Goal: Task Accomplishment & Management: Manage account settings

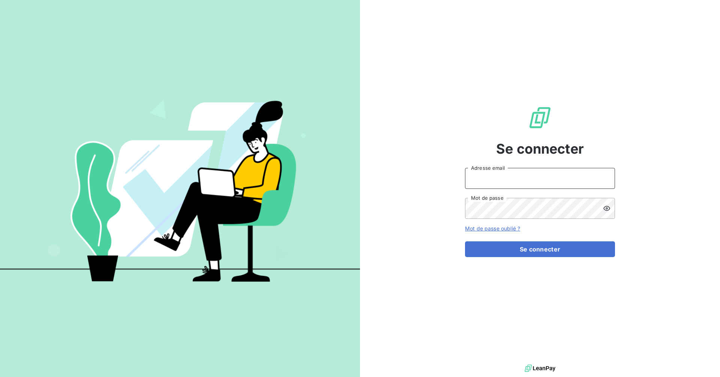
click at [513, 179] on input "Adresse email" at bounding box center [540, 178] width 150 height 21
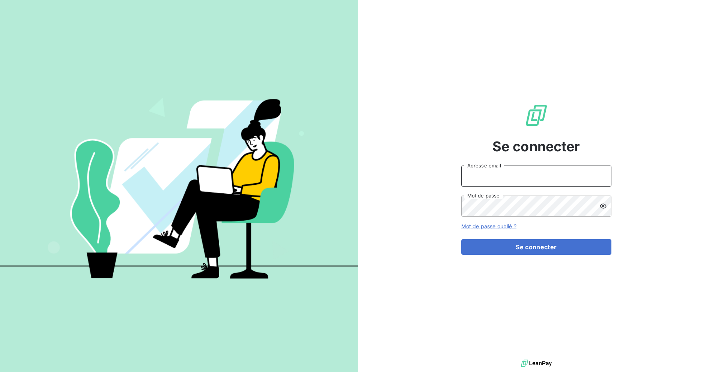
type input "[EMAIL_ADDRESS][DOMAIN_NAME]"
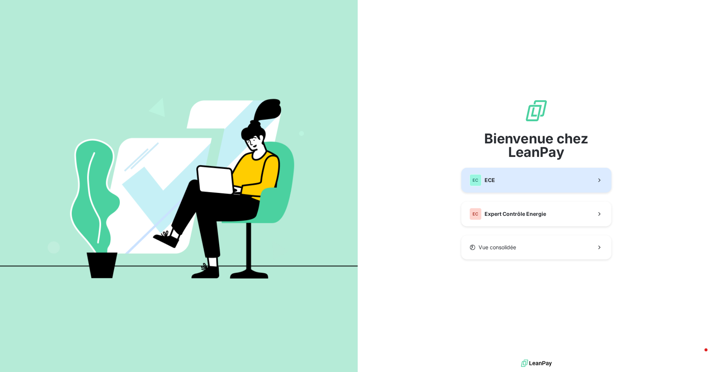
click at [553, 176] on button "EC ECE" at bounding box center [536, 180] width 150 height 25
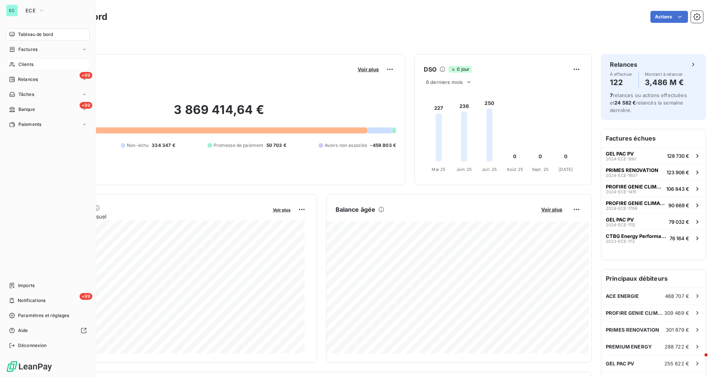
click at [29, 61] on span "Clients" at bounding box center [25, 64] width 15 height 7
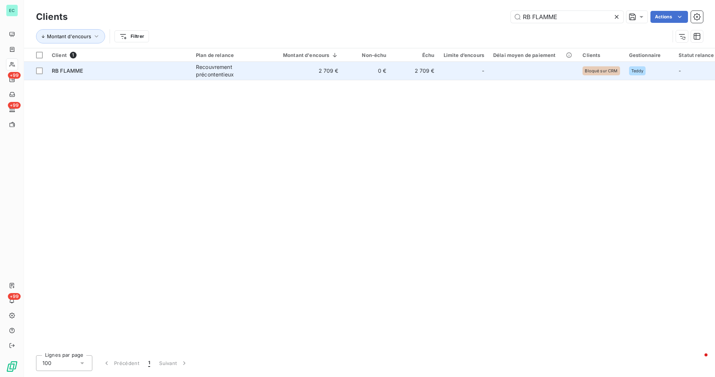
type input "RB FLAMME"
click at [296, 78] on td "2 709 €" at bounding box center [306, 71] width 74 height 18
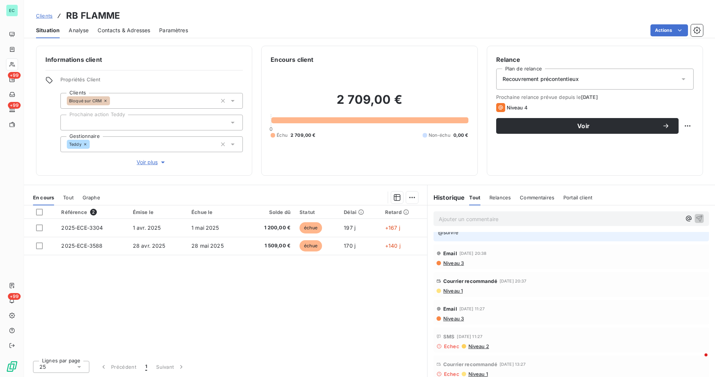
scroll to position [86, 0]
click at [460, 288] on span "Niveau 1" at bounding box center [452, 291] width 20 height 6
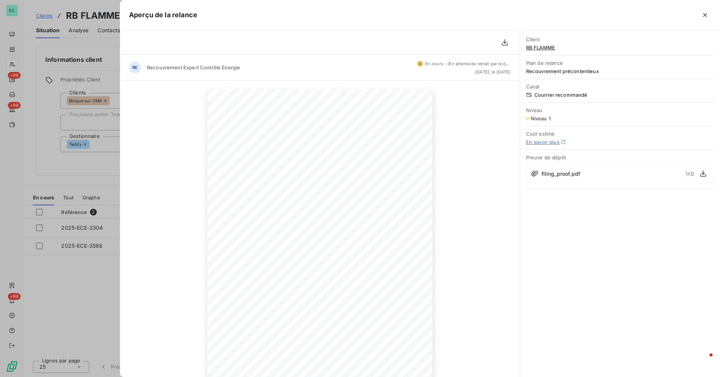
click at [56, 191] on div at bounding box center [360, 188] width 720 height 377
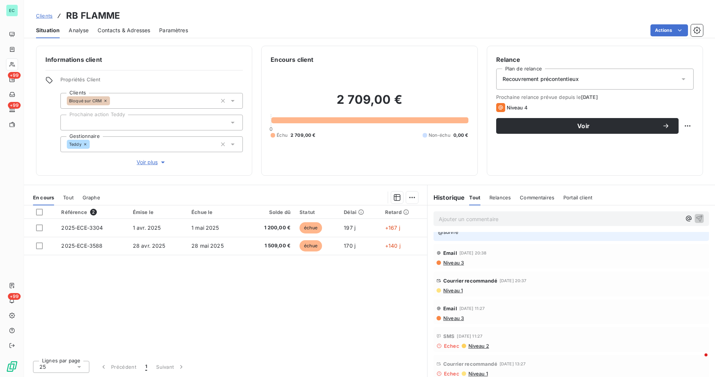
click at [48, 18] on span "Clients" at bounding box center [44, 16] width 17 height 6
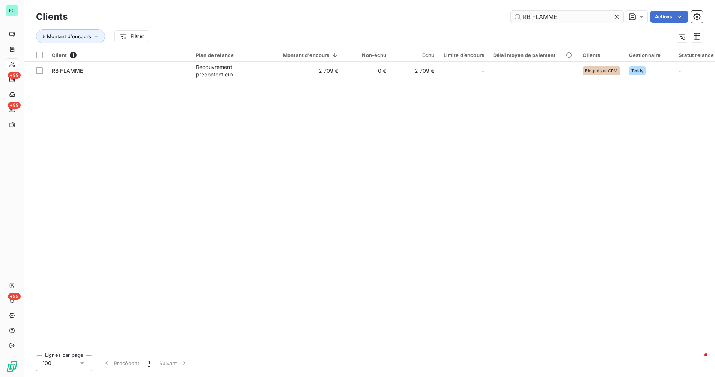
click at [570, 17] on input "RB FLAMME" at bounding box center [567, 17] width 113 height 12
click at [569, 17] on input "RB FLAMME" at bounding box center [567, 17] width 113 height 12
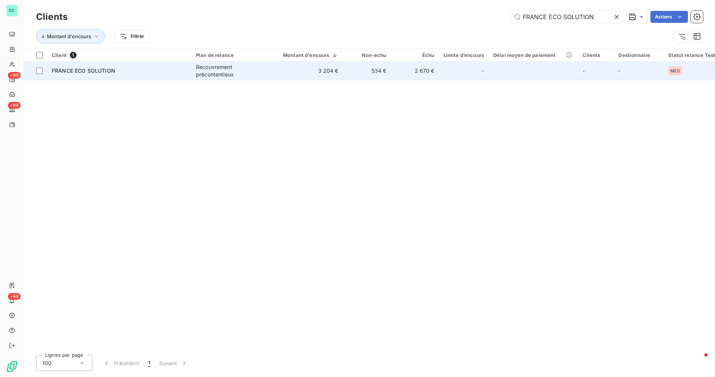
type input "FRANCE ECO SOLUTION"
click at [322, 74] on td "3 204 €" at bounding box center [306, 71] width 74 height 18
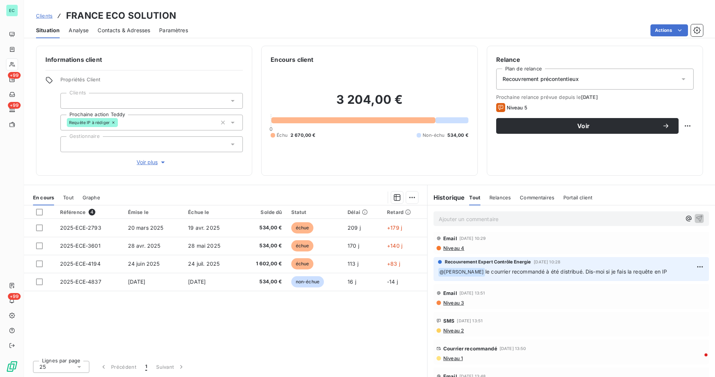
scroll to position [0, 0]
click at [43, 14] on span "Clients" at bounding box center [44, 15] width 17 height 6
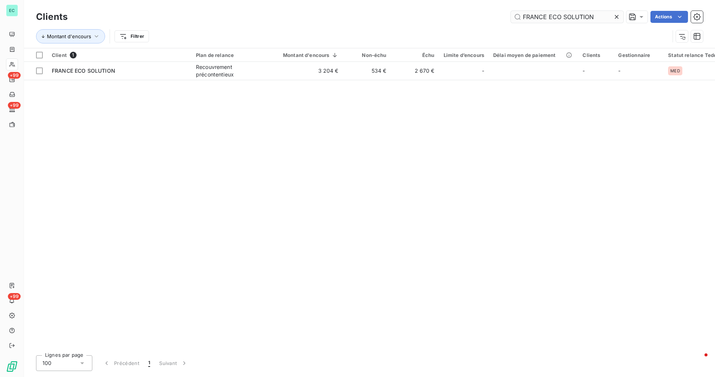
click at [619, 18] on icon at bounding box center [617, 17] width 8 height 8
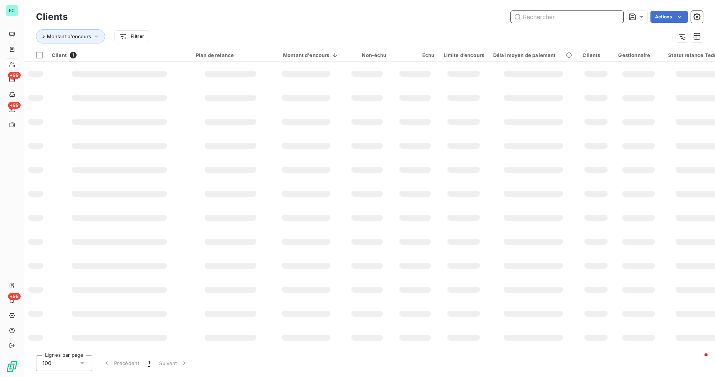
click at [590, 18] on input "text" at bounding box center [567, 17] width 113 height 12
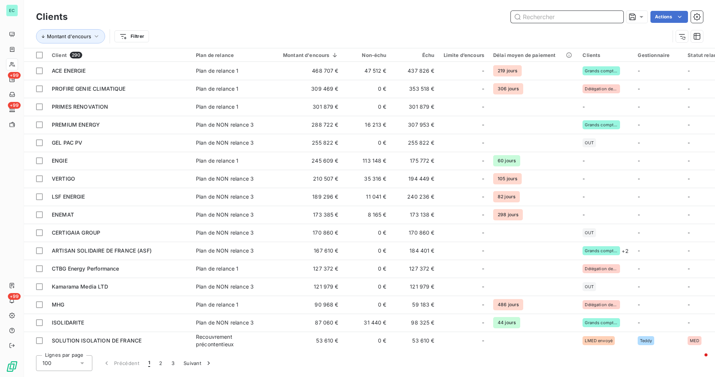
paste input "OFF-WATT"
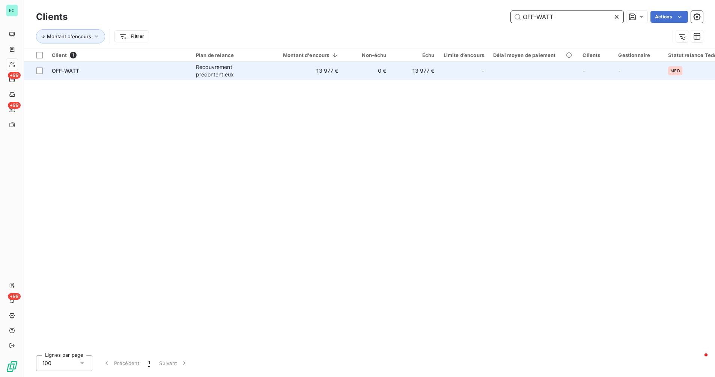
type input "OFF-WATT"
click at [339, 74] on td "13 977 €" at bounding box center [306, 71] width 74 height 18
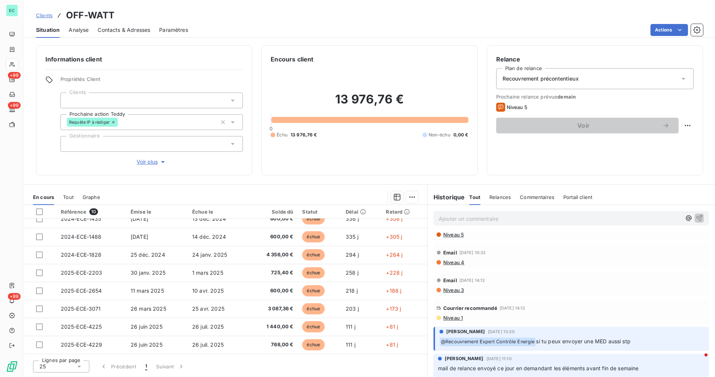
scroll to position [45, 0]
click at [450, 319] on span "Niveau 1" at bounding box center [452, 318] width 20 height 6
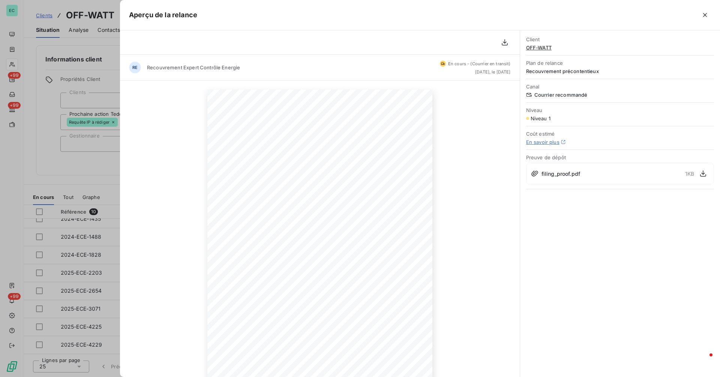
click at [84, 103] on div at bounding box center [360, 188] width 720 height 377
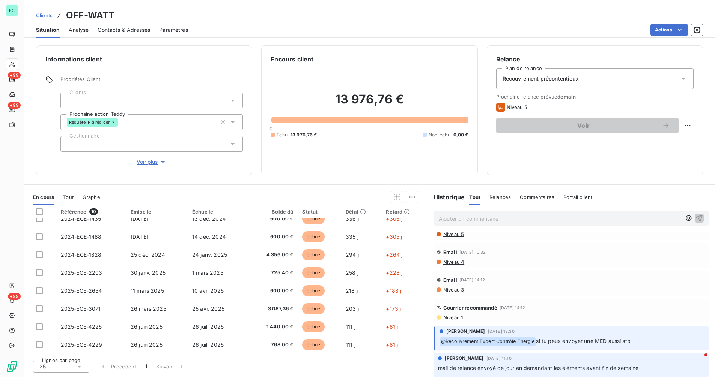
click at [45, 12] on span "Clients" at bounding box center [44, 15] width 17 height 6
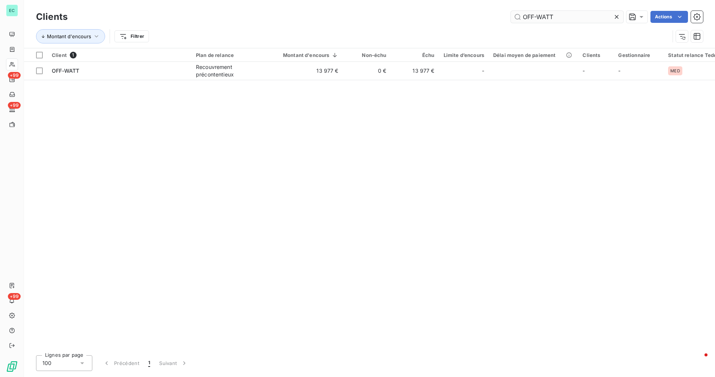
click at [615, 16] on icon at bounding box center [617, 17] width 4 height 4
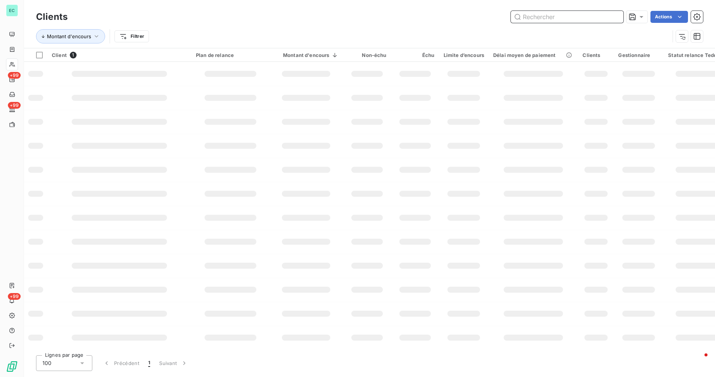
click at [596, 15] on input "text" at bounding box center [567, 17] width 113 height 12
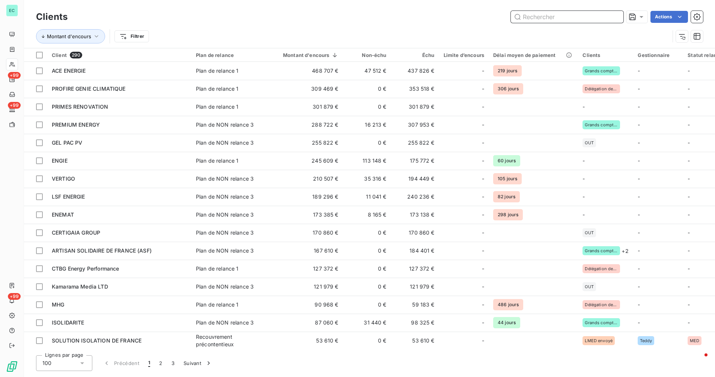
paste input "Renov Bat"
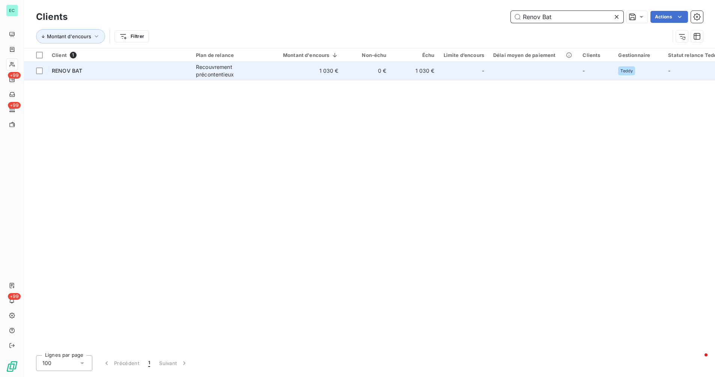
type input "Renov Bat"
click at [173, 71] on div "RENOV BAT" at bounding box center [119, 71] width 135 height 8
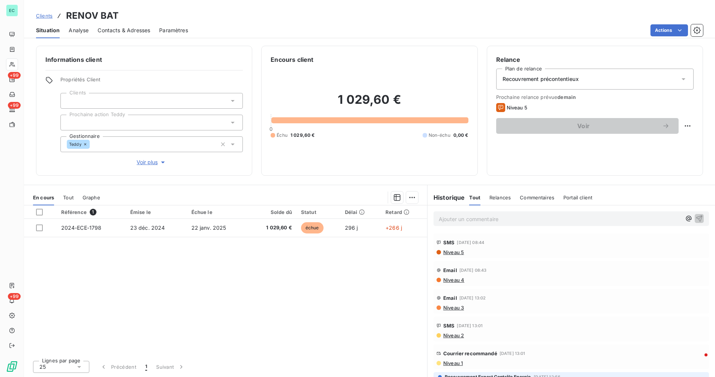
click at [454, 365] on span "Niveau 1" at bounding box center [452, 364] width 20 height 6
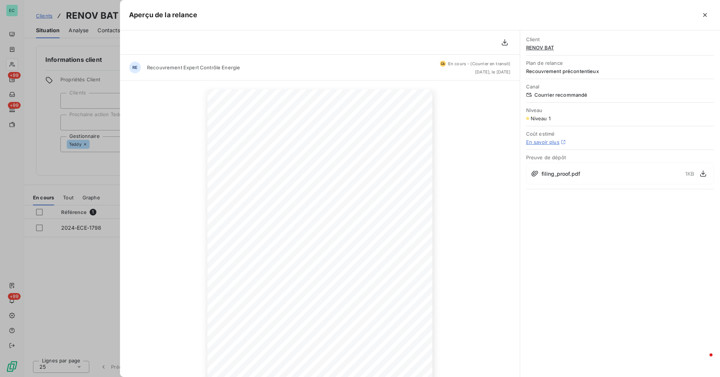
click at [41, 135] on div at bounding box center [360, 188] width 720 height 377
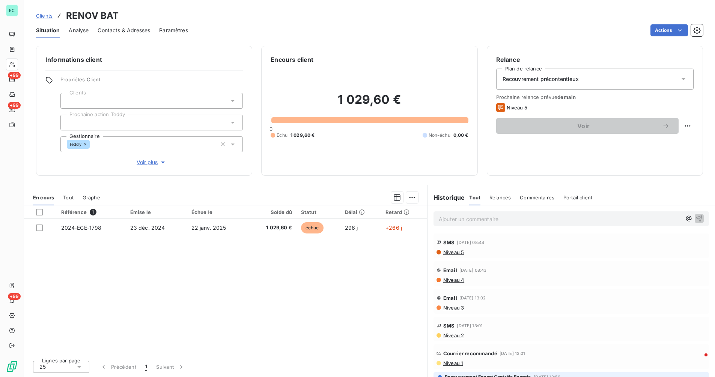
click at [42, 15] on span "Clients" at bounding box center [44, 16] width 17 height 6
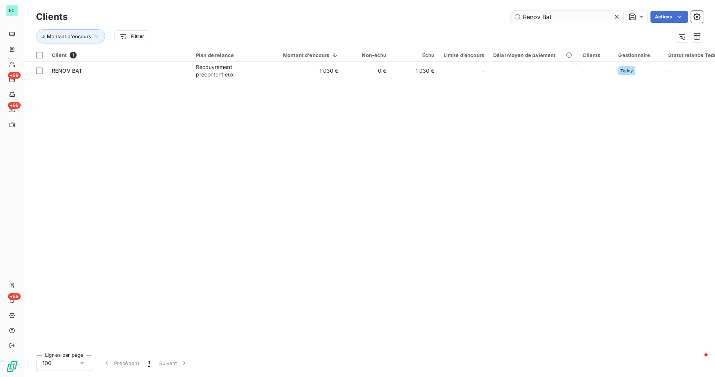
click at [563, 18] on input "Renov Bat" at bounding box center [567, 17] width 113 height 12
click at [562, 18] on input "Renov Bat" at bounding box center [567, 17] width 113 height 12
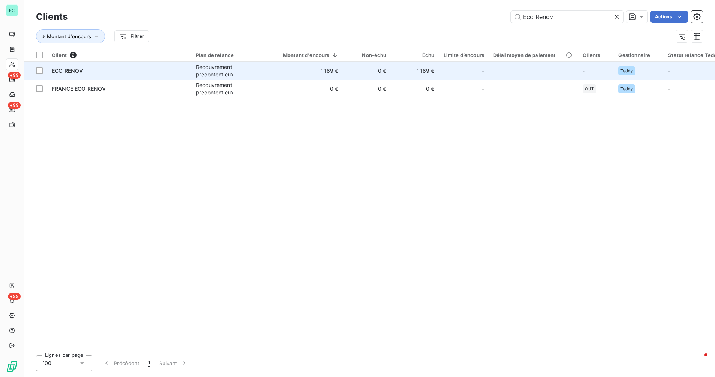
type input "Eco Renov"
click at [261, 75] on div "Recouvrement précontentieux" at bounding box center [230, 70] width 69 height 15
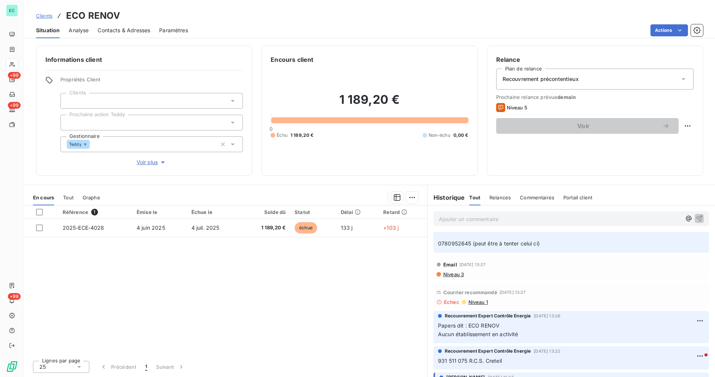
scroll to position [175, 0]
click at [476, 305] on span "Niveau 1" at bounding box center [477, 302] width 20 height 6
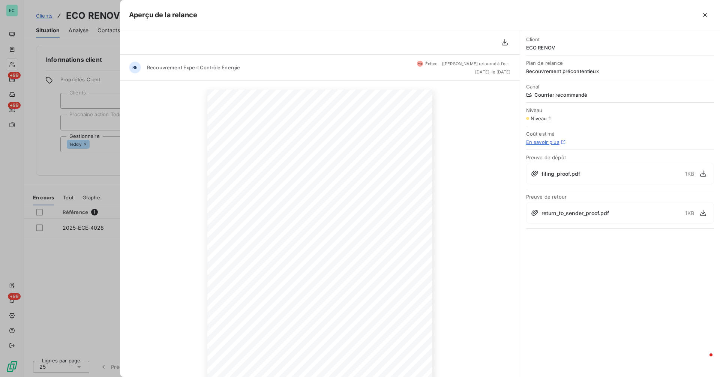
click at [86, 279] on div at bounding box center [360, 188] width 720 height 377
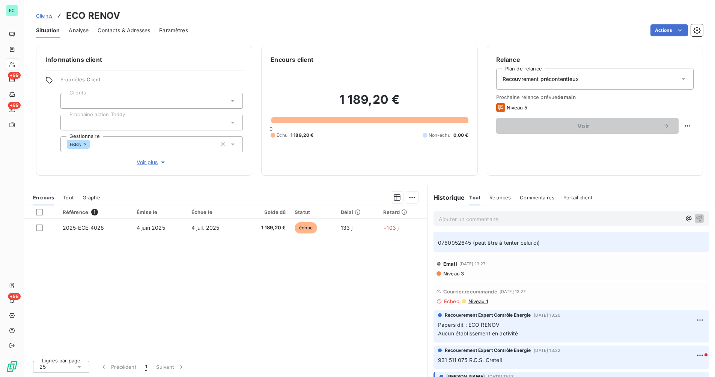
click at [41, 15] on span "Clients" at bounding box center [44, 16] width 17 height 6
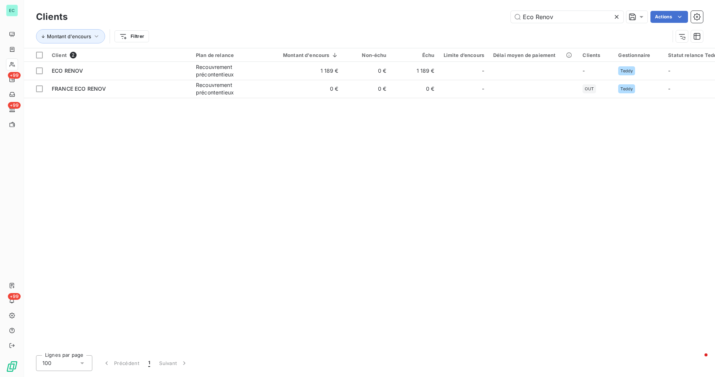
click at [614, 18] on icon at bounding box center [617, 17] width 8 height 8
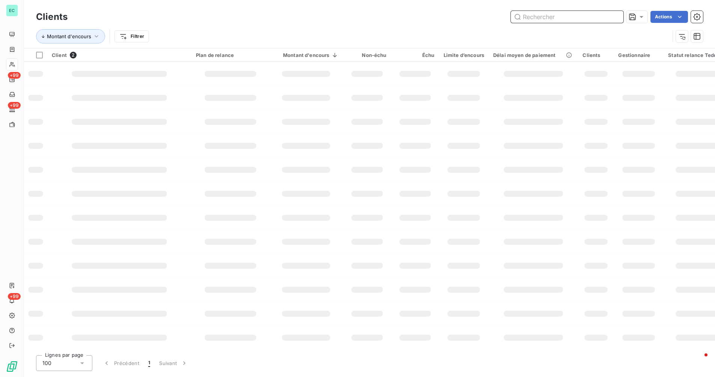
click at [583, 18] on input "text" at bounding box center [567, 17] width 113 height 12
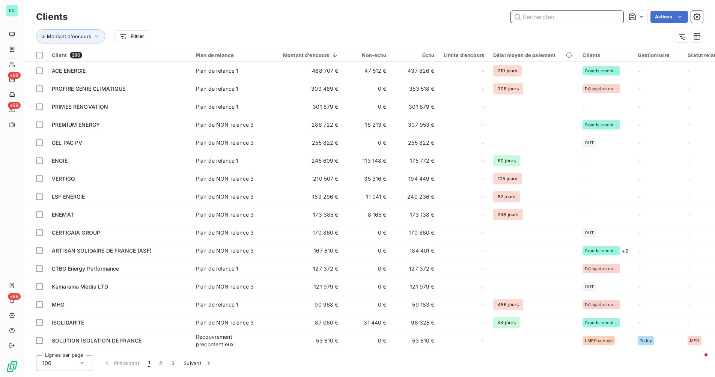
paste input "MEILLEUR HABITAT DE [GEOGRAPHIC_DATA]"
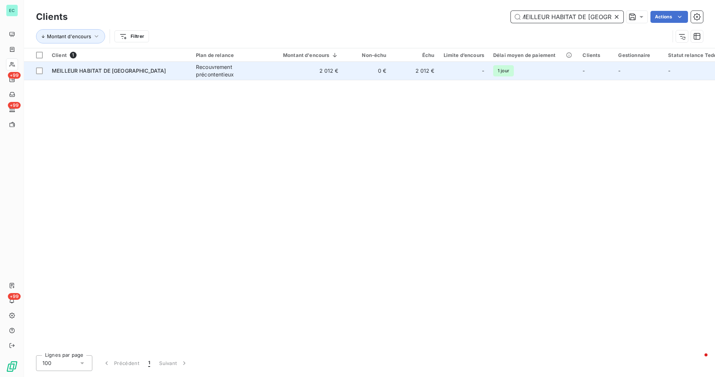
type input "MEILLEUR HABITAT DE [GEOGRAPHIC_DATA]"
click at [181, 77] on td "MEILLEUR HABITAT DE [GEOGRAPHIC_DATA]" at bounding box center [119, 71] width 144 height 18
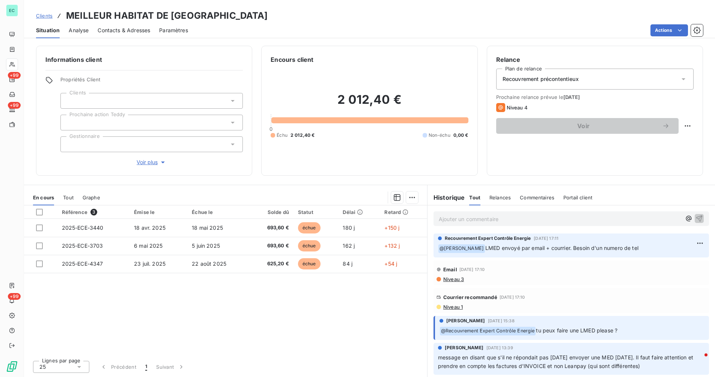
click at [453, 309] on span "Niveau 1" at bounding box center [452, 307] width 20 height 6
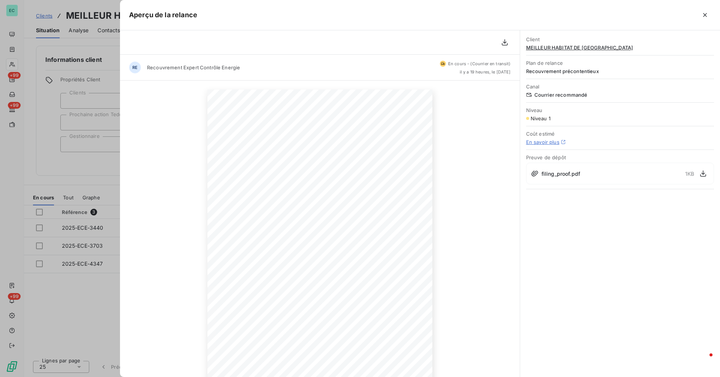
click at [84, 182] on div at bounding box center [360, 188] width 720 height 377
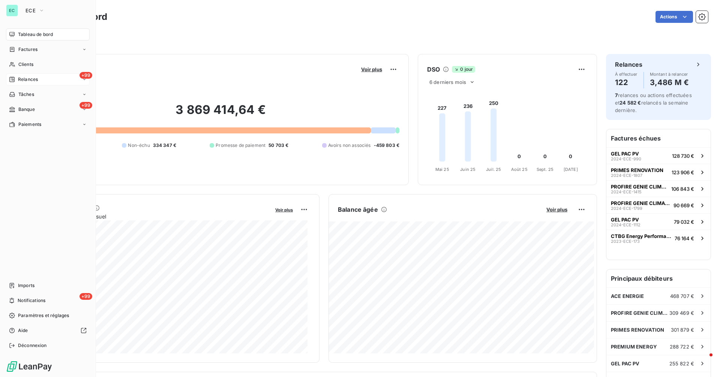
click at [21, 78] on span "Relances" at bounding box center [28, 79] width 20 height 7
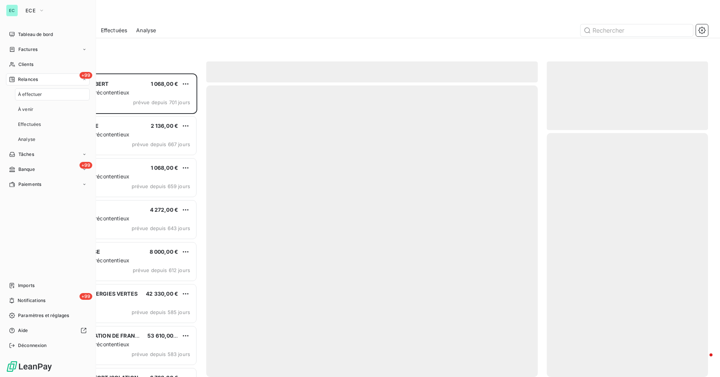
scroll to position [298, 156]
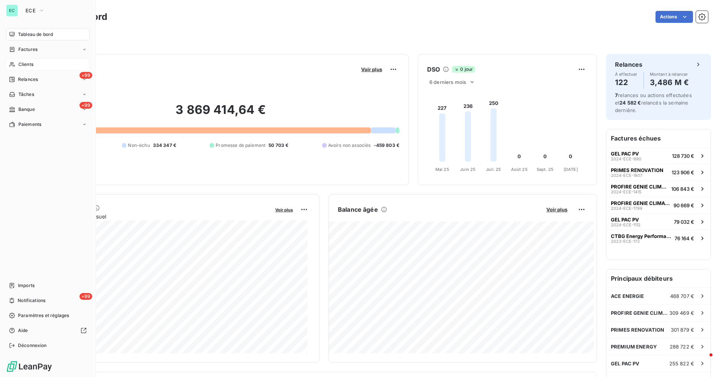
click at [31, 65] on span "Clients" at bounding box center [25, 64] width 15 height 7
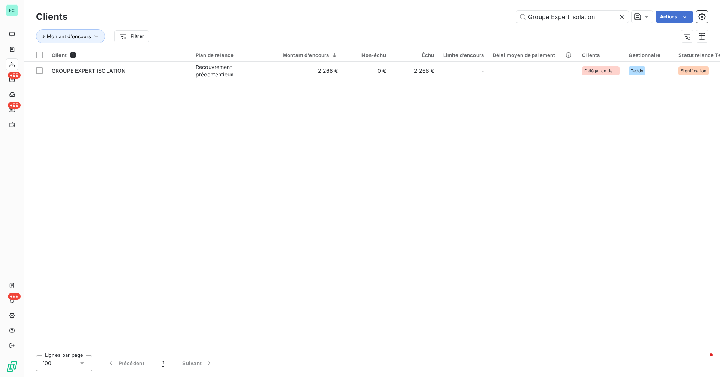
type input "Groupe Expert Isolation"
click at [348, 82] on div "Client 1 Plan de relance Montant d'encours Non-échu Échu Limite d’encours Délai…" at bounding box center [372, 198] width 696 height 301
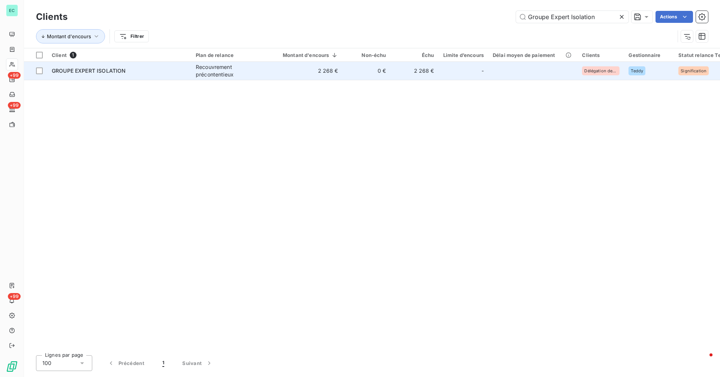
click at [349, 75] on td "0 €" at bounding box center [367, 71] width 48 height 18
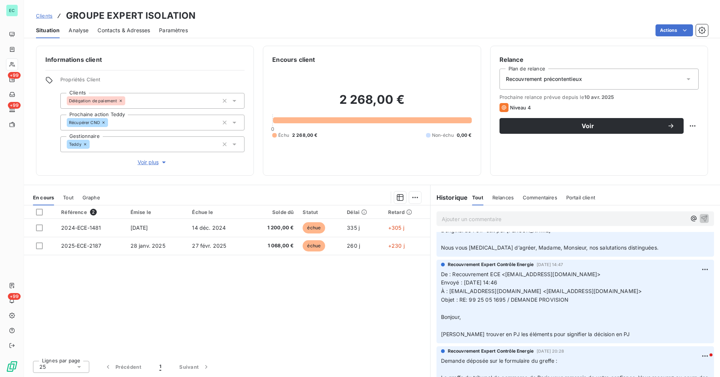
scroll to position [87, 0]
click at [134, 34] on div "Contacts & Adresses" at bounding box center [124, 31] width 53 height 16
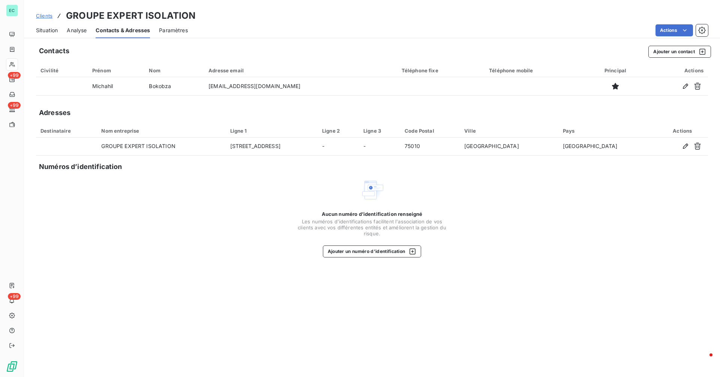
click at [49, 29] on span "Situation" at bounding box center [47, 31] width 22 height 8
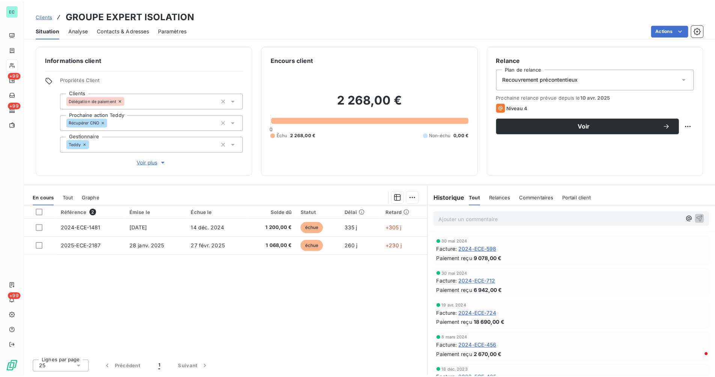
scroll to position [1045, 0]
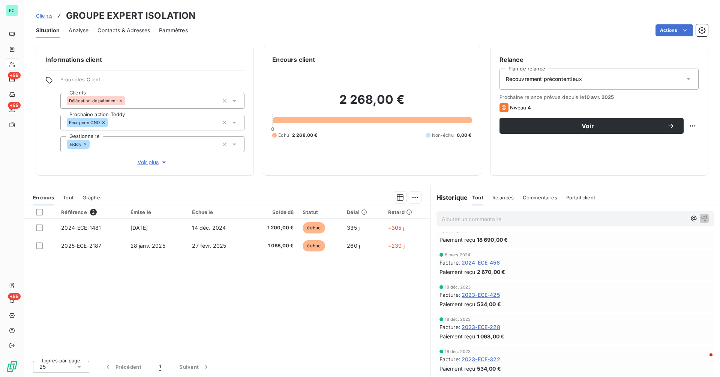
click at [579, 77] on span "Recouvrement précontentieux" at bounding box center [544, 79] width 76 height 8
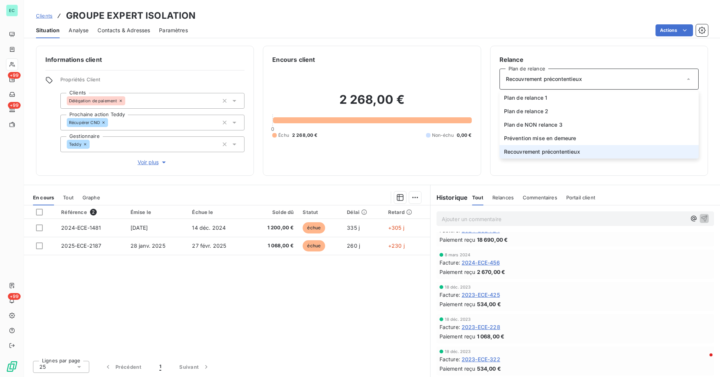
click at [534, 45] on div "Informations client Propriétés Client Clients Délégation de paiement Prochaine …" at bounding box center [372, 209] width 696 height 336
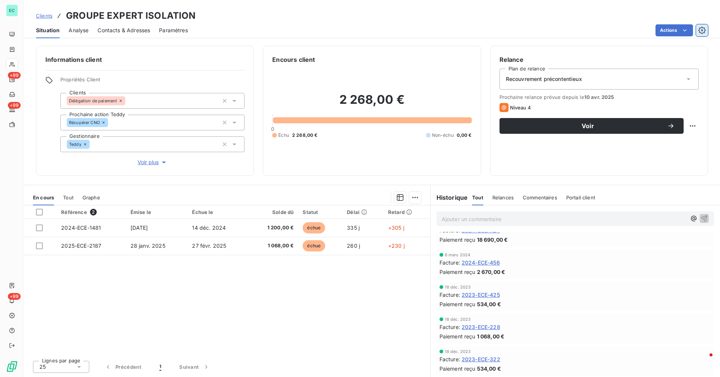
click at [702, 32] on icon "button" at bounding box center [703, 31] width 8 height 8
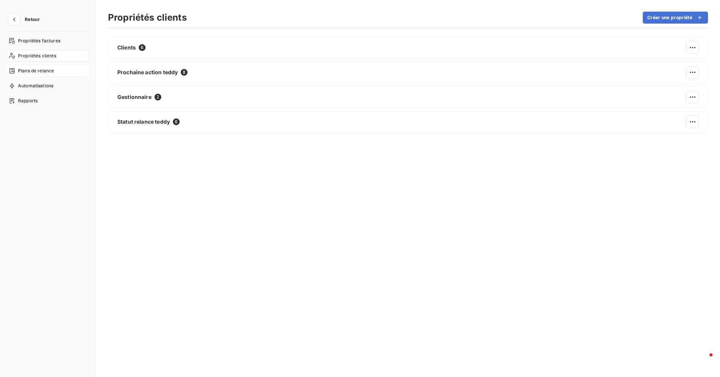
click at [45, 69] on span "Plans de relance" at bounding box center [36, 71] width 36 height 7
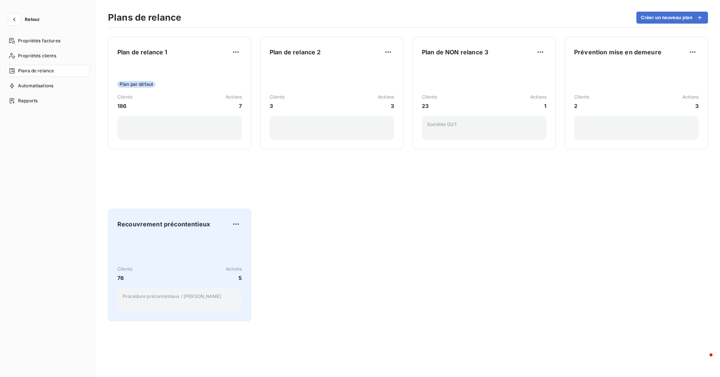
click at [246, 222] on div "Recouvrement précontentieux Clients 76 Actions 5 Procédure précontentieux / Ted…" at bounding box center [179, 265] width 143 height 113
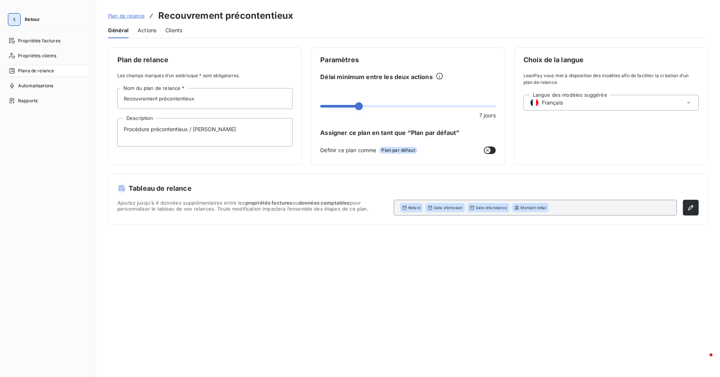
click at [18, 23] on button "button" at bounding box center [14, 20] width 12 height 12
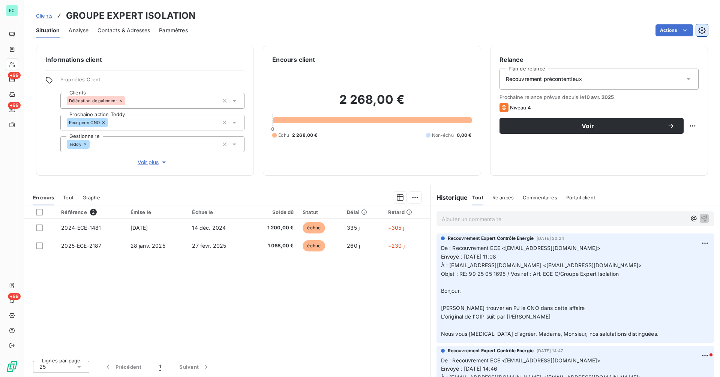
click at [708, 27] on button "button" at bounding box center [702, 30] width 12 height 12
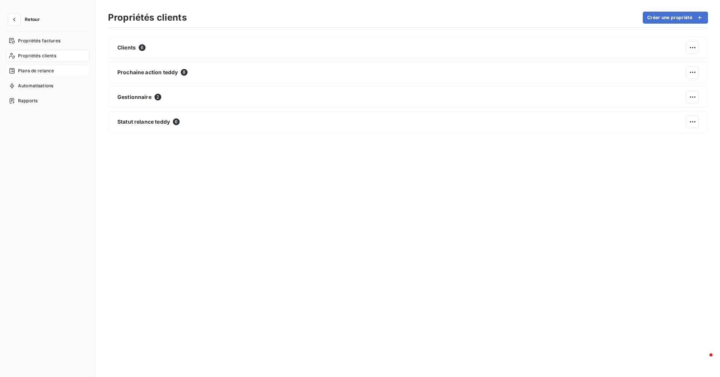
click at [37, 70] on span "Plans de relance" at bounding box center [36, 71] width 36 height 7
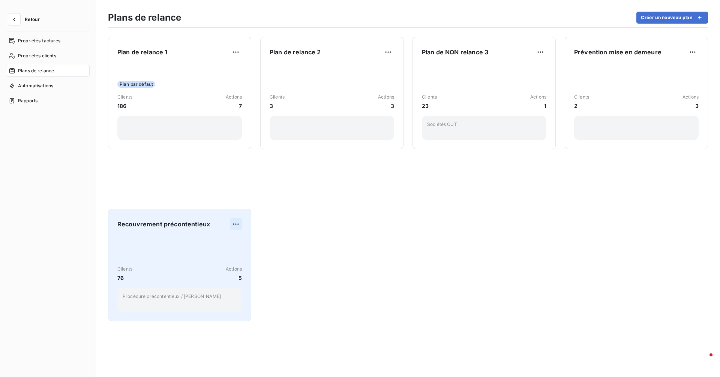
click at [240, 225] on html "Retour Propriétés factures Propriétés clients Plans de relance Automatisations …" at bounding box center [360, 188] width 720 height 377
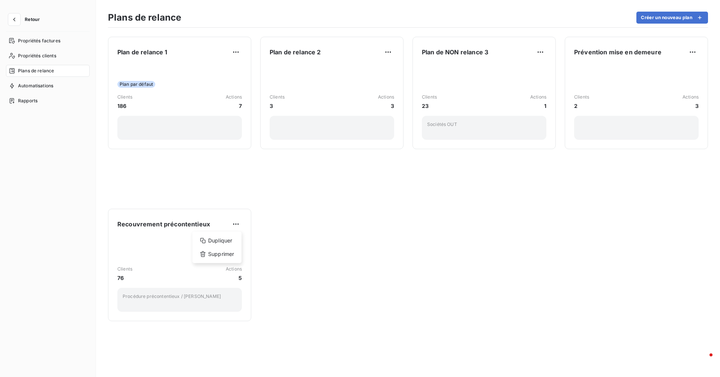
click at [344, 234] on html "Retour Propriétés factures Propriétés clients Plans de relance Automatisations …" at bounding box center [360, 188] width 720 height 377
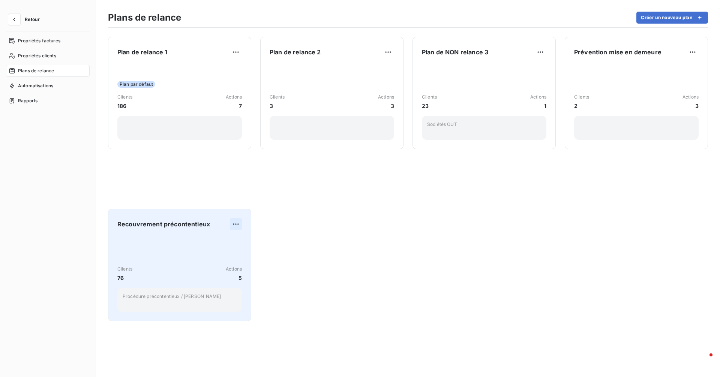
click at [237, 224] on html "Retour Propriétés factures Propriétés clients Plans de relance Automatisations …" at bounding box center [360, 188] width 720 height 377
click at [219, 240] on div "Dupliquer" at bounding box center [216, 241] width 43 height 12
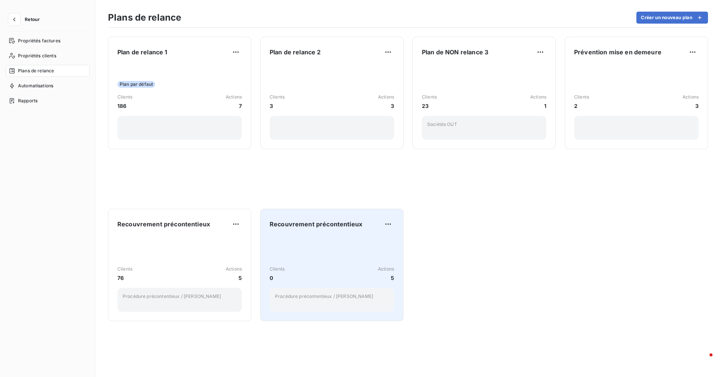
click at [353, 234] on div "Recouvrement précontentieux Clients 0 Actions 5 Procédure précontentieux / Teddy" at bounding box center [332, 265] width 125 height 94
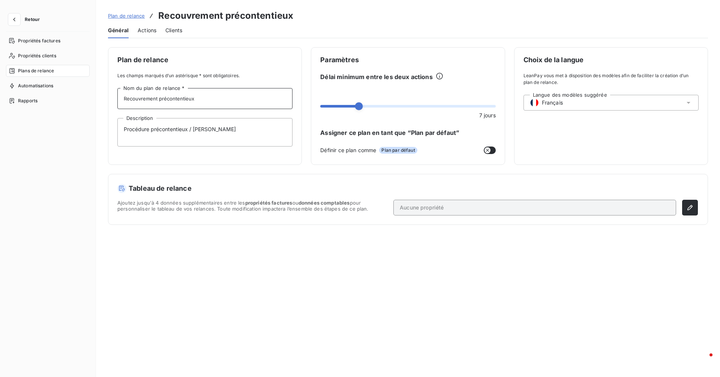
click at [221, 102] on input "Recouvrement précontentieux" at bounding box center [204, 98] width 175 height 21
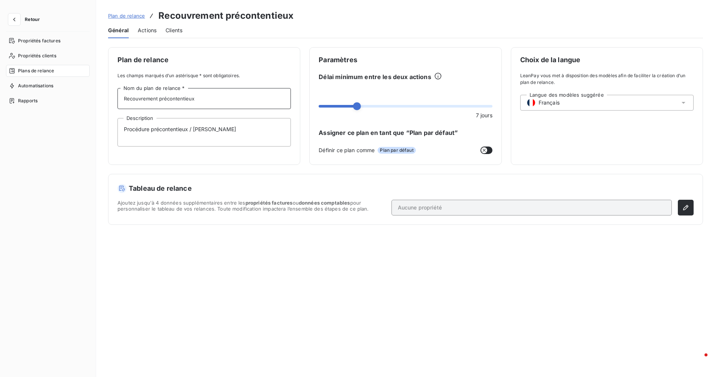
click at [221, 102] on input "Recouvrement précontentieux" at bounding box center [203, 98] width 173 height 21
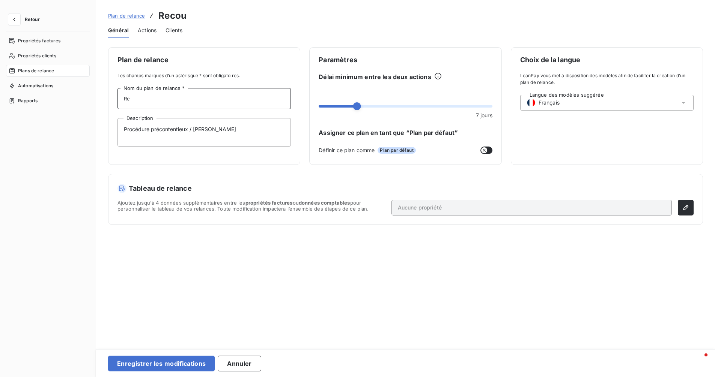
type input "R"
type input "Saisie Infructueuse"
click at [242, 180] on div "Tableau de relance Ajoutez jusqu'à 4 données supplémentaires entre les propriét…" at bounding box center [405, 199] width 594 height 50
click at [187, 130] on textarea "Procédure précontentieux / [PERSON_NAME]" at bounding box center [203, 132] width 173 height 29
drag, startPoint x: 215, startPoint y: 128, endPoint x: 150, endPoint y: 134, distance: 65.1
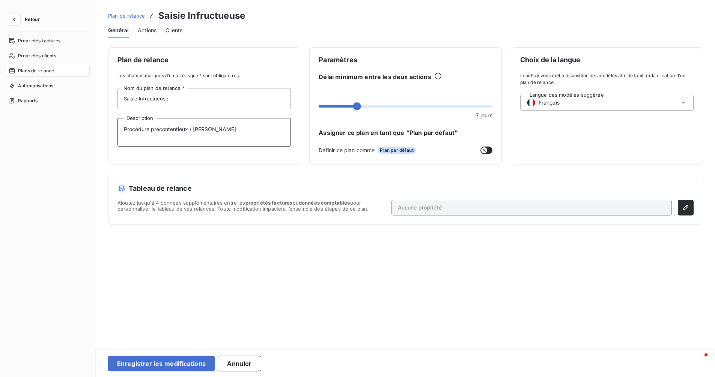
click at [150, 134] on textarea "Procédure précontentieux / [PERSON_NAME]" at bounding box center [203, 132] width 173 height 29
type textarea "Procédure de relance après saisie infructueuse"
click at [152, 29] on span "Actions" at bounding box center [147, 31] width 19 height 8
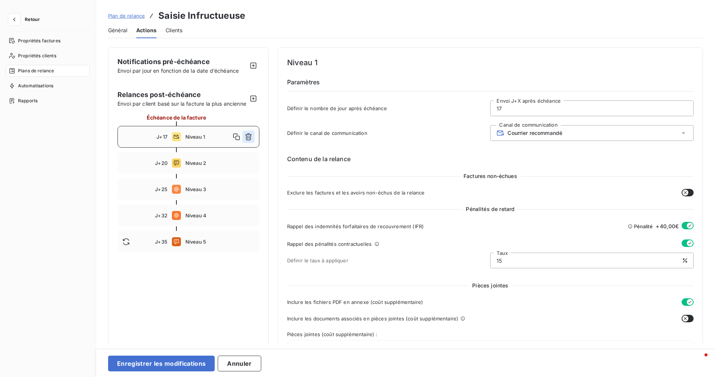
click at [249, 141] on icon "button" at bounding box center [248, 137] width 7 height 7
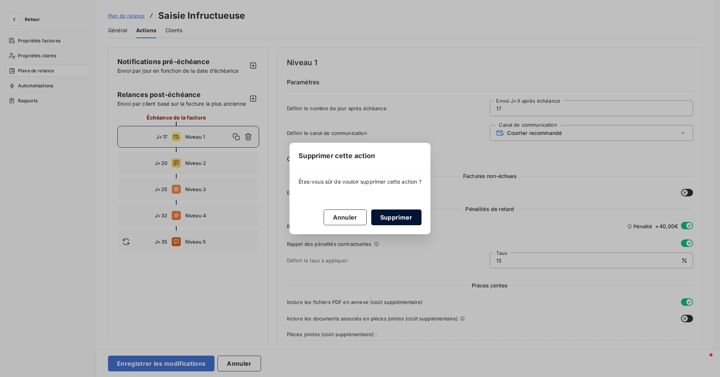
click at [397, 221] on button "Supprimer" at bounding box center [396, 218] width 50 height 16
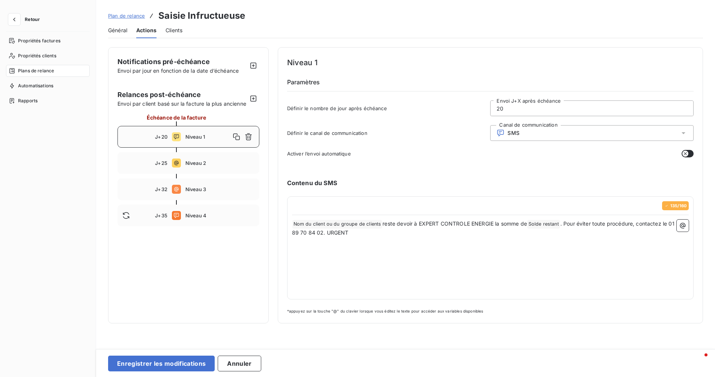
click at [206, 140] on span "Niveau 1" at bounding box center [207, 137] width 45 height 6
click at [224, 166] on span "Niveau 2" at bounding box center [219, 163] width 69 height 6
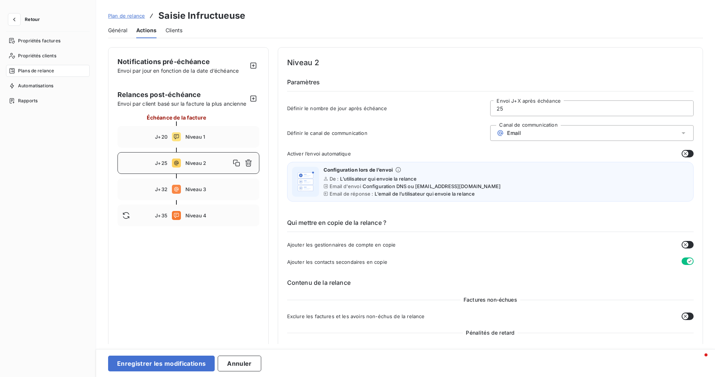
type input "25"
click at [245, 167] on icon "button" at bounding box center [249, 163] width 8 height 8
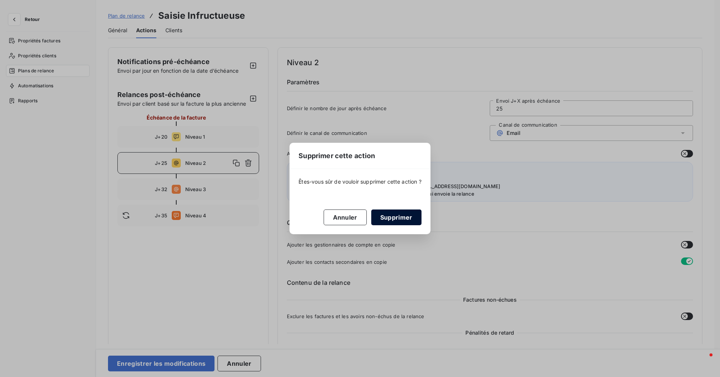
click at [403, 218] on button "Supprimer" at bounding box center [396, 218] width 50 height 16
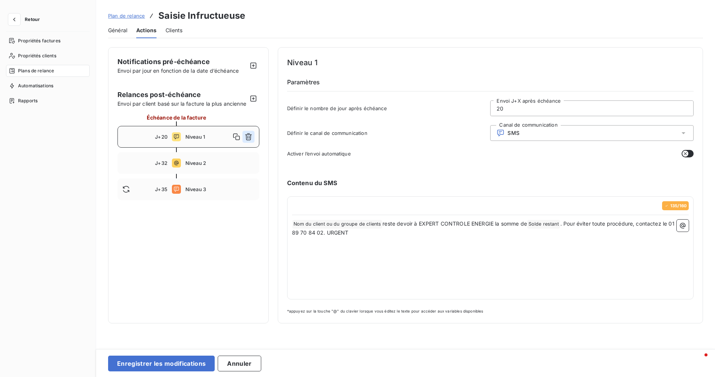
click at [251, 143] on button "button" at bounding box center [248, 137] width 12 height 12
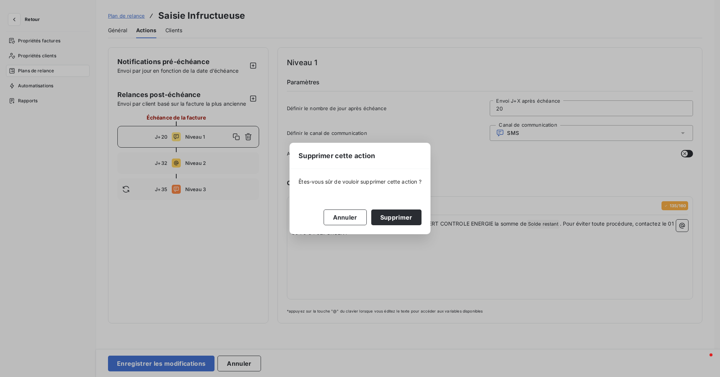
click at [398, 219] on button "Supprimer" at bounding box center [396, 218] width 50 height 16
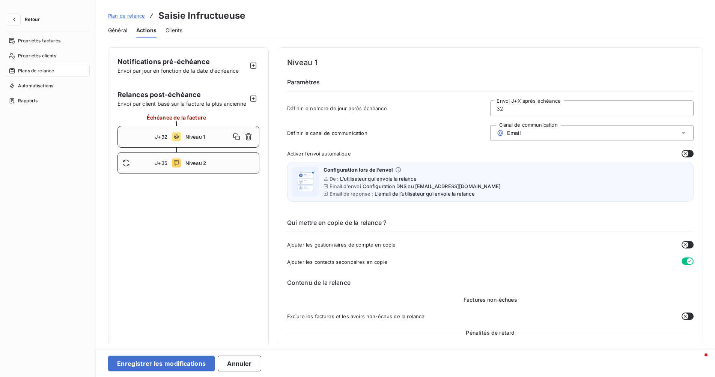
click at [235, 166] on span "Niveau 2" at bounding box center [219, 163] width 69 height 6
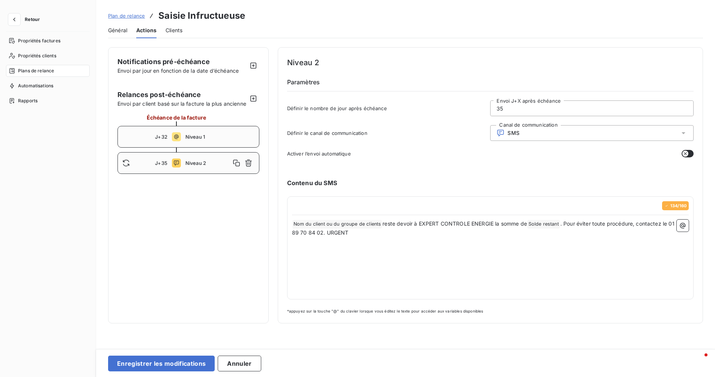
click at [232, 140] on span "Niveau 1" at bounding box center [219, 137] width 69 height 6
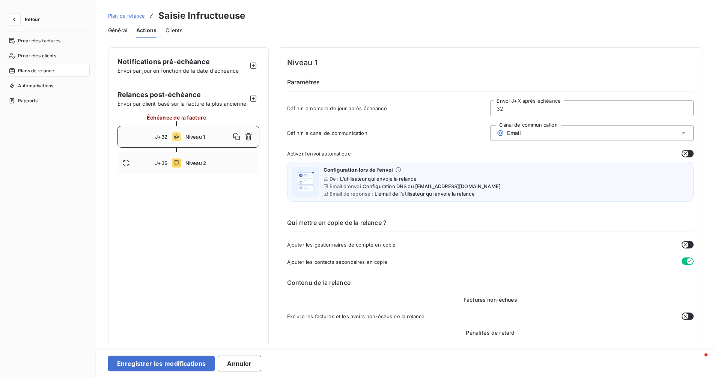
click at [218, 140] on span "Niveau 1" at bounding box center [207, 137] width 45 height 6
click at [506, 111] on input "32" at bounding box center [591, 108] width 203 height 15
click at [506, 110] on input "32" at bounding box center [591, 108] width 203 height 15
type input "1"
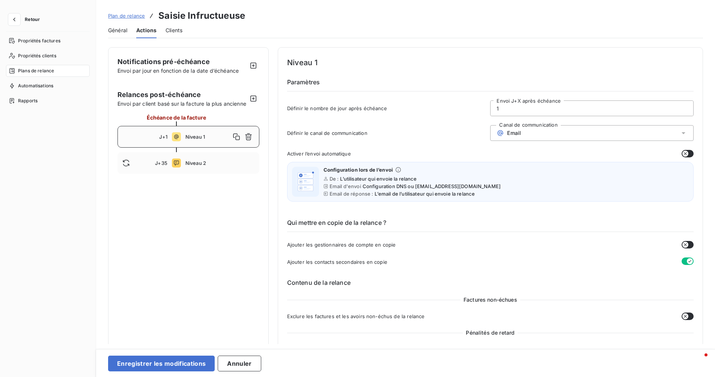
click at [458, 234] on div "Qui mettre en copie de la relance ? Ajouter les gestionnaires de compte en copi…" at bounding box center [490, 236] width 406 height 60
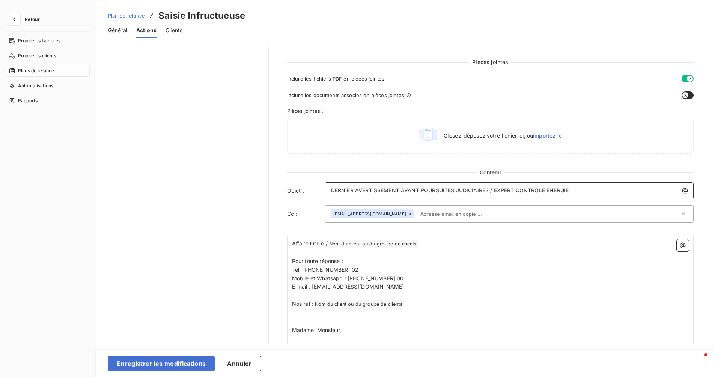
click at [584, 194] on div "DERNIER AVERTISSEMENT AVANT POURSUITES JUDICIAIRES / EXPERT CONTROLE ENERGIE" at bounding box center [509, 190] width 369 height 17
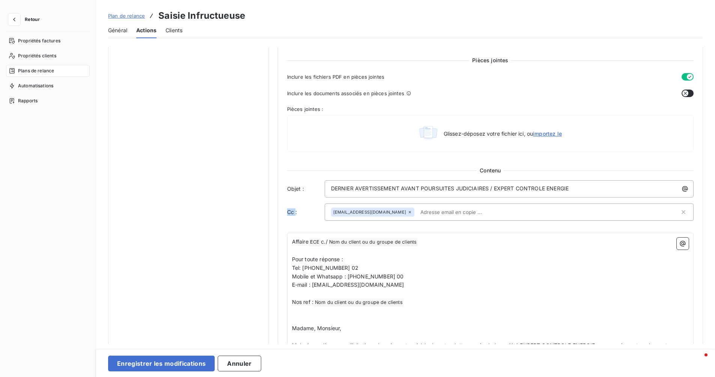
click at [584, 194] on div "DERNIER AVERTISSEMENT AVANT POURSUITES JUDICIAIRES / EXPERT CONTROLE ENERGIE" at bounding box center [509, 188] width 369 height 17
click at [584, 193] on div "DERNIER AVERTISSEMENT AVANT POURSUITES JUDICIAIRES / EXPERT CONTROLE ENERGIE" at bounding box center [509, 188] width 369 height 17
click at [575, 184] on div "DERNIER AVERTISSEMENT AVANT POURSUITES JUDICIAIRES / EXPERT CONTROLE ENERGIE" at bounding box center [509, 188] width 364 height 10
click at [571, 186] on p "DERNIER AVERTISSEMENT AVANT POURSUITES JUDICIAIRES / EXPERT CONTROLE ENERGIE" at bounding box center [511, 189] width 360 height 9
click at [331, 187] on span "DERNIER AVERTISSEMENT AVANT POURSUITES JUDICIAIRES / EXPERT CONTROLE ENERGIE" at bounding box center [449, 188] width 237 height 6
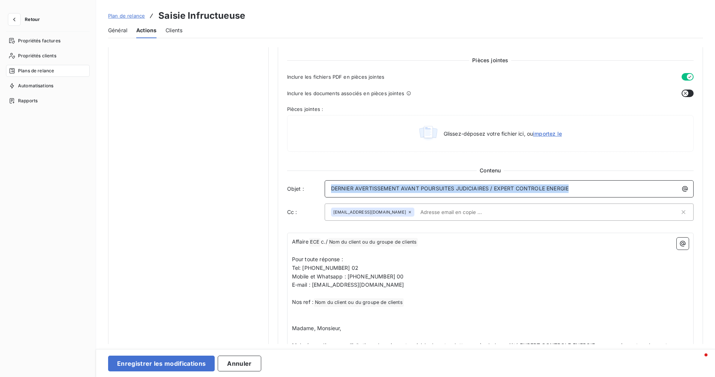
click at [590, 190] on p "DERNIER AVERTISSEMENT AVANT POURSUITES JUDICIAIRES / EXPERT CONTROLE ENERGIE" at bounding box center [511, 189] width 360 height 9
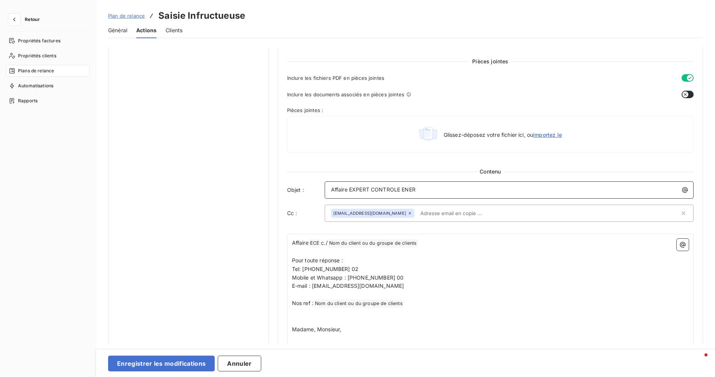
scroll to position [349, 0]
click at [684, 192] on icon "button" at bounding box center [685, 190] width 8 height 8
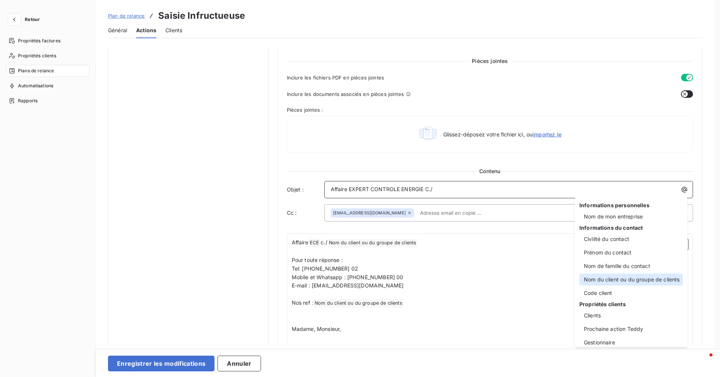
click at [622, 279] on div "Nom du client ou du groupe de clients" at bounding box center [632, 280] width 104 height 12
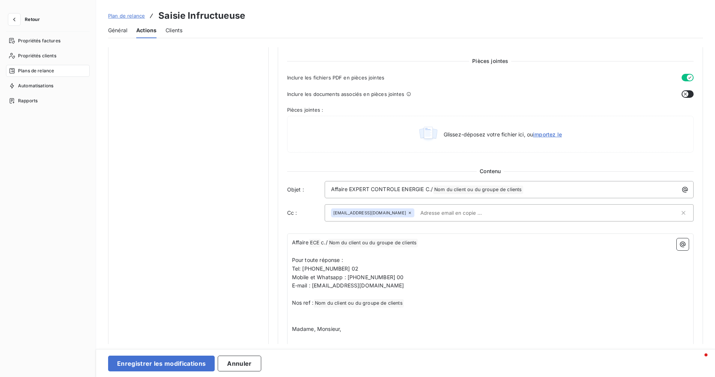
click at [442, 213] on input "text" at bounding box center [460, 212] width 87 height 11
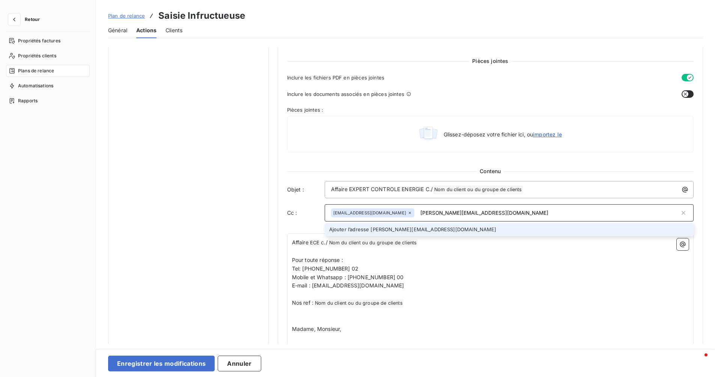
type input "[PERSON_NAME][EMAIL_ADDRESS][DOMAIN_NAME]"
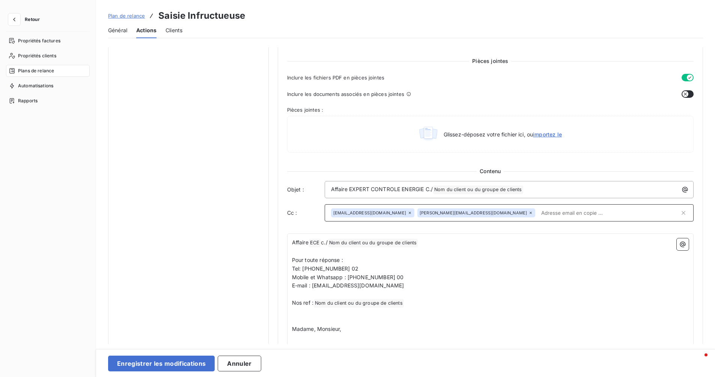
click at [538, 212] on input "text" at bounding box center [608, 212] width 141 height 11
type input "32"
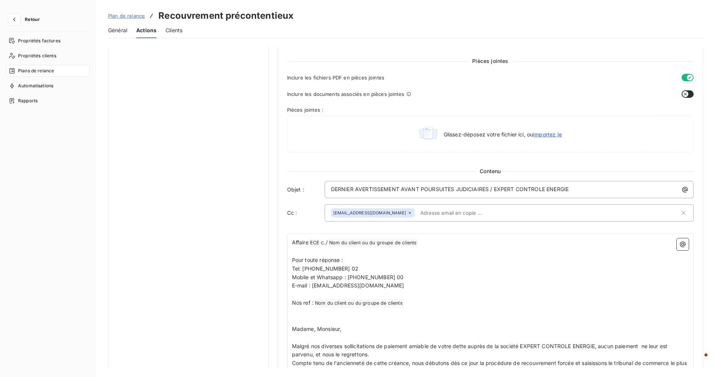
paste input "[EMAIL_ADDRESS][DOMAIN_NAME]"
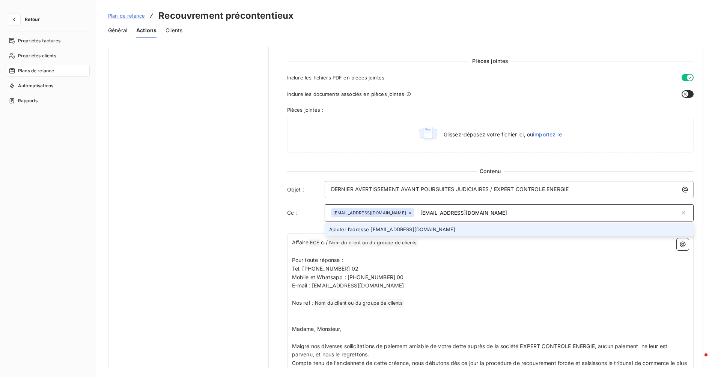
type input "[EMAIL_ADDRESS][DOMAIN_NAME]"
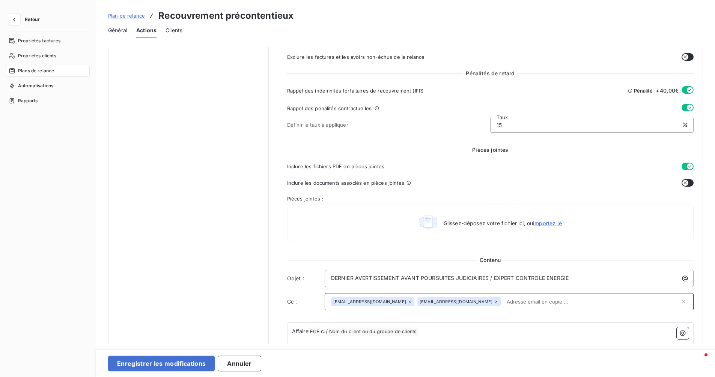
scroll to position [260, 0]
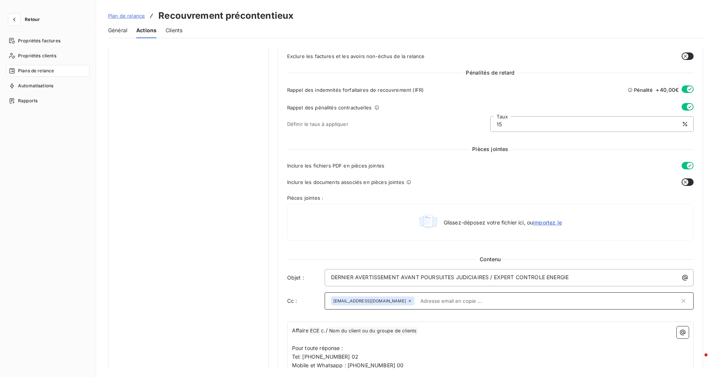
click at [528, 296] on input "text" at bounding box center [548, 301] width 262 height 11
paste input "[PERSON_NAME][EMAIL_ADDRESS][DOMAIN_NAME]"
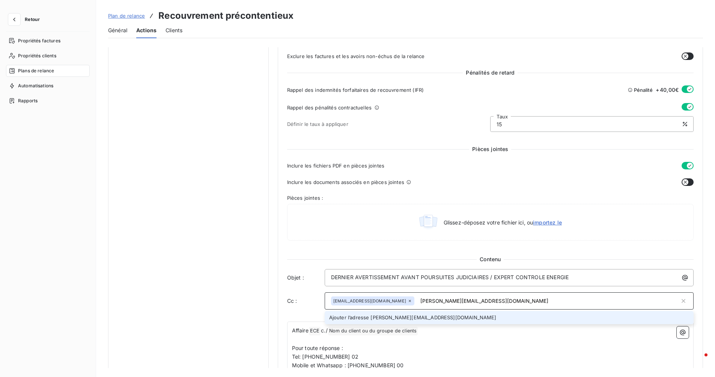
type input "[PERSON_NAME][EMAIL_ADDRESS][DOMAIN_NAME]"
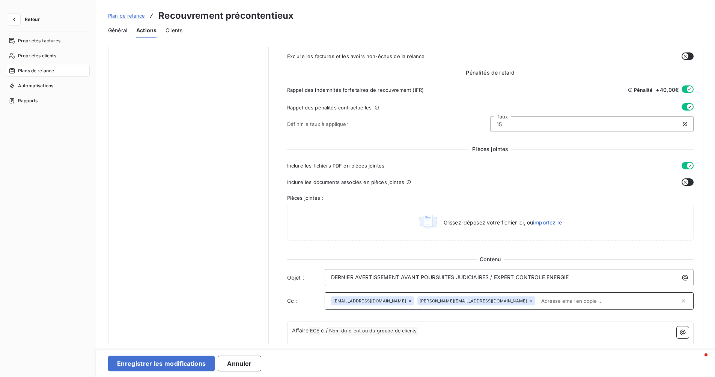
click at [538, 303] on input "text" at bounding box center [608, 301] width 141 height 11
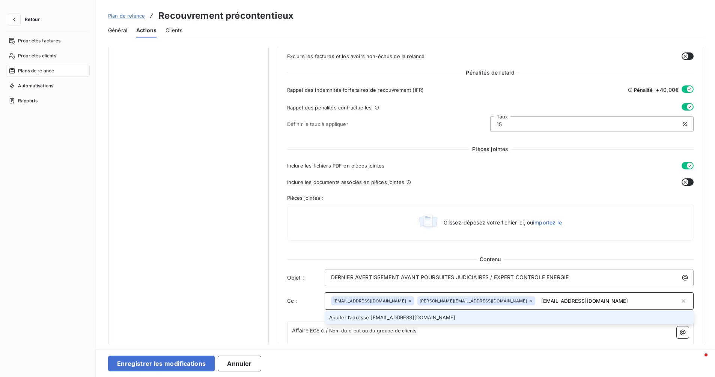
type input "[EMAIL_ADDRESS][DOMAIN_NAME]"
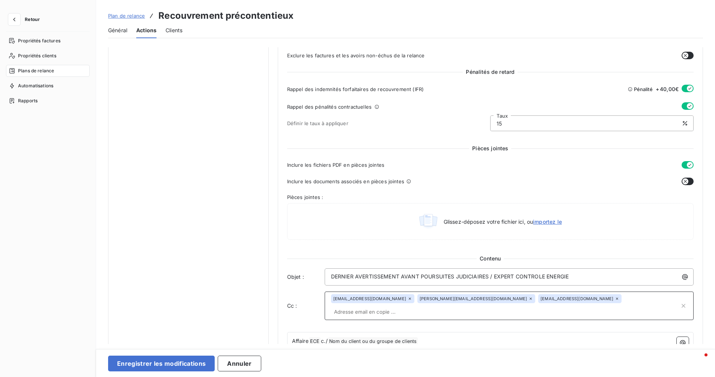
scroll to position [262, 0]
click at [615, 298] on icon at bounding box center [617, 298] width 5 height 5
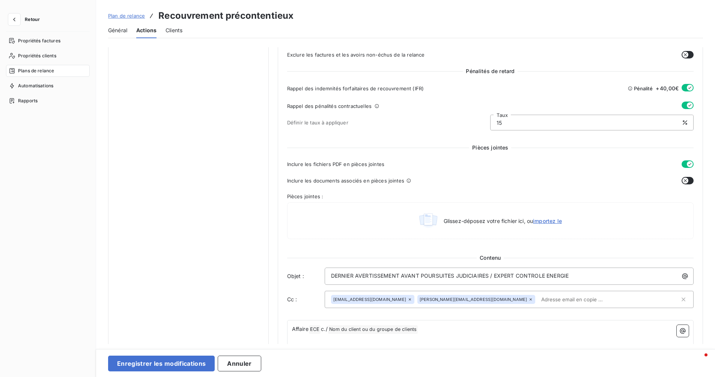
click at [529, 299] on icon at bounding box center [530, 300] width 2 height 2
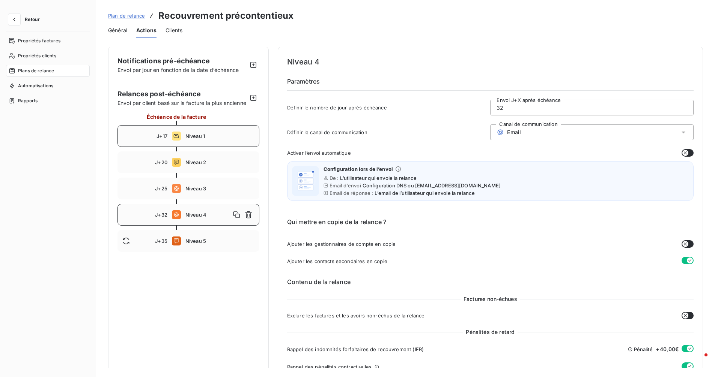
scroll to position [0, 0]
click at [126, 16] on span "Plan de relance" at bounding box center [126, 16] width 37 height 6
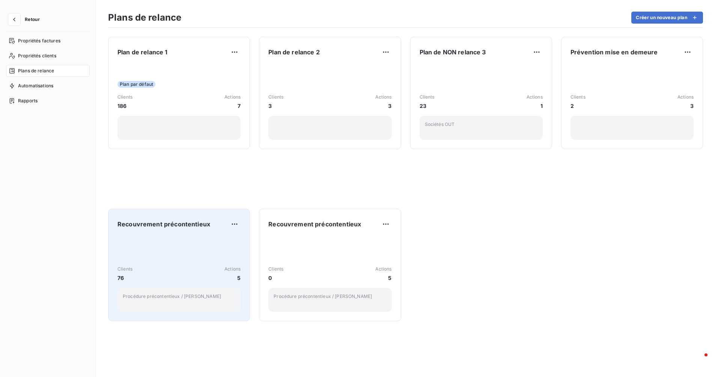
click at [203, 234] on div "Recouvrement précontentieux Clients 76 Actions 5 Procédure précontentieux / Ted…" at bounding box center [178, 265] width 123 height 94
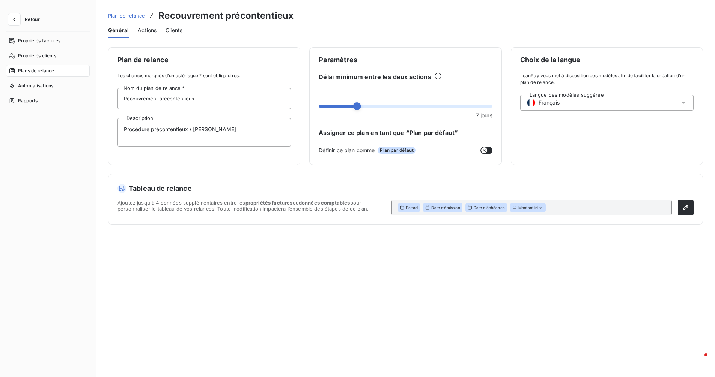
scroll to position [0, 0]
click at [147, 28] on span "Actions" at bounding box center [147, 30] width 19 height 8
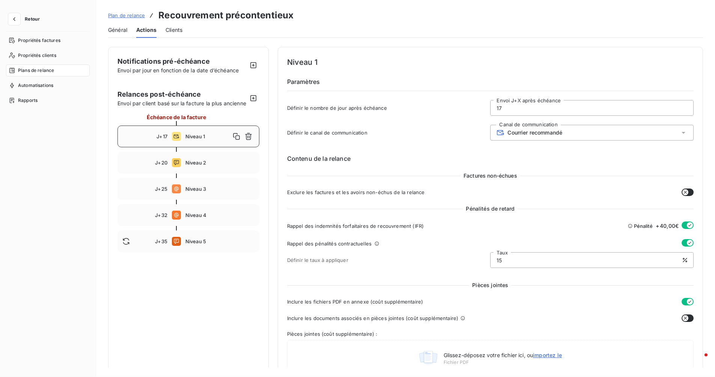
click at [129, 17] on span "Plan de relance" at bounding box center [126, 15] width 37 height 6
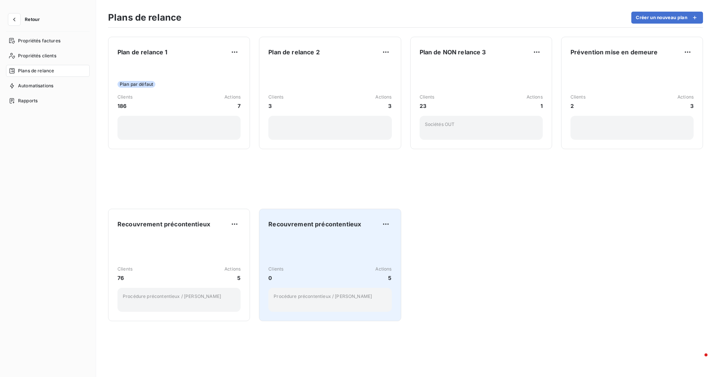
click at [313, 215] on div "Recouvrement précontentieux Clients 0 Actions 5 Procédure précontentieux / Teddy" at bounding box center [330, 265] width 142 height 113
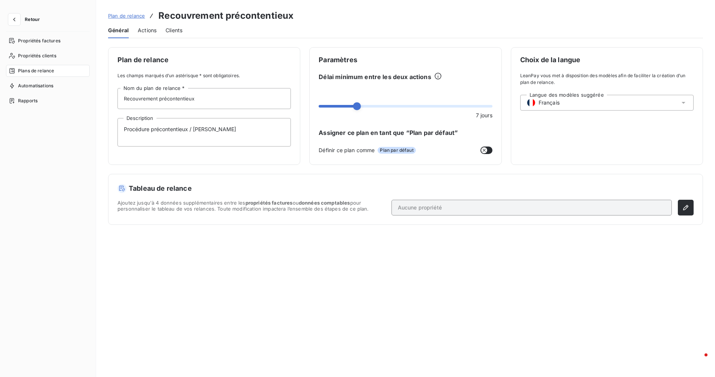
scroll to position [0, 0]
click at [150, 29] on span "Actions" at bounding box center [147, 30] width 19 height 8
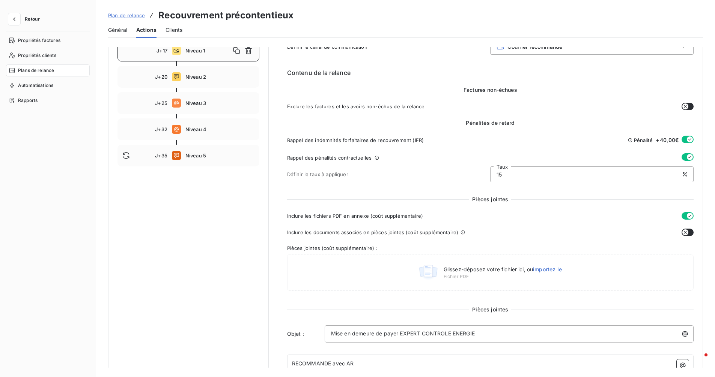
scroll to position [87, 0]
click at [250, 54] on icon "button" at bounding box center [248, 50] width 7 height 7
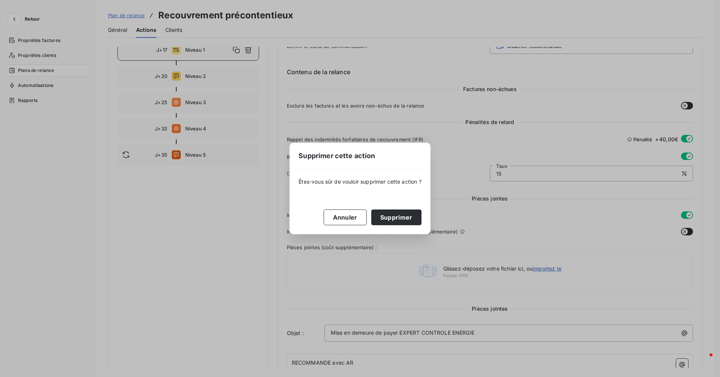
click at [394, 220] on button "Supprimer" at bounding box center [396, 218] width 50 height 16
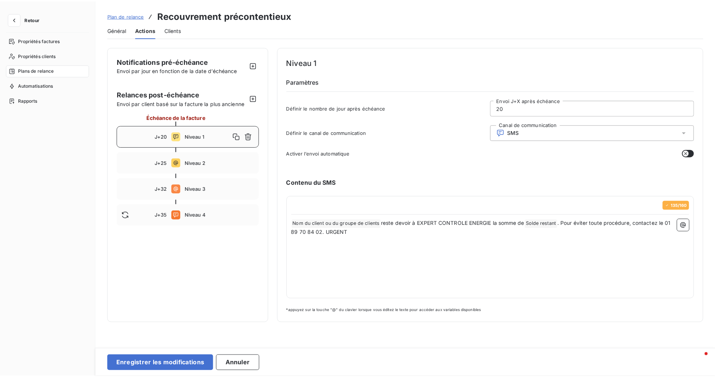
scroll to position [0, 0]
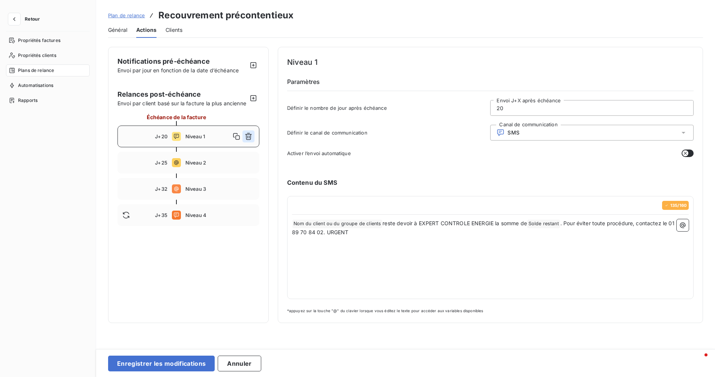
click at [248, 143] on button "button" at bounding box center [248, 137] width 12 height 12
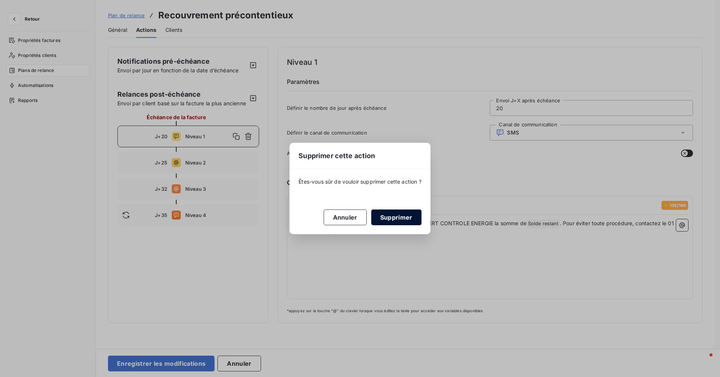
click at [393, 224] on button "Supprimer" at bounding box center [396, 218] width 50 height 16
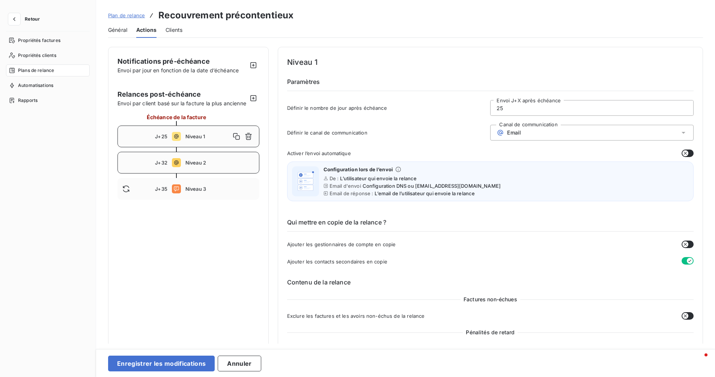
click at [214, 174] on div "J+32 Niveau 2" at bounding box center [188, 163] width 142 height 22
type input "32"
click at [251, 169] on button "button" at bounding box center [248, 163] width 12 height 12
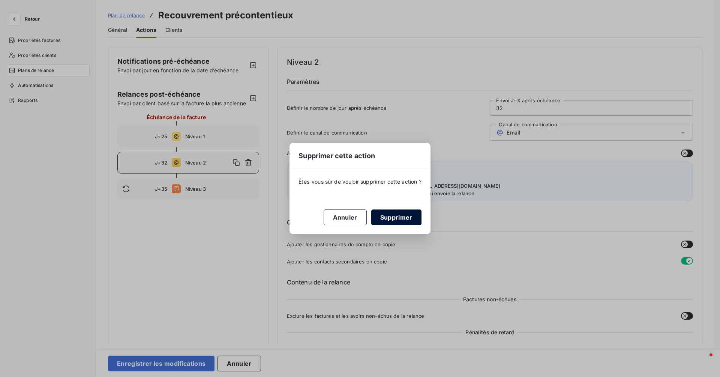
click at [394, 218] on button "Supprimer" at bounding box center [396, 218] width 50 height 16
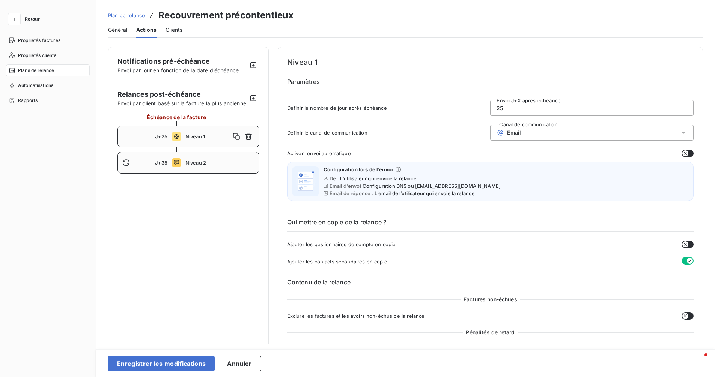
click at [219, 167] on div "J+35 Niveau 2" at bounding box center [188, 163] width 142 height 22
type input "35"
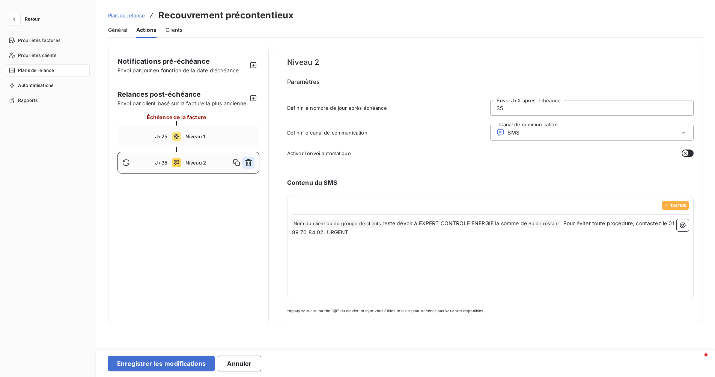
click at [248, 167] on icon "button" at bounding box center [248, 162] width 7 height 7
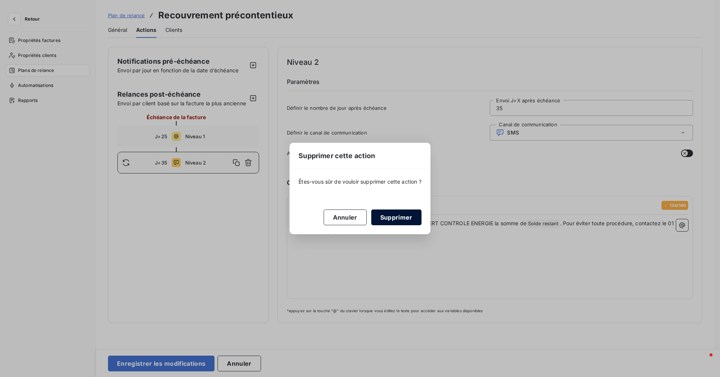
click at [392, 220] on button "Supprimer" at bounding box center [396, 218] width 50 height 16
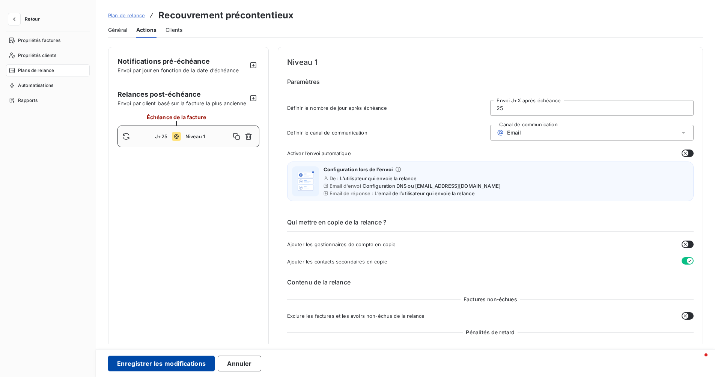
click at [192, 368] on button "Enregistrer les modifications" at bounding box center [161, 364] width 107 height 16
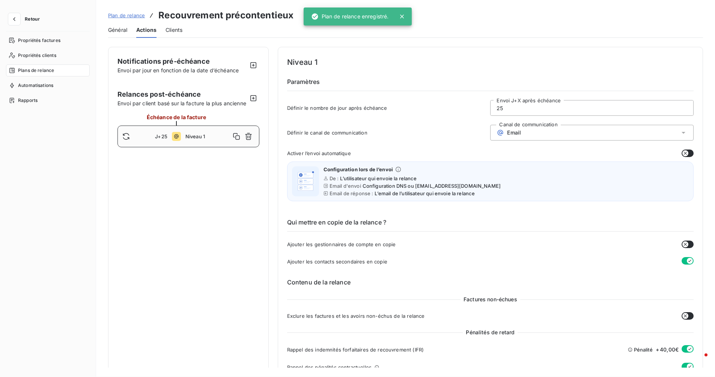
click at [213, 143] on div "Niveau 1" at bounding box center [219, 137] width 69 height 12
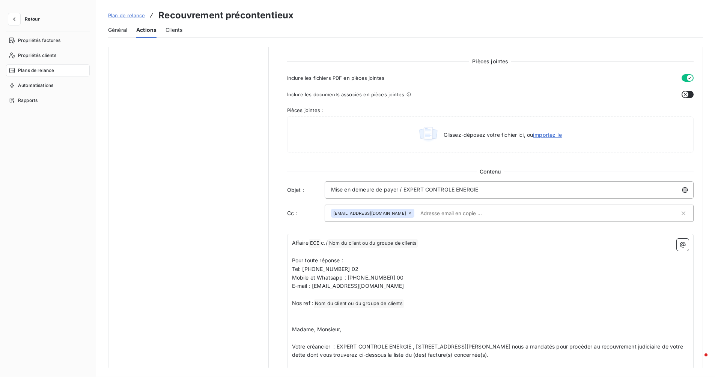
scroll to position [349, 0]
click at [486, 188] on p "Mise en demeure de payer / EXPERT CONTROLE ENERGIE" at bounding box center [511, 188] width 360 height 9
click at [486, 187] on p "Mise en demeure de payer / EXPERT CONTROLE ENERGIE" at bounding box center [511, 188] width 360 height 9
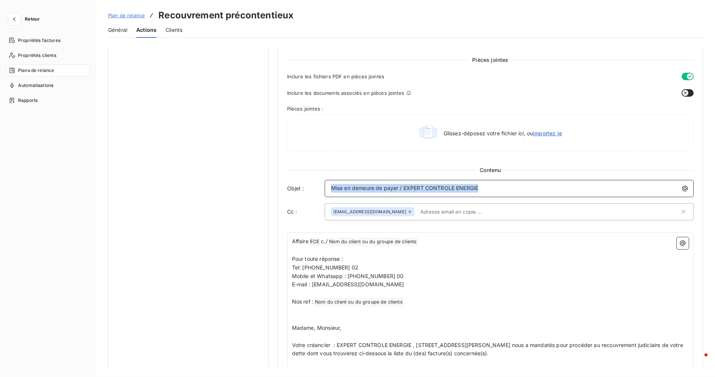
click at [486, 187] on p "Mise en demeure de payer / EXPERT CONTROLE ENERGIE" at bounding box center [511, 188] width 360 height 9
click at [406, 188] on span "Mise en demeure de payer / EXPERT CONTROLE ENERGIE" at bounding box center [404, 188] width 147 height 6
click at [403, 188] on span "Mise en demeure de payer / EXPERT CONTROLE ENERGIE" at bounding box center [404, 188] width 147 height 6
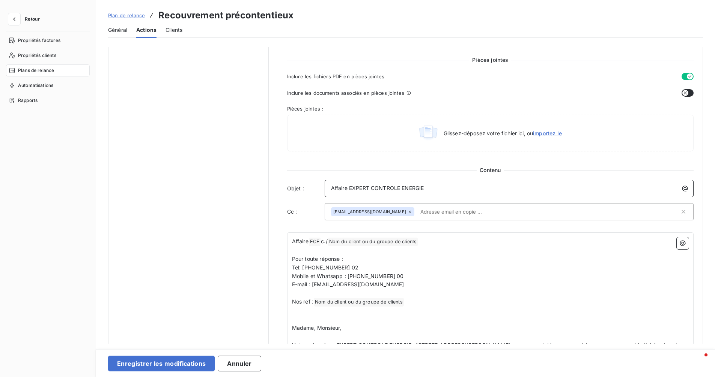
click at [448, 187] on p "Affaire EXPERT CONTROLE ENERGIE" at bounding box center [511, 188] width 360 height 9
click at [681, 186] on icon "button" at bounding box center [685, 189] width 8 height 8
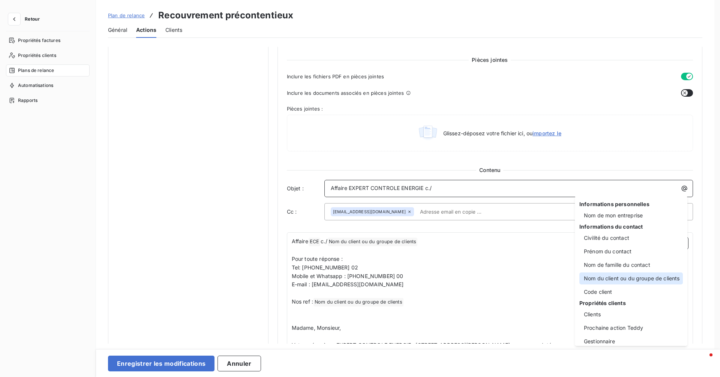
click at [634, 280] on div "Nom du client ou du groupe de clients" at bounding box center [632, 279] width 104 height 12
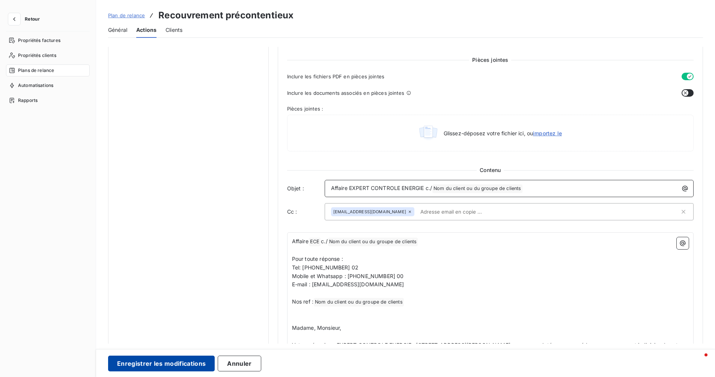
click at [195, 364] on button "Enregistrer les modifications" at bounding box center [161, 364] width 107 height 16
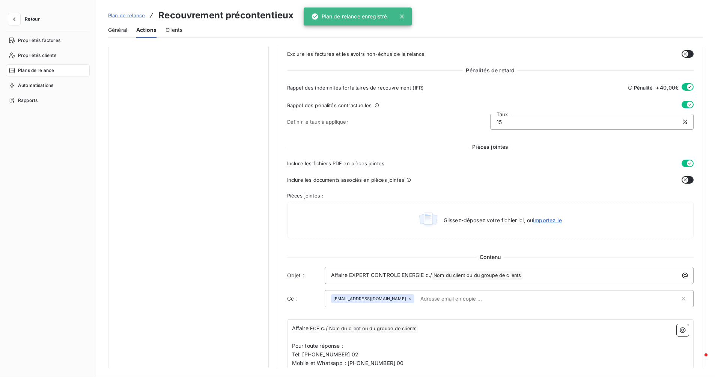
scroll to position [263, 0]
click at [439, 296] on input "text" at bounding box center [460, 298] width 87 height 11
paste input "[PERSON_NAME][EMAIL_ADDRESS][DOMAIN_NAME]"
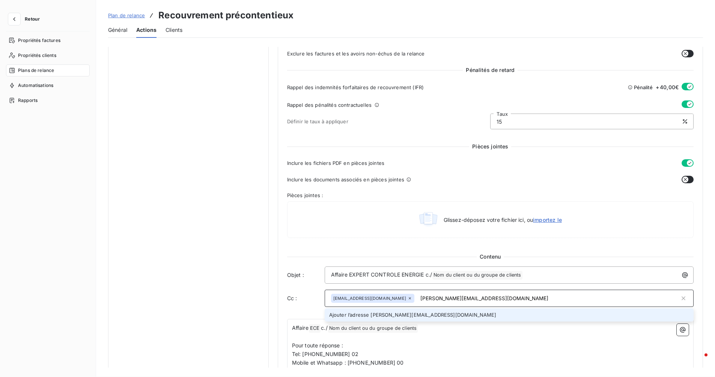
type input "[PERSON_NAME][EMAIL_ADDRESS][DOMAIN_NAME]"
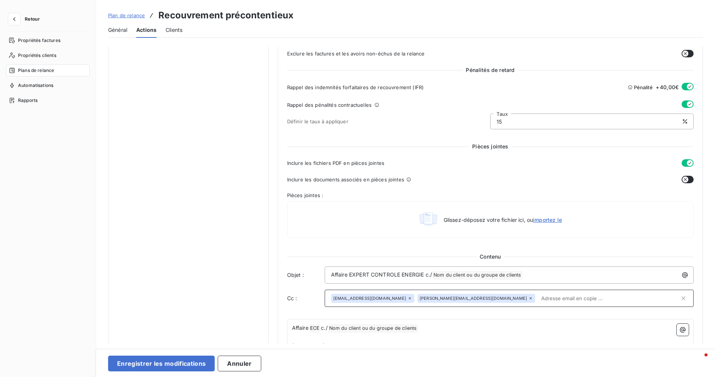
click at [538, 301] on input "text" at bounding box center [608, 298] width 141 height 11
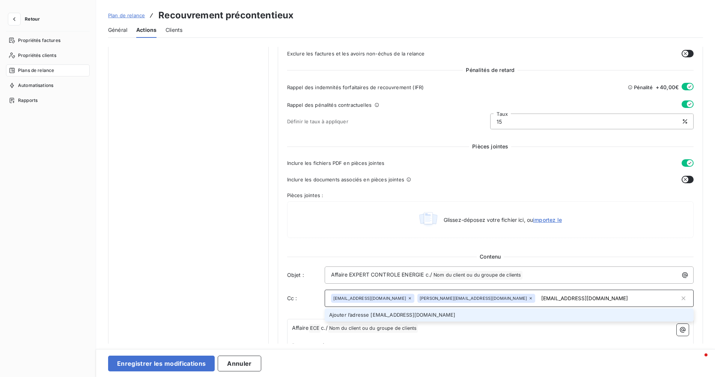
type input "[EMAIL_ADDRESS][DOMAIN_NAME]"
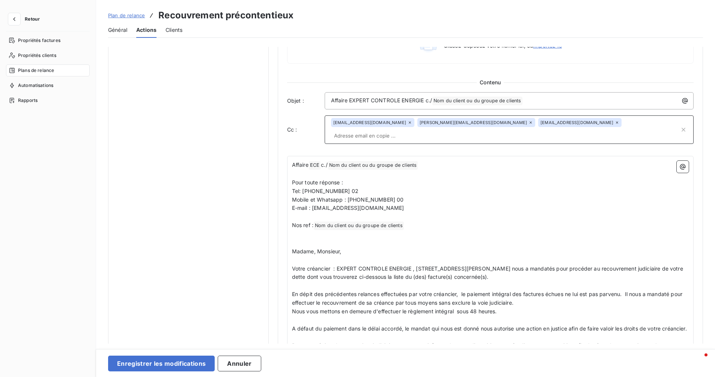
scroll to position [438, 0]
click at [414, 221] on p "Nos ref : Nom du client ou du groupe de clients ﻿ ﻿" at bounding box center [490, 225] width 397 height 9
click at [292, 221] on span "Nos ref :" at bounding box center [302, 224] width 21 height 6
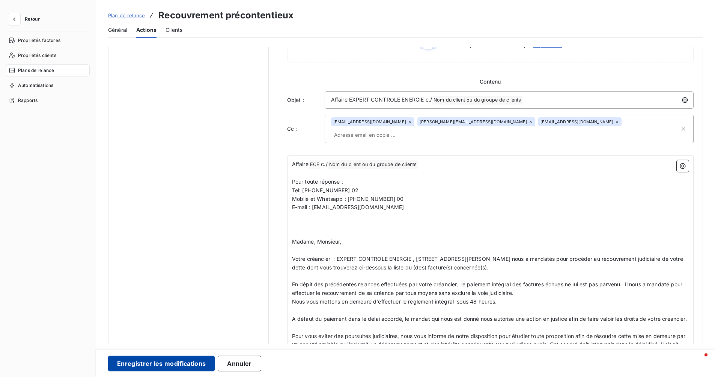
click at [164, 364] on button "Enregistrer les modifications" at bounding box center [161, 364] width 107 height 16
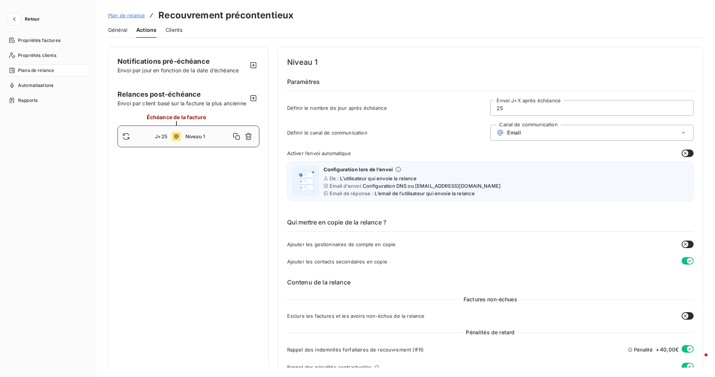
scroll to position [0, 0]
click at [121, 31] on span "Général" at bounding box center [117, 31] width 19 height 8
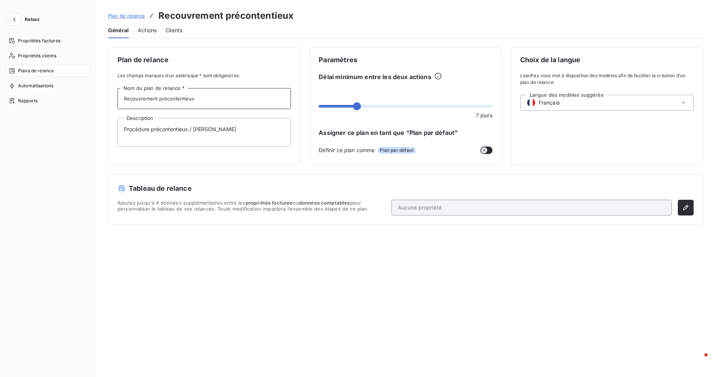
click at [207, 99] on input "Recouvrement précontentieux" at bounding box center [203, 98] width 173 height 21
click at [207, 98] on input "Recouvrement précontentieux" at bounding box center [203, 98] width 173 height 21
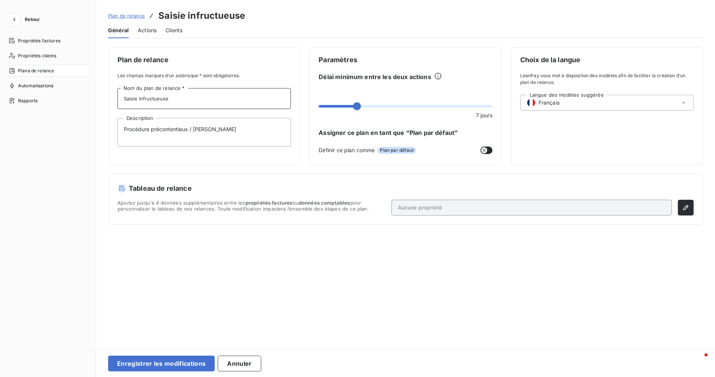
type input "Saisie infructueuse"
click at [181, 135] on textarea "Procédure précontentieux / [PERSON_NAME]" at bounding box center [203, 132] width 173 height 29
click at [209, 126] on textarea "Procédure précontentieux / [PERSON_NAME]" at bounding box center [203, 132] width 173 height 29
click at [210, 126] on textarea "Procédure précontentieux / [PERSON_NAME]" at bounding box center [203, 132] width 173 height 29
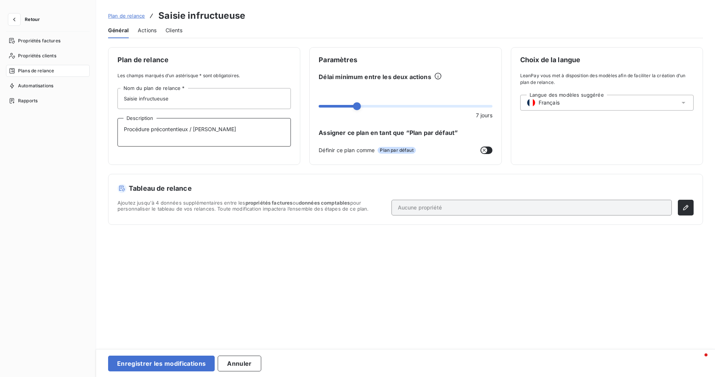
click at [210, 126] on textarea "Procédure précontentieux / [PERSON_NAME]" at bounding box center [203, 132] width 173 height 29
type textarea "S"
type textarea "Poursuite du recouvrement lorsque la saisie est revenue infructueuse"
click at [170, 363] on button "Enregistrer les modifications" at bounding box center [161, 364] width 107 height 16
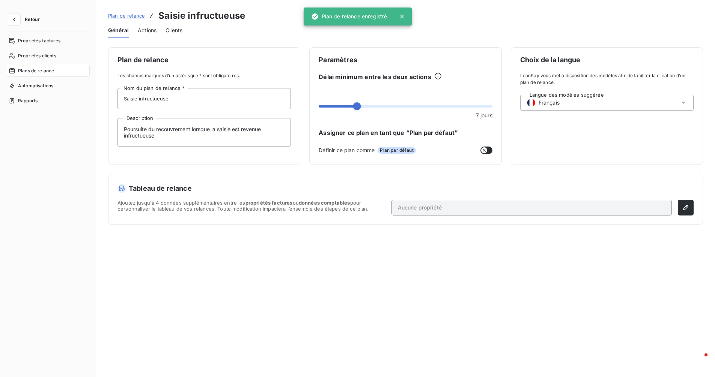
click at [147, 27] on span "Actions" at bounding box center [147, 31] width 19 height 8
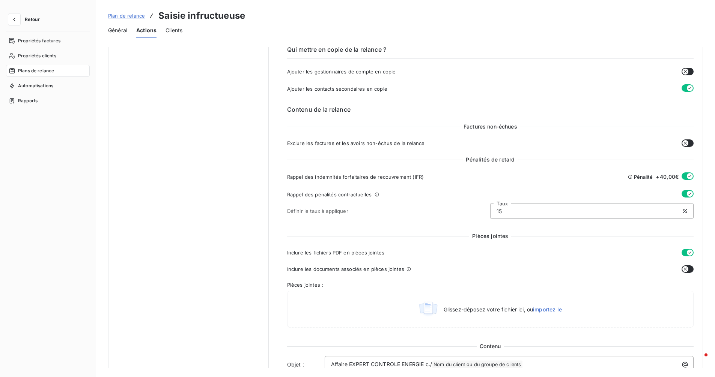
scroll to position [174, 0]
click at [687, 251] on icon "button" at bounding box center [690, 252] width 6 height 6
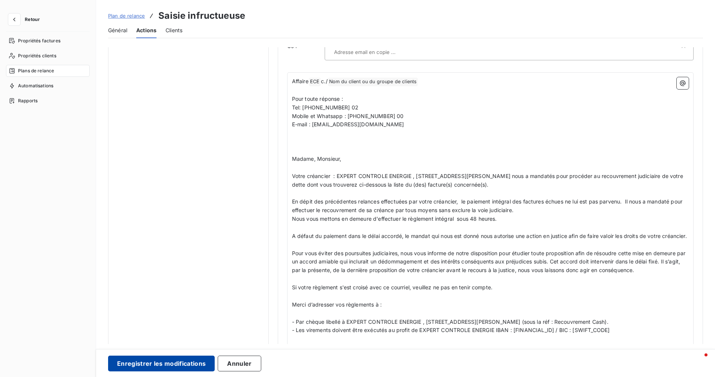
scroll to position [522, 0]
click at [181, 362] on button "Enregistrer les modifications" at bounding box center [161, 364] width 107 height 16
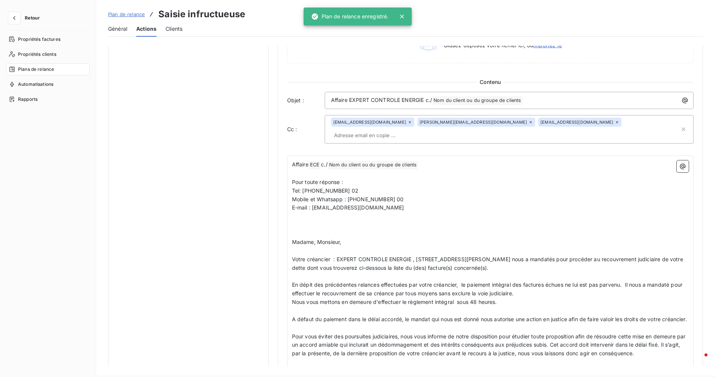
scroll to position [437, 0]
click at [292, 281] on span "En dépit des précédentes relances effectuées par votre créancier, le paiement i…" at bounding box center [488, 288] width 392 height 15
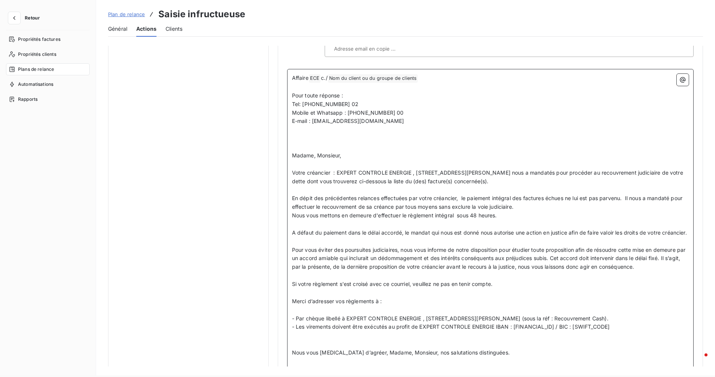
scroll to position [522, 0]
click at [292, 154] on span "Madame, Monsieur," at bounding box center [317, 157] width 50 height 6
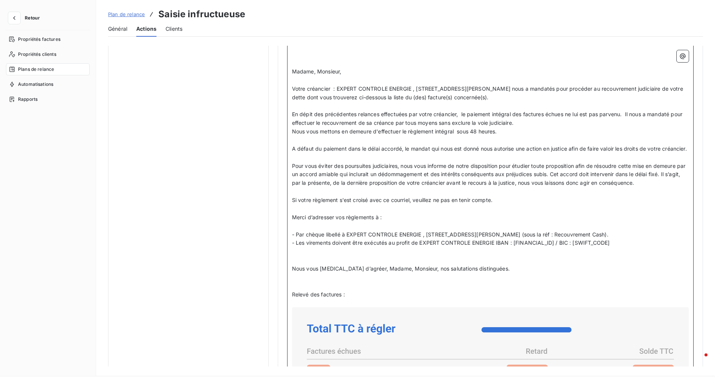
scroll to position [608, 0]
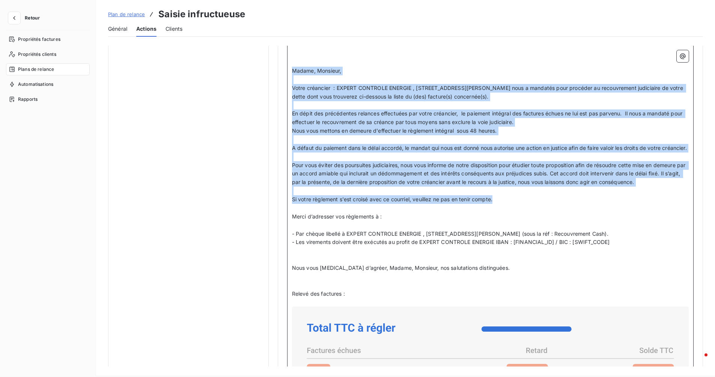
click at [498, 195] on p "Si votre règlement s'est croisé avec ce courriel, veuillez ne pas en tenir comp…" at bounding box center [490, 199] width 397 height 9
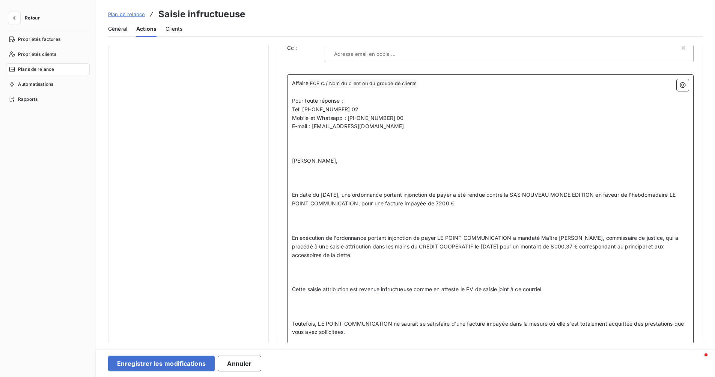
click at [363, 183] on p "﻿" at bounding box center [490, 187] width 397 height 9
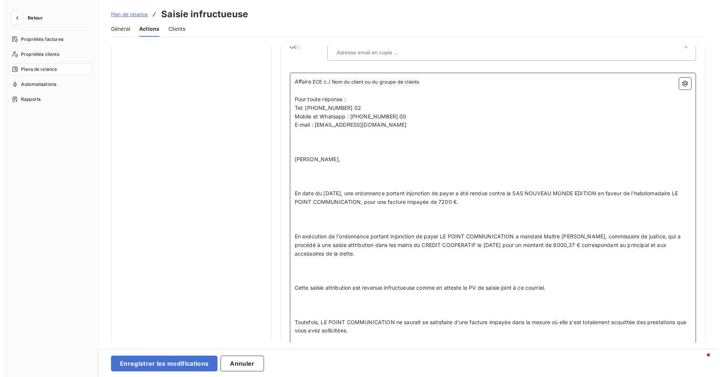
scroll to position [520, 0]
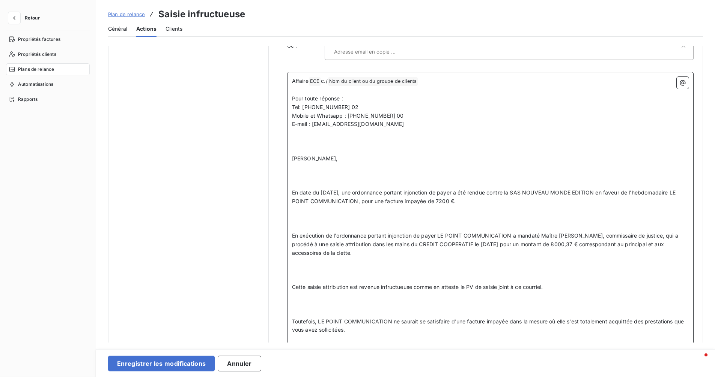
click at [359, 155] on p "[PERSON_NAME]," at bounding box center [490, 159] width 397 height 9
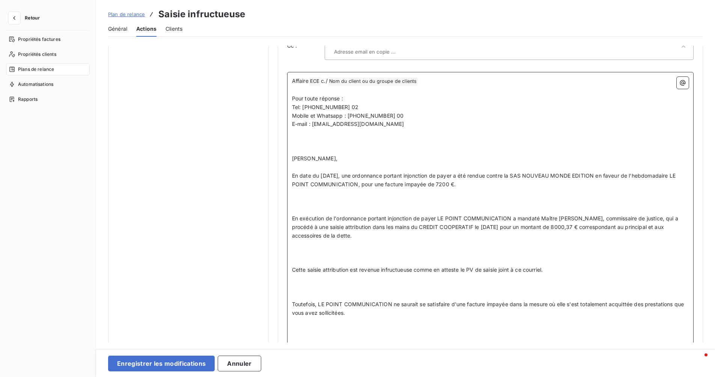
click at [355, 173] on span "En date du [DATE], une ordonnance portant injonction de payer a été rendue cont…" at bounding box center [484, 180] width 385 height 15
click at [318, 173] on span "En date du [DATE], une ordonnance portant injonction de payer a été rendue cont…" at bounding box center [484, 180] width 385 height 15
click at [319, 173] on span "En date duXXXXX, une ordonnance portant injonction de payer a été rendue contre…" at bounding box center [484, 180] width 385 height 15
click at [681, 79] on icon "button" at bounding box center [683, 83] width 8 height 8
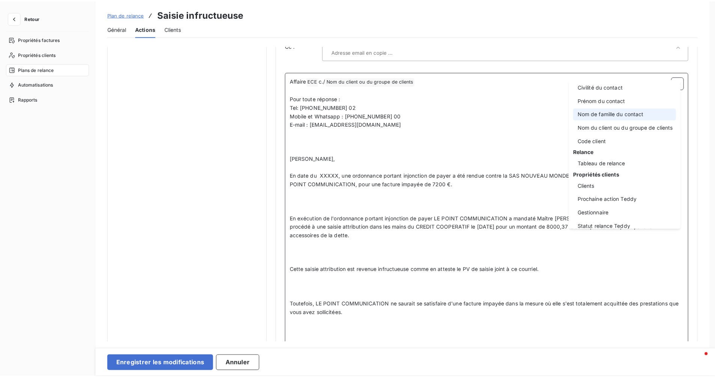
scroll to position [56, 0]
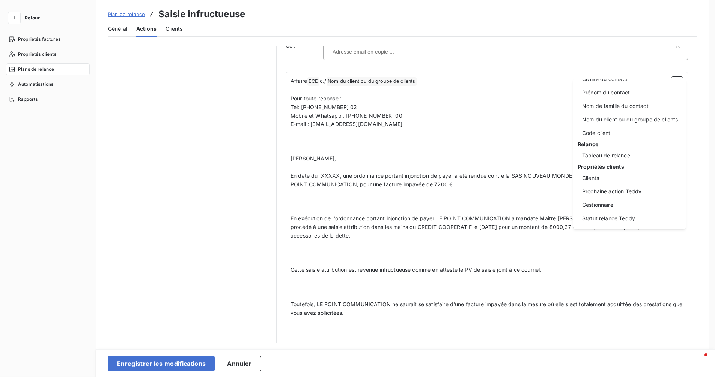
click at [526, 191] on html "Retour Propriétés factures Propriétés clients Plans de relance Automatisations …" at bounding box center [357, 186] width 715 height 377
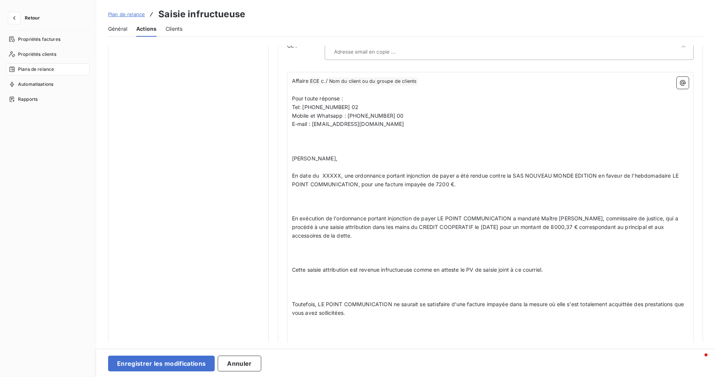
scroll to position [521, 0]
click at [506, 172] on span "En date du XXXXX, une ordonnance portant injonction de payer a été rendue contr…" at bounding box center [486, 179] width 388 height 15
click at [514, 172] on span "En date du XXXXX, une ordonnance portant injonction de payer a été rendue contr…" at bounding box center [486, 179] width 388 height 15
click at [512, 172] on span "En date du XXXXX, une ordonnance portant injonction de payer a été rendue contr…" at bounding box center [486, 179] width 388 height 15
click at [615, 172] on span "En date du XXXXX, une ordonnance portant injonction de payer a été rendue contr…" at bounding box center [471, 179] width 359 height 15
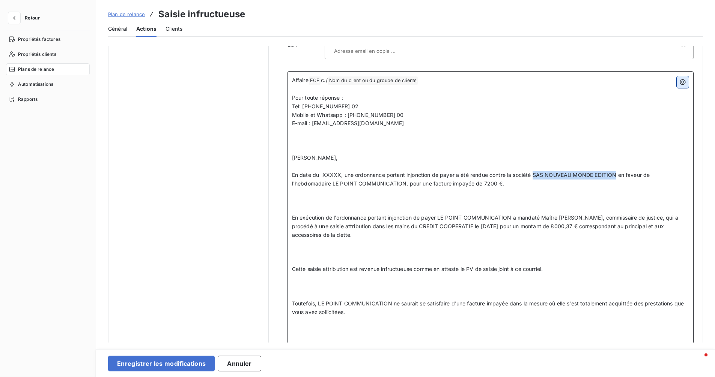
click at [682, 78] on icon "button" at bounding box center [683, 82] width 8 height 8
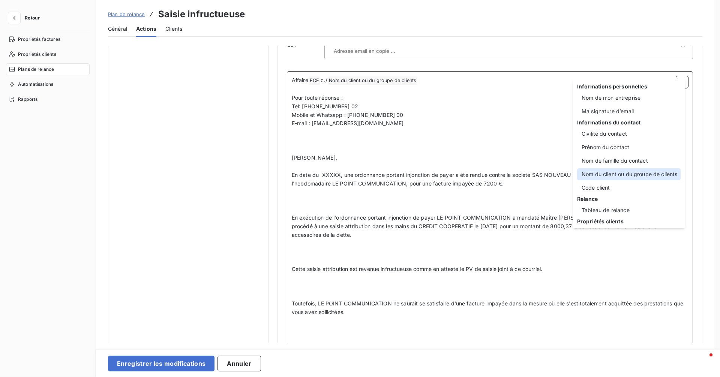
click at [618, 176] on div "Nom du client ou du groupe de clients" at bounding box center [629, 174] width 104 height 12
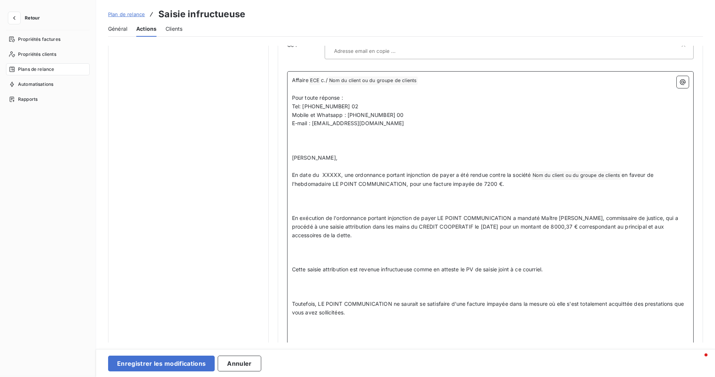
click at [292, 173] on span "en faveur de l'hebdomadaire LE POINT COMMUNICATION, pour une facture impayée de…" at bounding box center [473, 179] width 363 height 15
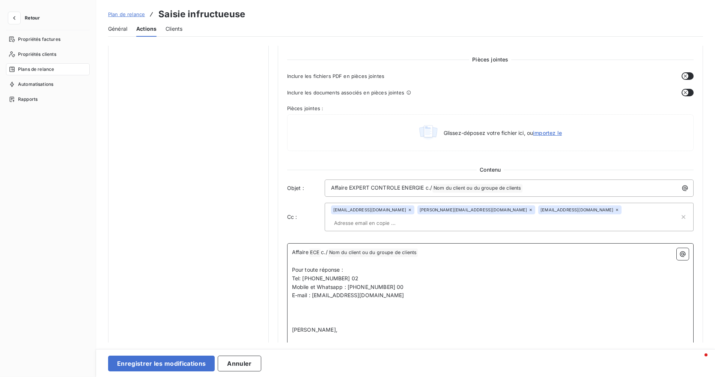
scroll to position [347, 0]
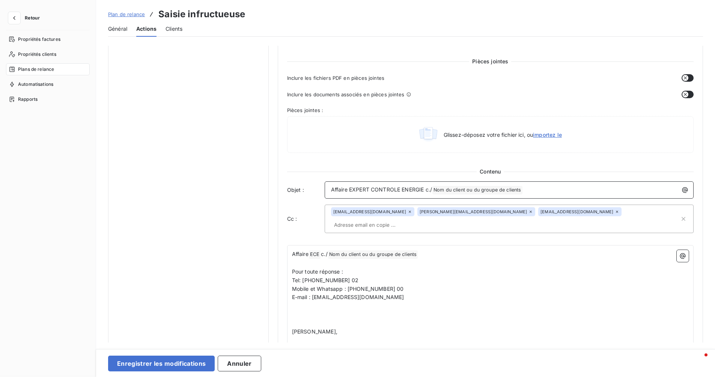
click at [349, 191] on span "Affaire EXPERT CONTROLE ENERGIE c./" at bounding box center [381, 189] width 101 height 6
click at [423, 190] on span "Affaire EXPERT CONTROLE ENERGIE c./" at bounding box center [381, 189] width 101 height 6
copy span "EXPERT CONTROLE ENERGIE"
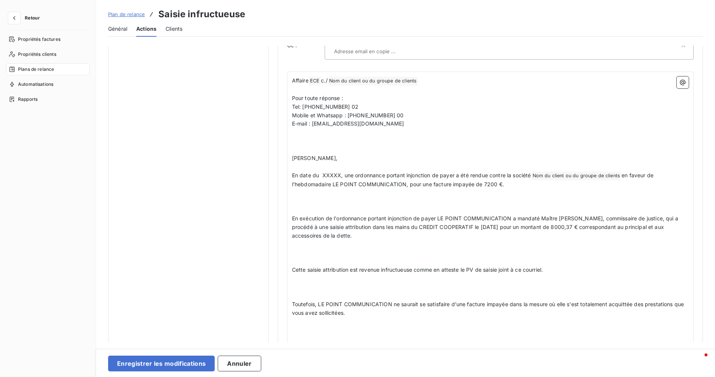
scroll to position [521, 0]
click at [292, 174] on span "en faveur de l'hebdomadaire LE POINT COMMUNICATION, pour une facture impayée de…" at bounding box center [473, 179] width 363 height 15
click at [404, 174] on span "en faveur de la société l'hebdomadaire LE POINT COMMUNICATION, pour une facture…" at bounding box center [486, 179] width 388 height 15
click at [479, 173] on span "en faveur de la société EXPERT CONTROLE ENERGIE, représentée par [PERSON_NAME],…" at bounding box center [486, 179] width 388 height 15
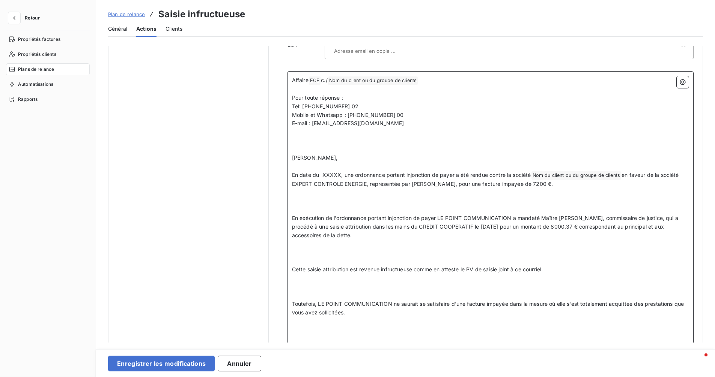
click at [475, 174] on span "en faveur de la société EXPERT CONTROLE ENERGIE, représentée par [PERSON_NAME],…" at bounding box center [486, 179] width 388 height 15
click at [474, 173] on span "en faveur de la société EXPERT CONTROLE ENERGIE, représentée par [PERSON_NAME],…" at bounding box center [486, 179] width 388 height 15
click at [492, 173] on span "en faveur de la société EXPERT CONTROLE ENERGIE, représentée par [PERSON_NAME],…" at bounding box center [486, 179] width 388 height 15
click at [528, 174] on span "en faveur de la société EXPERT CONTROLE ENERGIE, représentée par [PERSON_NAME],…" at bounding box center [486, 179] width 388 height 15
click at [540, 173] on span "en faveur de la société EXPERT CONTROLE ENERGIE, représentée par [PERSON_NAME],…" at bounding box center [486, 179] width 388 height 15
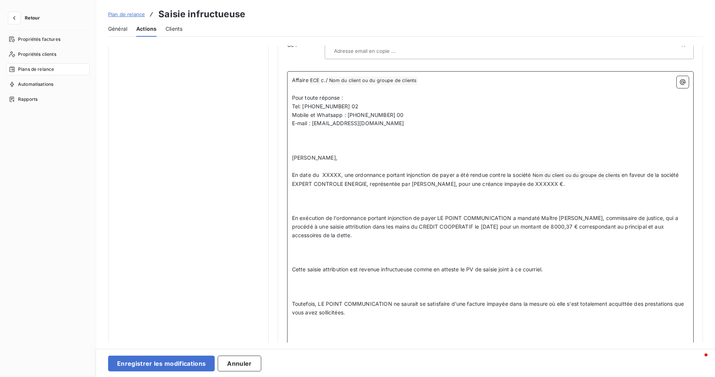
click at [316, 188] on p "﻿" at bounding box center [490, 192] width 397 height 9
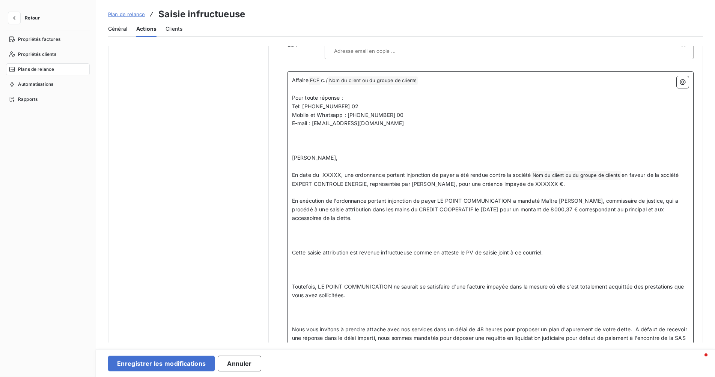
click at [657, 172] on span "en faveur de la société EXPERT CONTROLE ENERGIE, représentée par [PERSON_NAME],…" at bounding box center [486, 179] width 388 height 15
click at [365, 173] on span "en faveur de la société EXPERT CONTROLE ENERGIE, représentée par [PERSON_NAME],…" at bounding box center [486, 179] width 388 height 15
click at [190, 365] on button "Enregistrer les modifications" at bounding box center [161, 364] width 107 height 16
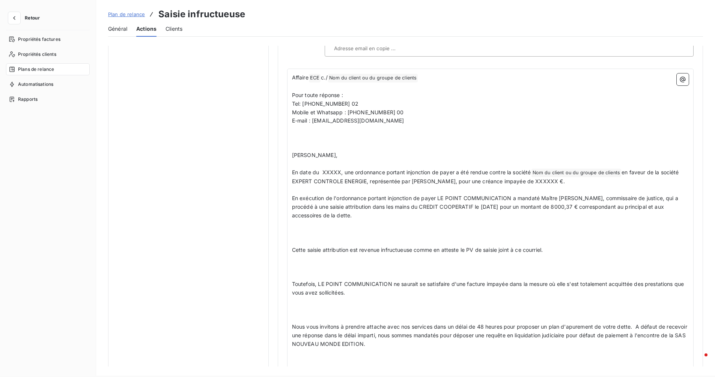
scroll to position [525, 0]
click at [437, 194] on span "En exécution de l'ordonnance portant injonction de payer LE POINT COMMUNICATION…" at bounding box center [486, 206] width 388 height 24
click at [509, 194] on span "En exécution de l'ordonnance portant injonction de payer LE POINT COMMUNICATION…" at bounding box center [486, 206] width 388 height 24
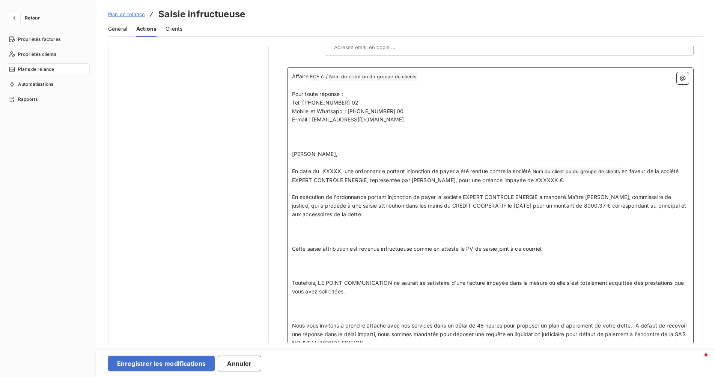
click at [445, 195] on span "En exécution de l'ordonnance portant injonction de payer la société EXPERT CONT…" at bounding box center [490, 206] width 396 height 24
click at [507, 194] on span "En exécution de l'ordonnance portant injonction de payer la société EXPERT CONT…" at bounding box center [490, 206] width 396 height 24
click at [522, 195] on span "En exécution de l'ordonnance portant injonction de payer la société EXPERT CONT…" at bounding box center [489, 206] width 395 height 24
click at [552, 194] on span "En exécution de l'ordonnance portant injonction de payer la société EXPERT CONT…" at bounding box center [489, 206] width 395 height 24
click at [558, 195] on span "En exécution de l'ordonnance portant injonction de payer la société EXPERT CONT…" at bounding box center [490, 206] width 397 height 24
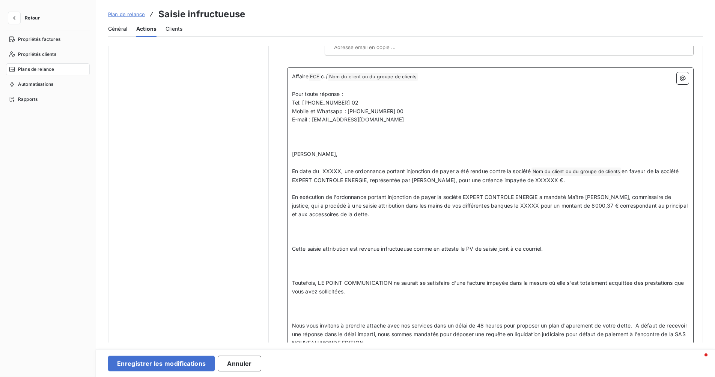
click at [561, 194] on span "En exécution de l'ordonnance portant injonction de payer la société EXPERT CONT…" at bounding box center [490, 206] width 397 height 24
click at [573, 194] on span "En exécution de l'ordonnance portant injonction de payer la société EXPERT CONT…" at bounding box center [488, 206] width 393 height 24
click at [573, 195] on span "En exécution de l'ordonnance portant injonction de payer la société EXPERT CONT…" at bounding box center [488, 206] width 393 height 24
click at [575, 195] on span "En exécution de l'ordonnance portant injonction de payer la société EXPERT CONT…" at bounding box center [488, 206] width 393 height 24
click at [630, 195] on span "En exécution de l'ordonnance portant injonction de payer la société EXPERT CONT…" at bounding box center [489, 206] width 395 height 24
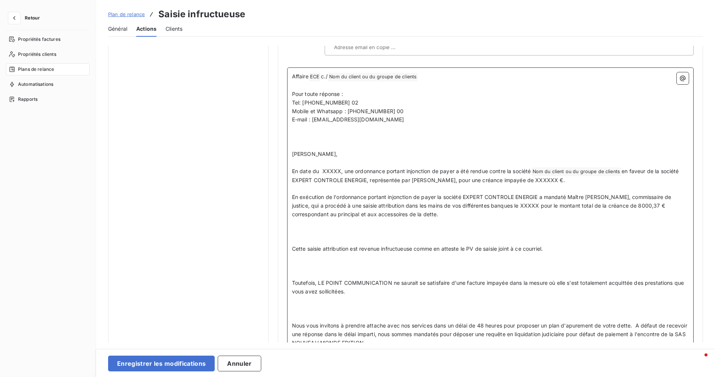
click at [640, 194] on span "En exécution de l'ordonnance portant injonction de payer la société EXPERT CONT…" at bounding box center [482, 206] width 381 height 24
click at [659, 195] on span "En exécution de l'ordonnance portant injonction de payer la société EXPERT CONT…" at bounding box center [482, 206] width 381 height 24
click at [312, 228] on p at bounding box center [490, 232] width 397 height 9
click at [311, 219] on p "﻿" at bounding box center [490, 223] width 397 height 9
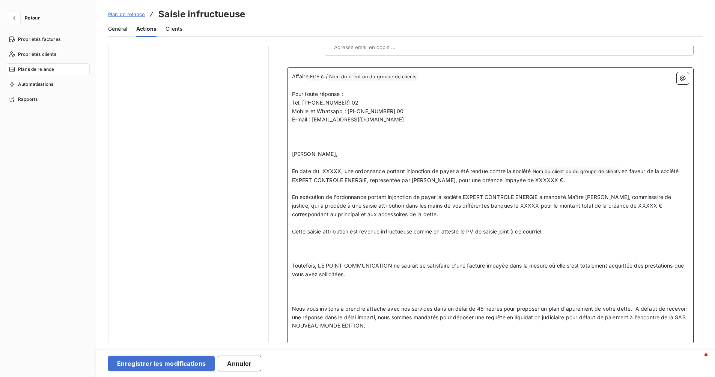
click at [587, 228] on p "Cette saisie attribution est revenue infructueuse comme en atteste le PV de sai…" at bounding box center [490, 232] width 397 height 9
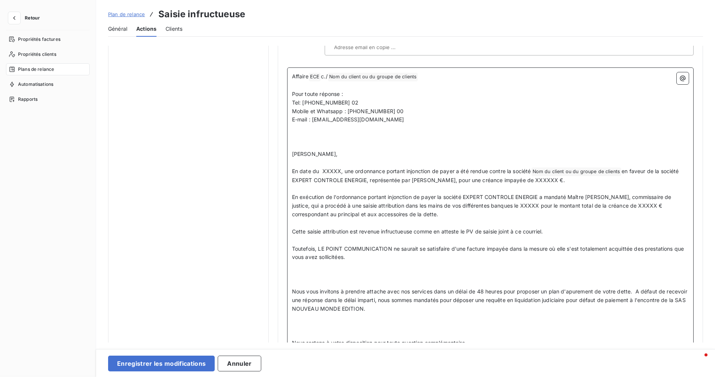
click at [657, 168] on span "en faveur de la société EXPERT CONTROLE ENERGIE, représentée par [PERSON_NAME],…" at bounding box center [486, 175] width 388 height 15
click at [365, 169] on span "en faveur de la société EXPERT CONTROLE ENERGIE, représentée par [PERSON_NAME],…" at bounding box center [486, 175] width 388 height 15
copy span "la société EXPERT CONTROLE ENERGIE"
click at [317, 246] on span "Toutefois, LE POINT COMMUNICATION ne saurait se satisfaire d'une facture impayé…" at bounding box center [489, 253] width 394 height 15
click at [390, 246] on span "Toutefois, LE POINT COMMUNICATION ne saurait se satisfaire d'une facture impayé…" at bounding box center [489, 253] width 394 height 15
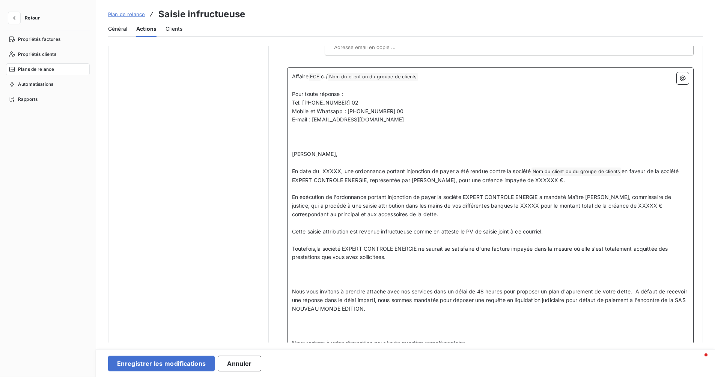
click at [492, 246] on span "Toutefois,la société EXPERT CONTROLE ENERGIE ne saurait se satisfaire d'une fac…" at bounding box center [480, 253] width 377 height 15
click at [494, 246] on span "Toutefois,la société EXPERT CONTROLE ENERGIE ne saurait se satisfaire d'une fac…" at bounding box center [480, 253] width 377 height 15
click at [510, 246] on span "Toutefois,la société EXPERT CONTROLE ENERGIE ne saurait se satisfaire d'une fac…" at bounding box center [480, 253] width 377 height 15
click at [435, 246] on p "Toutefois,la société EXPERT CONTROLE ENERGIE ne saurait se satisfaire d'une cré…" at bounding box center [490, 253] width 397 height 17
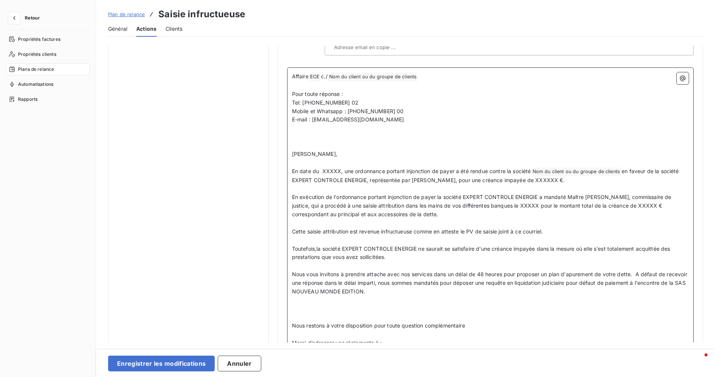
click at [478, 273] on span "Nous vous invitons à prendre attache avec nos services dans un délai de 48 heur…" at bounding box center [490, 283] width 397 height 24
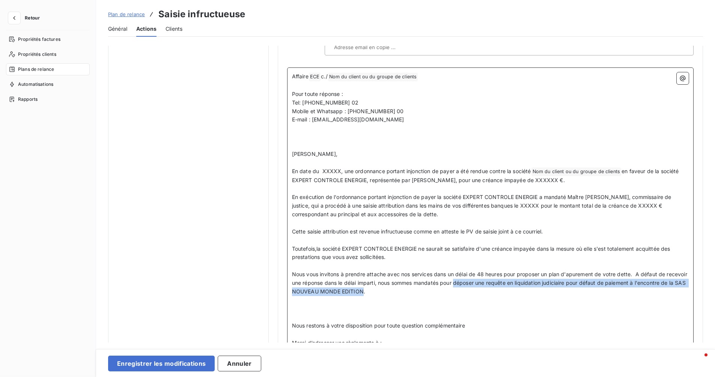
click at [387, 281] on span "Nous vous invitons à prendre attache avec nos services dans un délai de 48 heur…" at bounding box center [490, 283] width 397 height 24
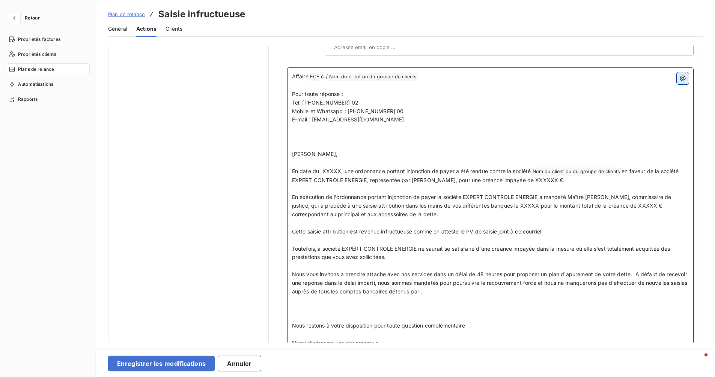
click at [679, 75] on icon "button" at bounding box center [683, 79] width 8 height 8
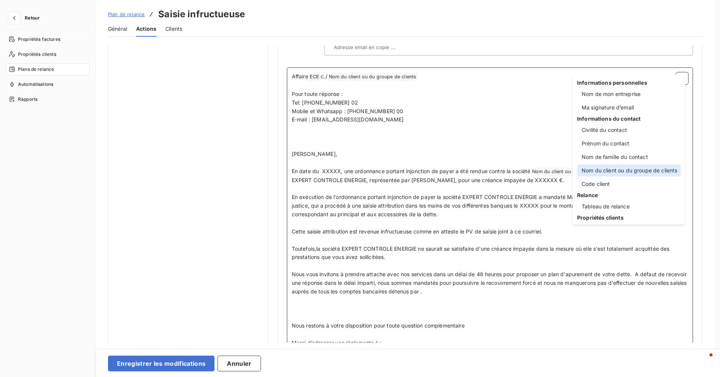
click at [664, 173] on div "Nom du client ou du groupe de clients" at bounding box center [629, 171] width 104 height 12
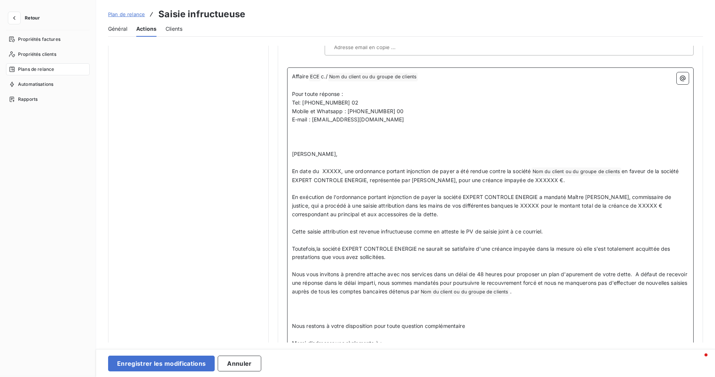
click at [417, 297] on p "﻿" at bounding box center [490, 301] width 397 height 9
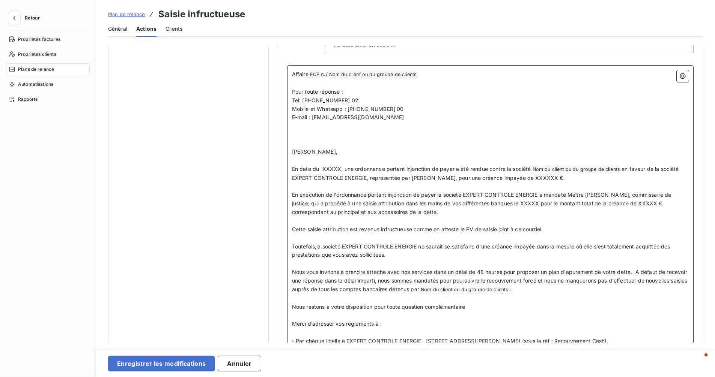
scroll to position [526, 0]
click at [543, 227] on span "Cette saisie attribution est revenue infructueuse comme en atteste le PV de sai…" at bounding box center [417, 230] width 251 height 6
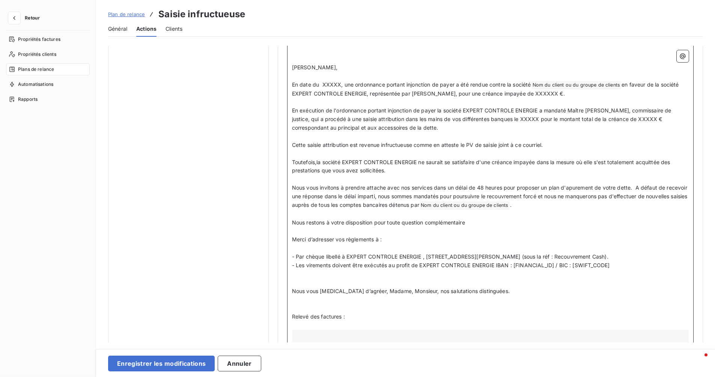
scroll to position [612, 0]
click at [320, 278] on p "﻿" at bounding box center [490, 282] width 397 height 9
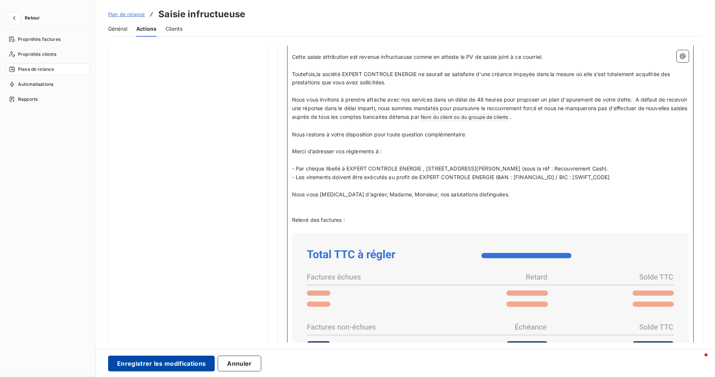
scroll to position [700, 0]
click at [197, 365] on button "Enregistrer les modifications" at bounding box center [161, 364] width 107 height 16
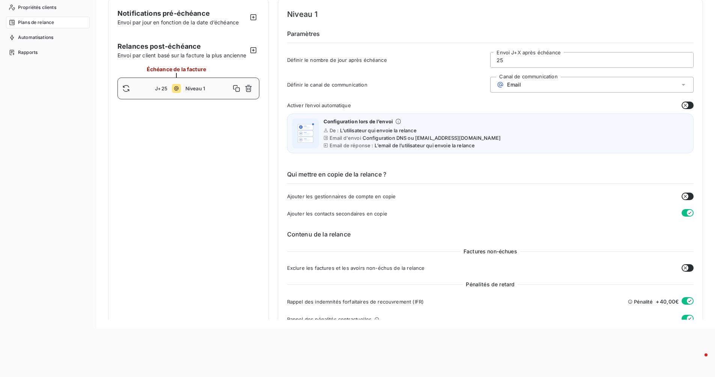
scroll to position [0, 0]
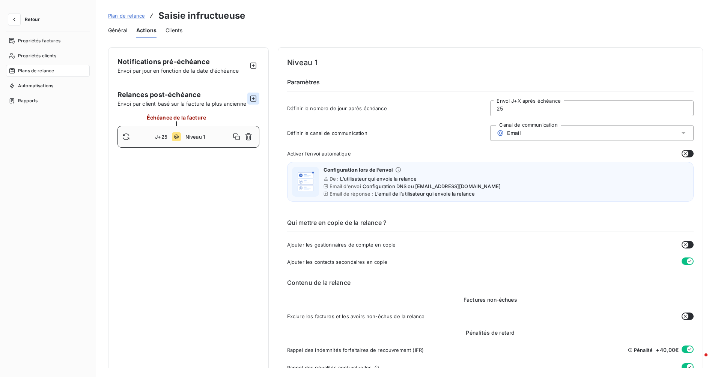
click at [251, 102] on icon "button" at bounding box center [253, 99] width 8 height 8
type input "35"
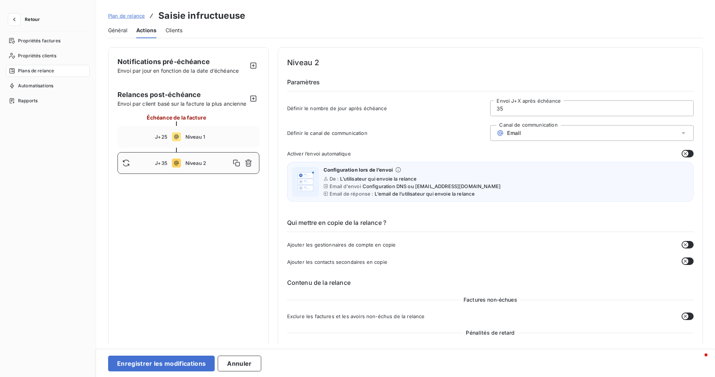
click at [582, 135] on div "Email" at bounding box center [591, 133] width 203 height 16
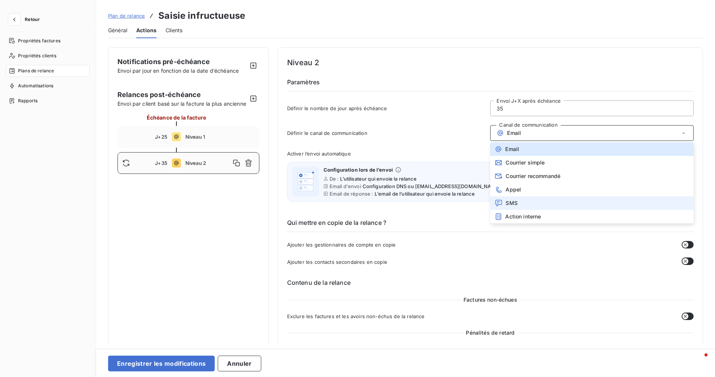
click at [528, 206] on li "SMS" at bounding box center [591, 204] width 203 height 14
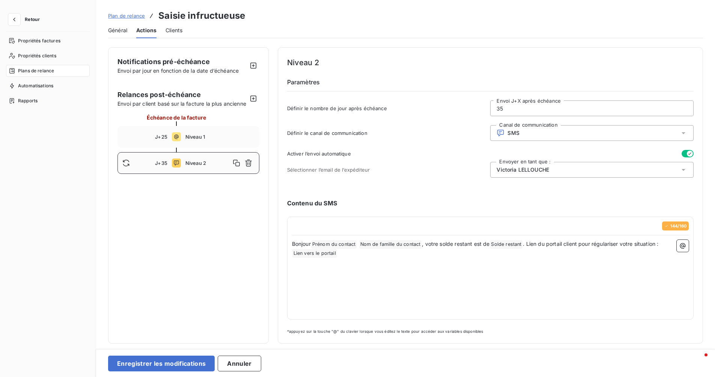
click at [560, 173] on div "[PERSON_NAME]" at bounding box center [591, 170] width 203 height 16
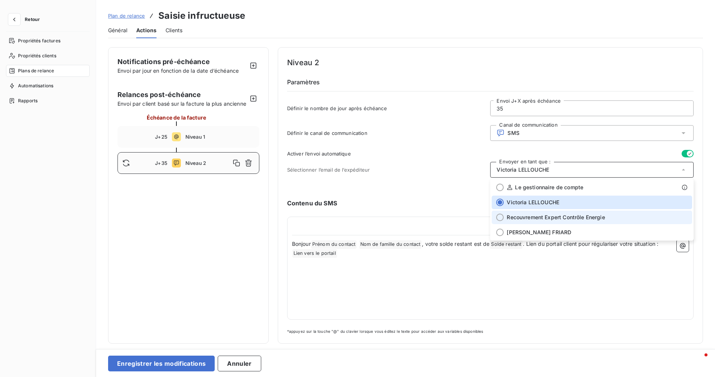
click at [555, 213] on li "Recouvrement Expert Contrôle Energie" at bounding box center [591, 218] width 200 height 14
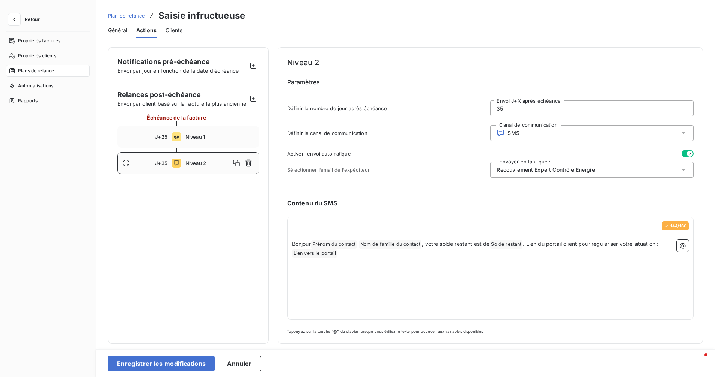
click at [364, 246] on span "Nom de famille du contact ﻿" at bounding box center [390, 244] width 63 height 9
click at [313, 245] on span "Prénom du contact ﻿" at bounding box center [334, 244] width 46 height 9
click at [293, 245] on span "Bonjour" at bounding box center [301, 244] width 19 height 6
click at [251, 167] on icon "button" at bounding box center [249, 163] width 8 height 8
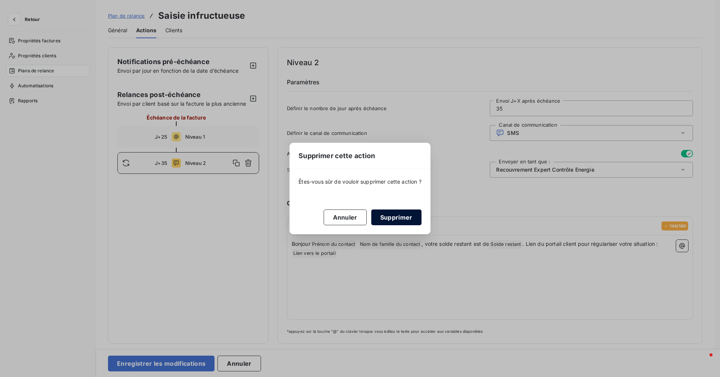
click at [408, 221] on button "Supprimer" at bounding box center [396, 218] width 50 height 16
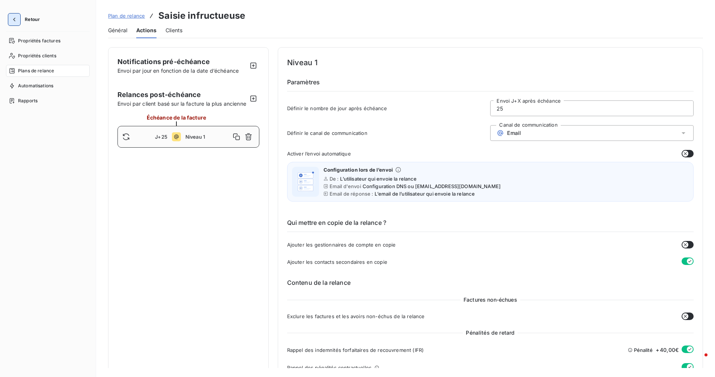
click at [14, 19] on icon "button" at bounding box center [14, 20] width 2 height 4
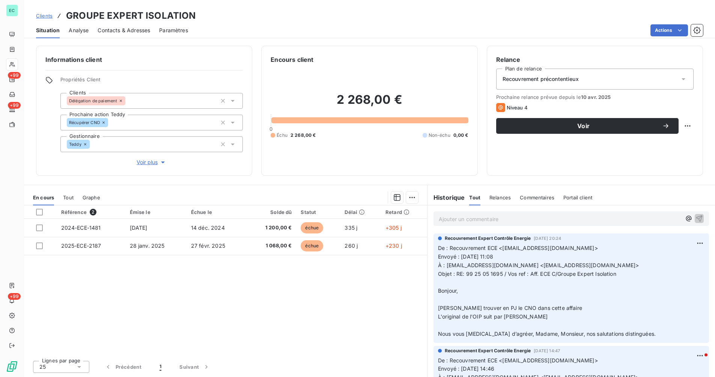
click at [595, 77] on div "Recouvrement précontentieux" at bounding box center [594, 79] width 197 height 21
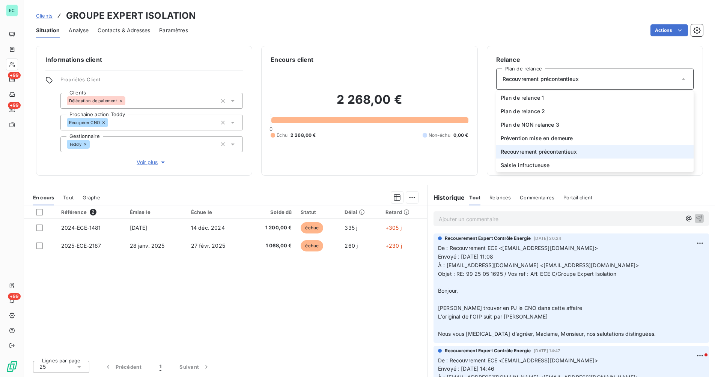
drag, startPoint x: 595, startPoint y: 77, endPoint x: 597, endPoint y: 81, distance: 5.1
click at [595, 77] on div "Recouvrement précontentieux" at bounding box center [594, 79] width 197 height 21
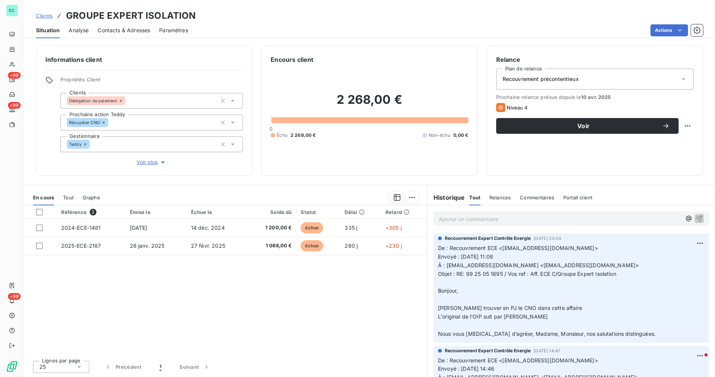
click at [586, 78] on div "Recouvrement précontentieux" at bounding box center [594, 79] width 197 height 21
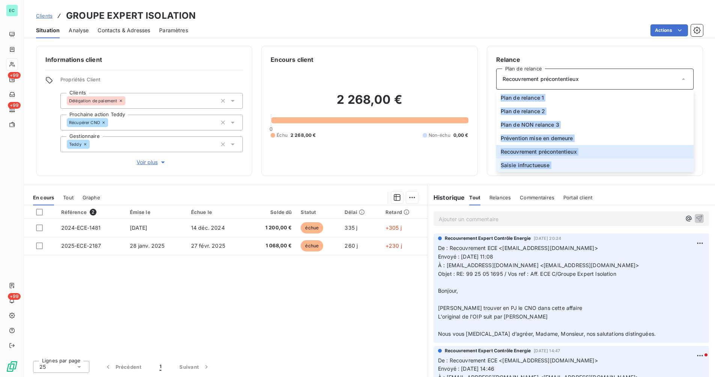
click at [552, 162] on li "Saisie infructueuse" at bounding box center [594, 166] width 197 height 14
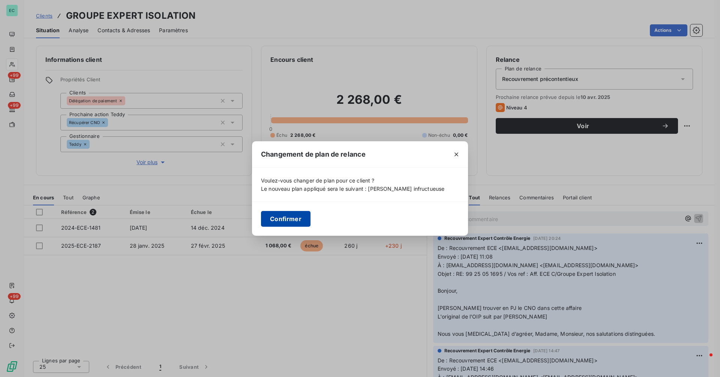
click at [287, 217] on button "Confirmer" at bounding box center [286, 219] width 50 height 16
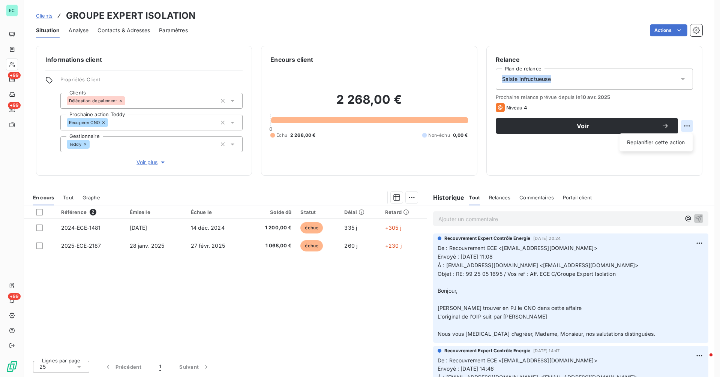
click at [686, 126] on html "EC +99 +99 +99 Clients GROUPE EXPERT ISOLATION Situation Analyse Contacts & Adr…" at bounding box center [360, 188] width 720 height 377
click at [643, 141] on div "Replanifier cette action" at bounding box center [656, 143] width 67 height 12
select select "9"
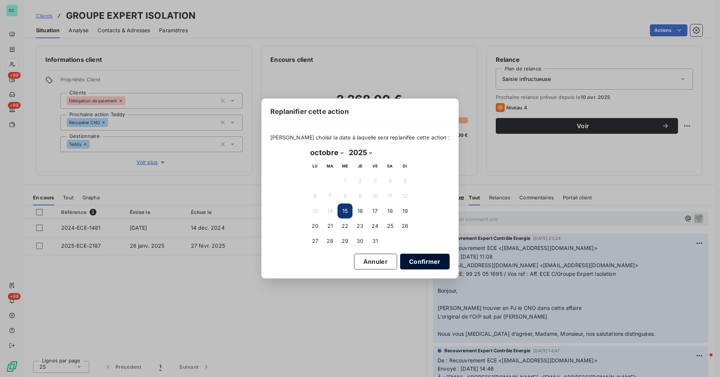
click at [412, 259] on button "Confirmer" at bounding box center [425, 262] width 50 height 16
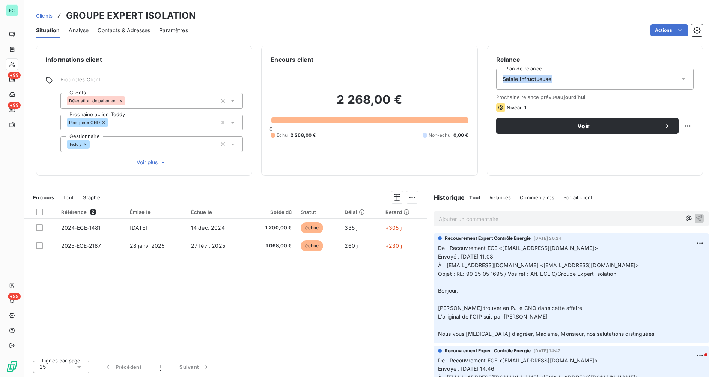
click at [531, 84] on div "Saisie infructueuse" at bounding box center [594, 79] width 197 height 21
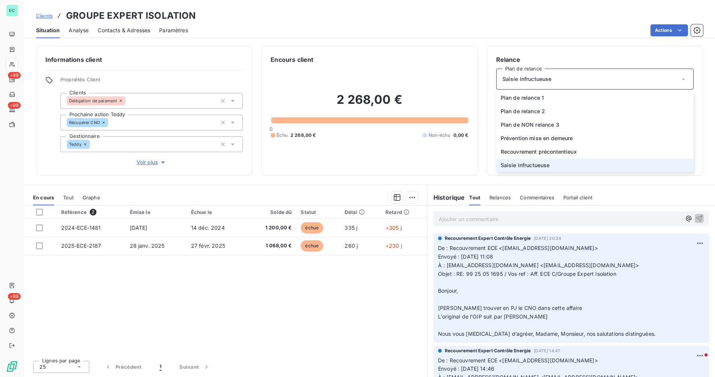
click at [546, 165] on span "Saisie infructueuse" at bounding box center [524, 166] width 49 height 8
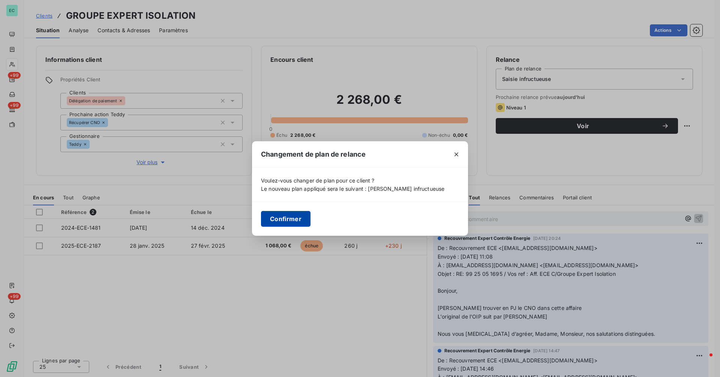
click at [288, 217] on button "Confirmer" at bounding box center [286, 219] width 50 height 16
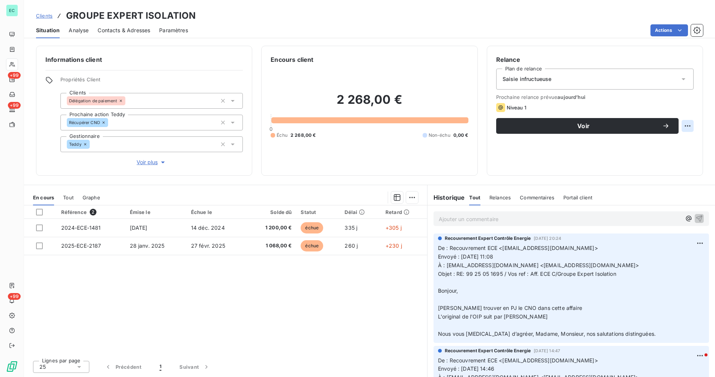
click at [682, 128] on html "EC +99 +99 +99 Clients GROUPE EXPERT ISOLATION Situation Analyse Contacts & Adr…" at bounding box center [357, 188] width 715 height 377
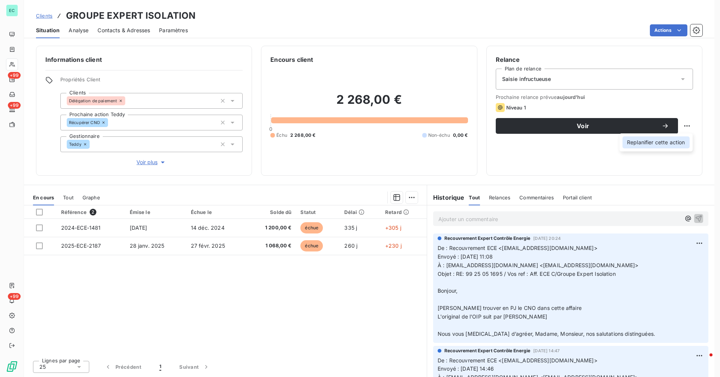
click at [676, 145] on div "Replanifier cette action" at bounding box center [656, 143] width 67 height 12
select select "9"
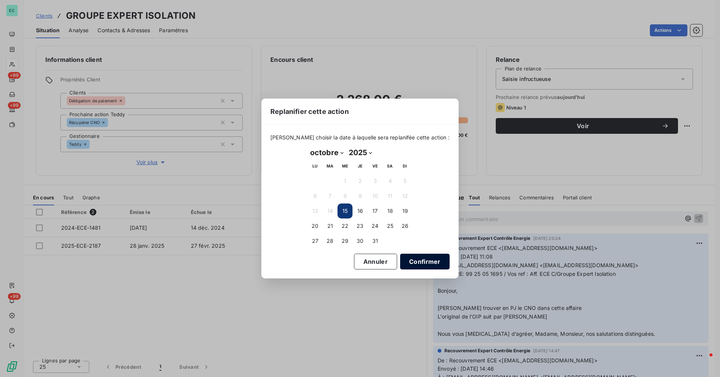
drag, startPoint x: 409, startPoint y: 262, endPoint x: 425, endPoint y: 246, distance: 22.3
click at [409, 261] on button "Confirmer" at bounding box center [425, 262] width 50 height 16
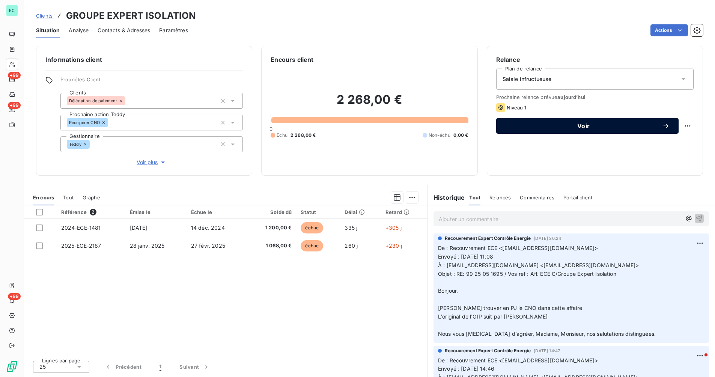
click at [552, 126] on span "Voir" at bounding box center [583, 126] width 157 height 6
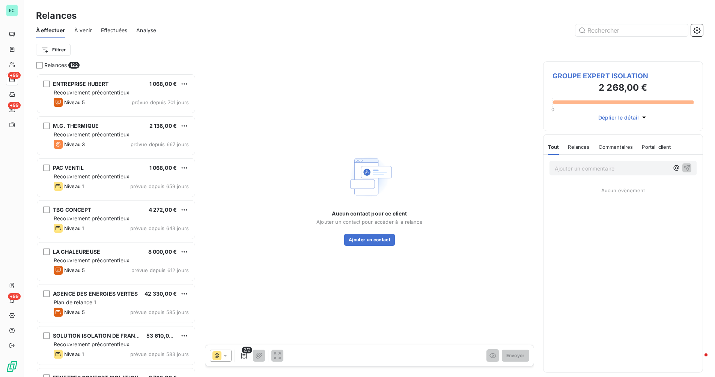
scroll to position [298, 155]
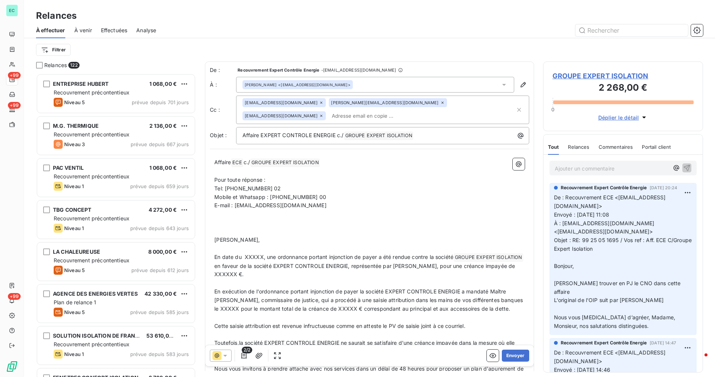
click at [464, 114] on div "[EMAIL_ADDRESS][DOMAIN_NAME] [PERSON_NAME][EMAIL_ADDRESS][DOMAIN_NAME] [EMAIL_A…" at bounding box center [378, 109] width 273 height 23
click at [372, 119] on input "text" at bounding box center [422, 115] width 186 height 11
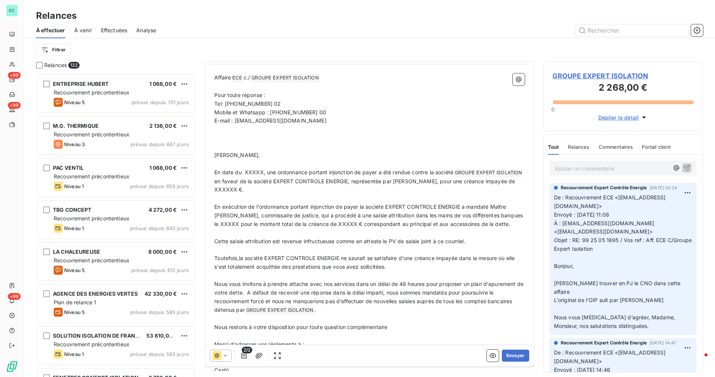
scroll to position [86, 0]
click at [262, 171] on span "En date du XXXXX, une ordonnance portant injonction de payer a été rendue contr…" at bounding box center [333, 171] width 239 height 6
click at [279, 189] on span "en faveur de la société EXPERT CONTROLE ENERGIE, représentée par [PERSON_NAME],…" at bounding box center [365, 184] width 302 height 15
click at [299, 188] on span "en faveur de la société EXPERT CONTROLE ENERGIE, représentée par [PERSON_NAME],…" at bounding box center [365, 184] width 302 height 15
click at [243, 223] on span "En exécution de l'ordonnance portant injonction de payer la société EXPERT CONT…" at bounding box center [369, 215] width 310 height 24
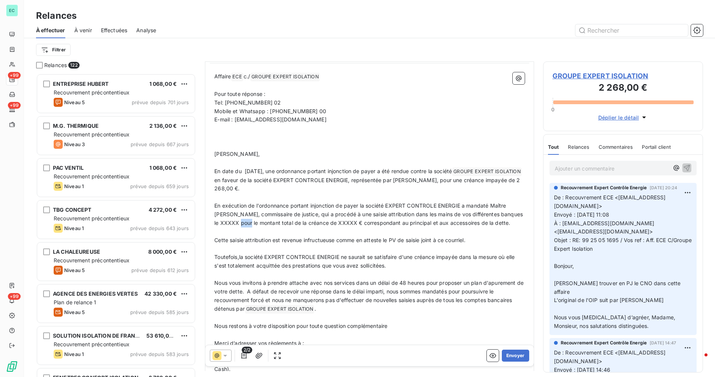
click at [260, 222] on span "En exécution de l'ordonnance portant injonction de payer la société EXPERT CONT…" at bounding box center [369, 215] width 310 height 24
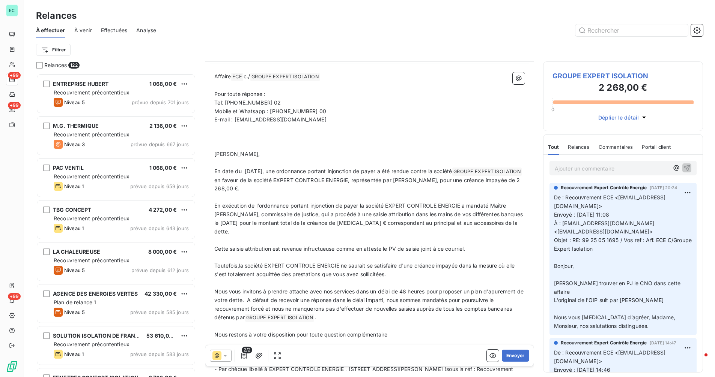
click at [371, 222] on span "En exécution de l'ordonnance portant injonction de payer la société EXPERT CONT…" at bounding box center [369, 219] width 310 height 32
click at [390, 222] on span "En exécution de l'ordonnance portant injonction de payer la société EXPERT CONT…" at bounding box center [369, 219] width 310 height 32
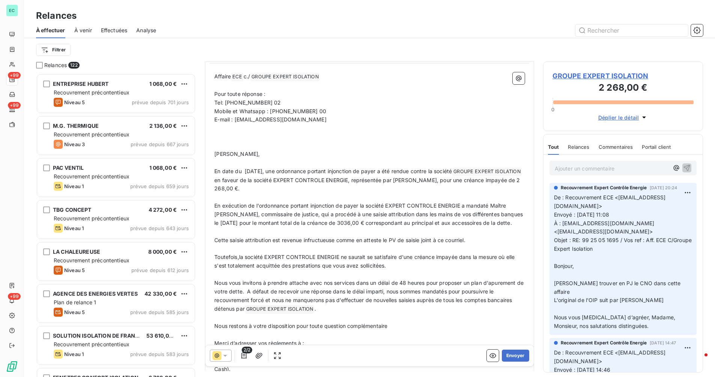
click at [376, 224] on span "En exécution de l'ordonnance portant injonction de payer la société EXPERT CONT…" at bounding box center [369, 215] width 310 height 24
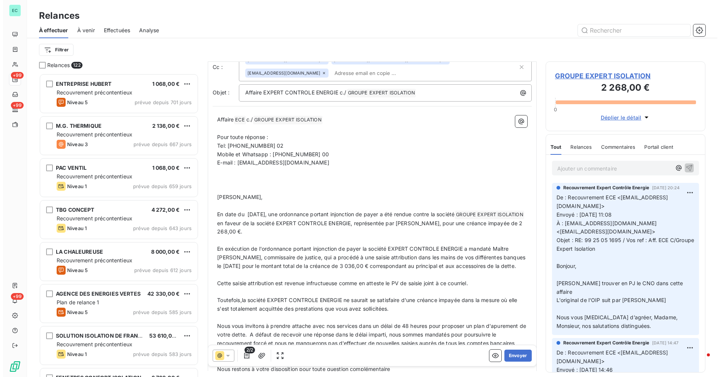
scroll to position [0, 0]
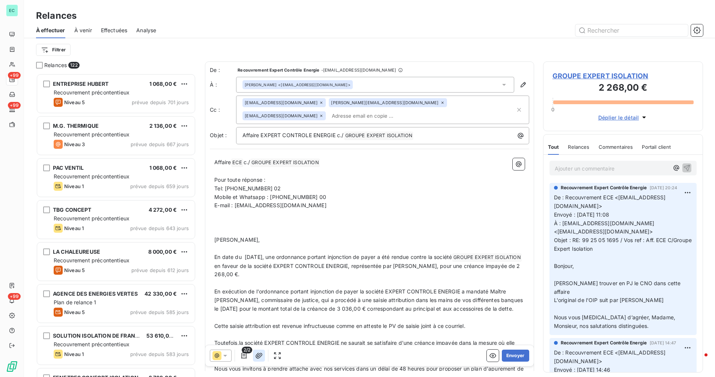
click at [262, 356] on icon "button" at bounding box center [259, 356] width 8 height 8
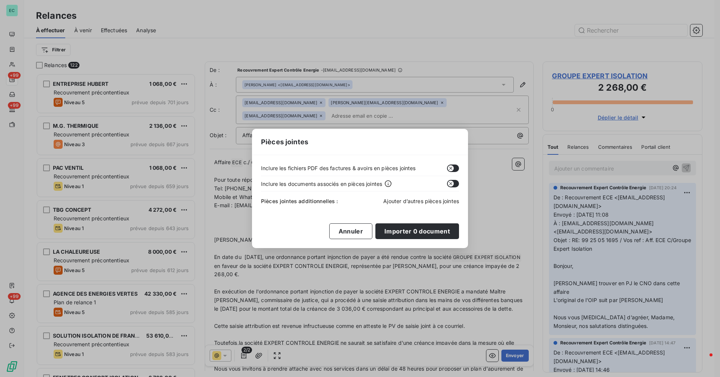
click at [397, 201] on span "Ajouter d’autres pièces jointes" at bounding box center [421, 201] width 76 height 6
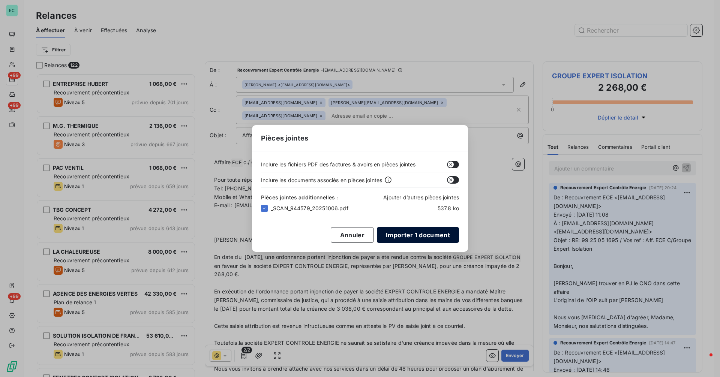
click at [440, 236] on button "Importer 1 document" at bounding box center [418, 235] width 82 height 16
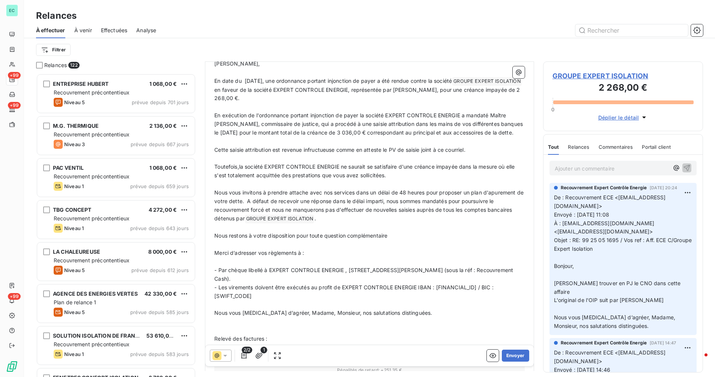
scroll to position [176, 0]
click at [327, 225] on p "Nous vous invitons à prendre attache avec nos services dans un délai de 48 heur…" at bounding box center [369, 207] width 310 height 35
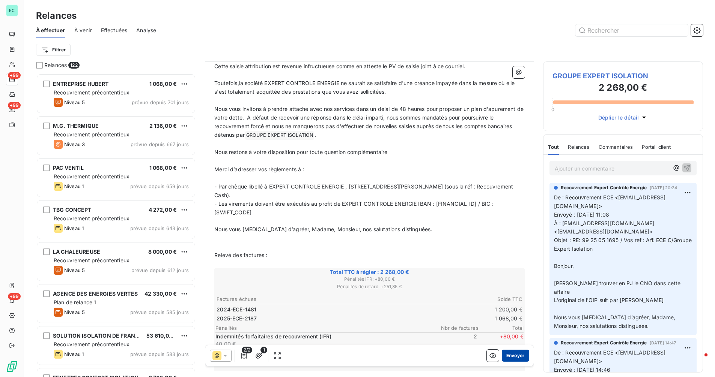
scroll to position [262, 0]
click at [508, 357] on button "Envoyer" at bounding box center [515, 356] width 27 height 12
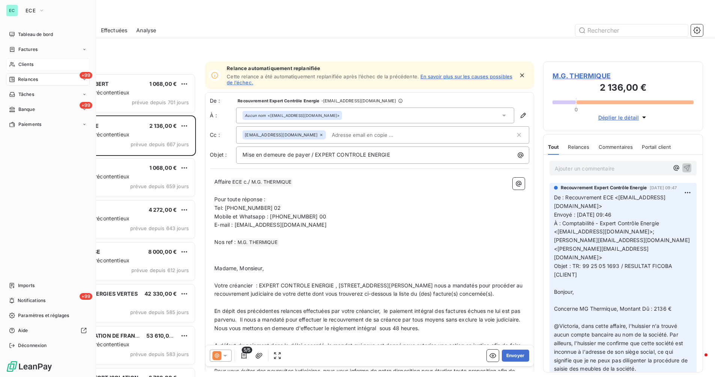
click at [23, 63] on span "Clients" at bounding box center [25, 64] width 15 height 7
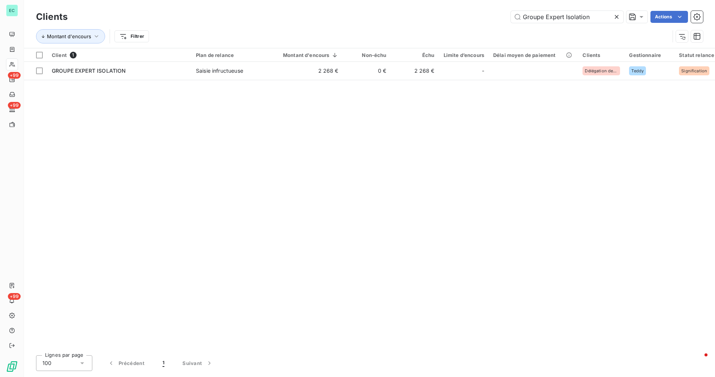
click at [614, 16] on icon at bounding box center [617, 17] width 8 height 8
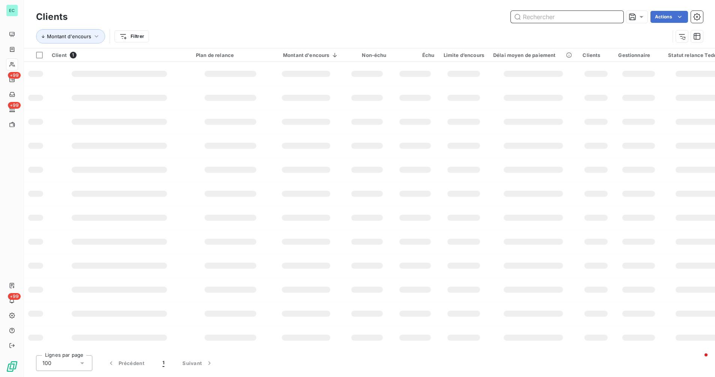
click at [609, 17] on input "text" at bounding box center [567, 17] width 113 height 12
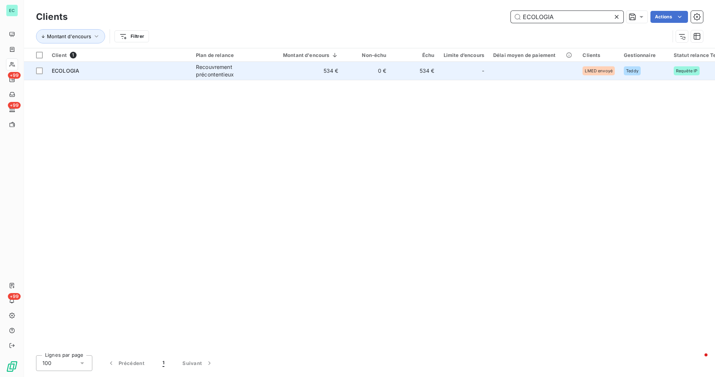
type input "ECOLOGIA"
click at [385, 72] on td "0 €" at bounding box center [367, 71] width 48 height 18
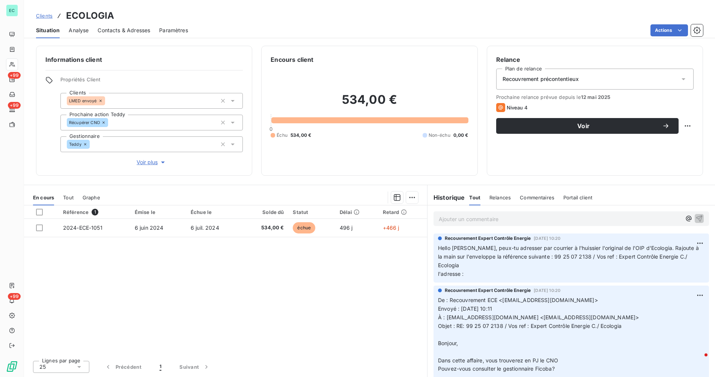
click at [619, 87] on div "Recouvrement précontentieux" at bounding box center [594, 79] width 197 height 21
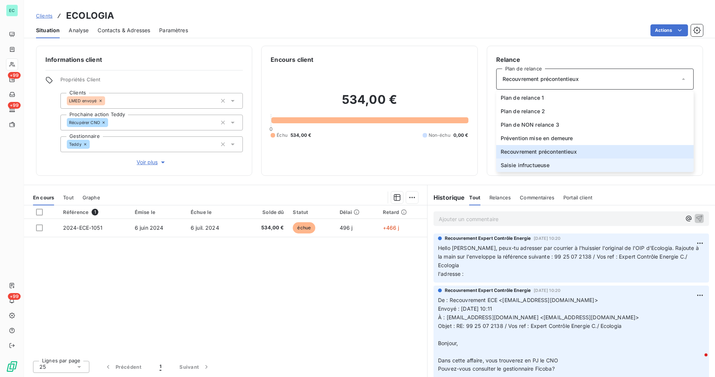
click at [562, 162] on li "Saisie infructueuse" at bounding box center [594, 166] width 197 height 14
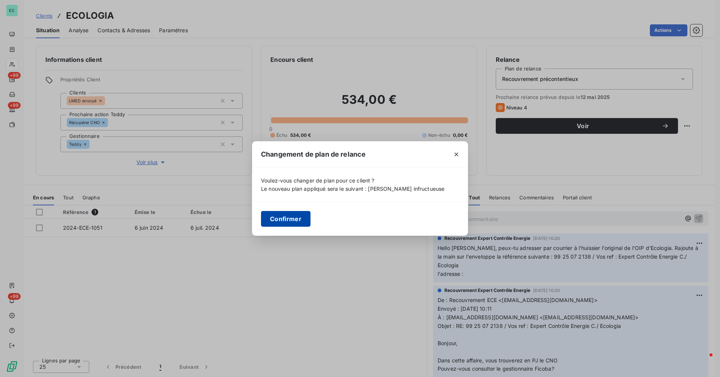
click at [292, 224] on button "Confirmer" at bounding box center [286, 219] width 50 height 16
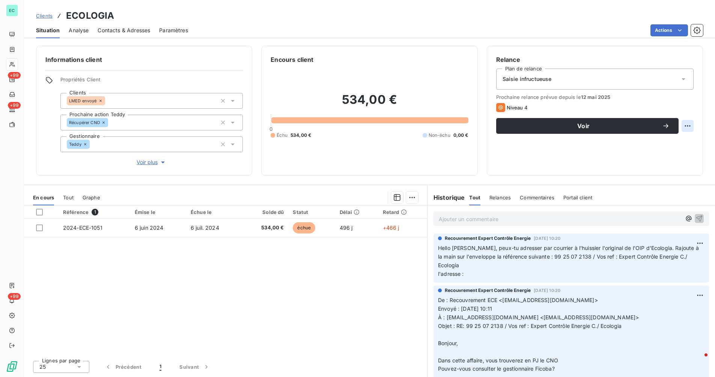
click at [686, 122] on html "EC +99 +99 +99 Clients ECOLOGIA Situation Analyse Contacts & Adresses Paramètre…" at bounding box center [357, 188] width 715 height 377
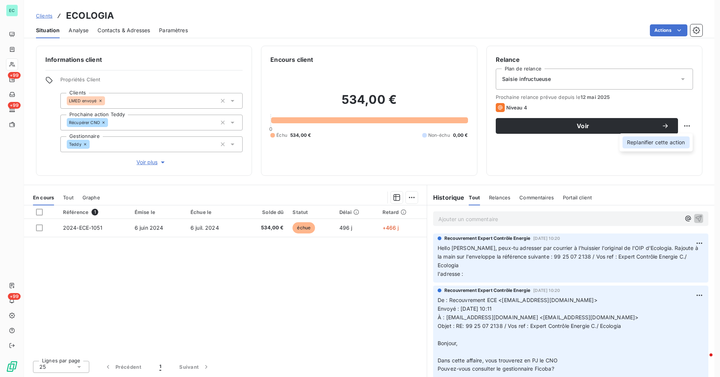
click at [661, 142] on div "Replanifier cette action" at bounding box center [656, 143] width 67 height 12
select select "9"
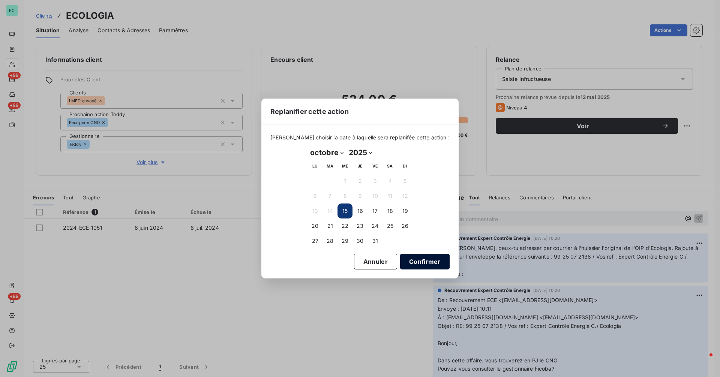
click at [411, 259] on button "Confirmer" at bounding box center [425, 262] width 50 height 16
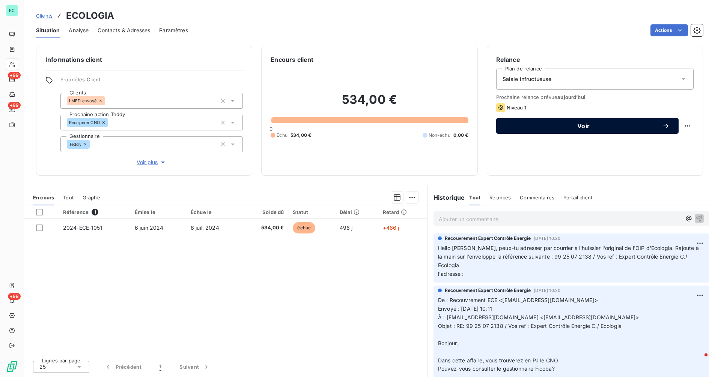
click at [573, 123] on span "Voir" at bounding box center [583, 126] width 157 height 6
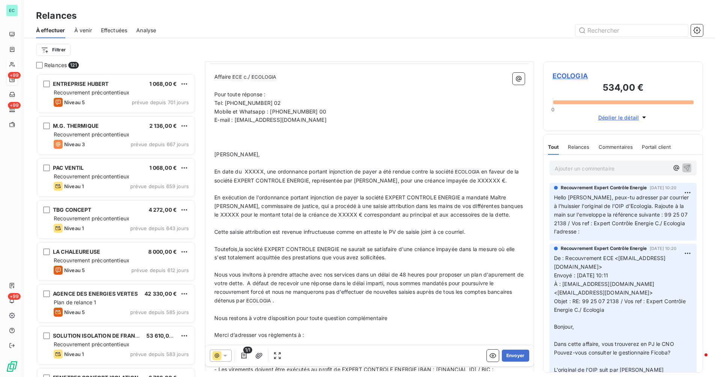
scroll to position [86, 0]
click at [262, 172] on span "En date du XXXXX, une ordonnance portant injonction de payer a été rendue contr…" at bounding box center [333, 171] width 239 height 6
click at [236, 183] on span "en faveur de la société EXPERT CONTROLE ENERGIE, représentée par [PERSON_NAME],…" at bounding box center [366, 175] width 305 height 15
click at [261, 218] on span "En exécution de l'ordonnance portant injonction de payer la société EXPERT CONT…" at bounding box center [369, 206] width 310 height 24
click at [379, 218] on span "En exécution de l'ordonnance portant injonction de payer la société EXPERT CONT…" at bounding box center [369, 206] width 310 height 24
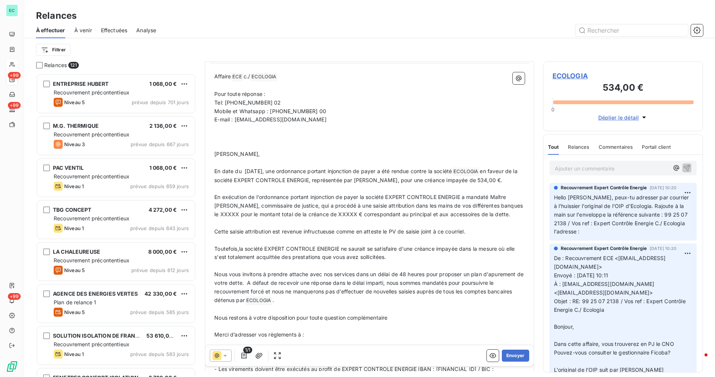
click at [264, 218] on span "En exécution de l'ordonnance portant injonction de payer la société EXPERT CONT…" at bounding box center [369, 206] width 310 height 24
click at [261, 218] on span "En exécution de l'ordonnance portant injonction de payer la société EXPERT CONT…" at bounding box center [369, 206] width 310 height 24
click at [371, 218] on span "En exécution de l'ordonnance portant injonction de payer la société EXPERT CONT…" at bounding box center [369, 206] width 310 height 24
click at [388, 218] on span "En exécution de l'ordonnance portant injonction de payer la société EXPERT CONT…" at bounding box center [369, 206] width 310 height 24
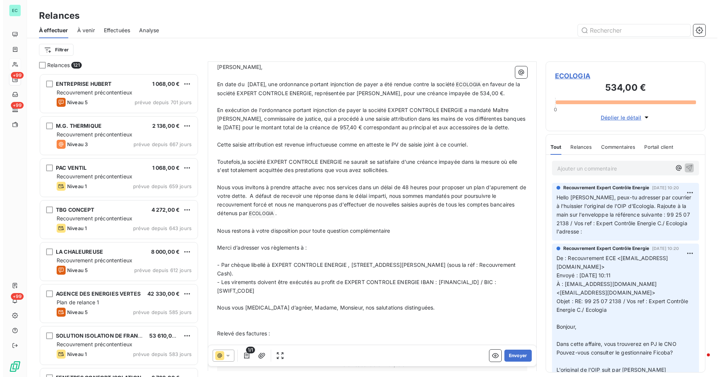
scroll to position [174, 0]
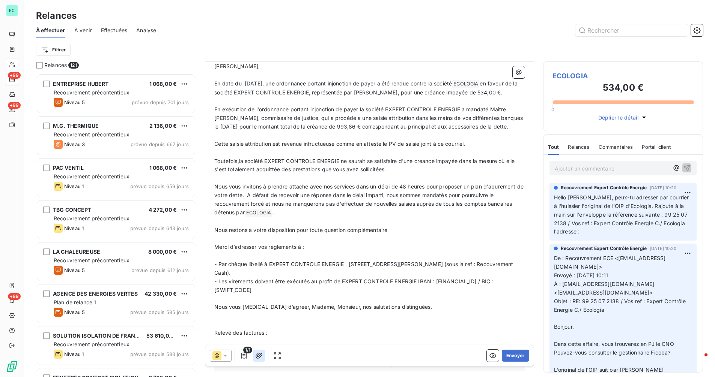
click at [261, 357] on icon "button" at bounding box center [258, 356] width 7 height 6
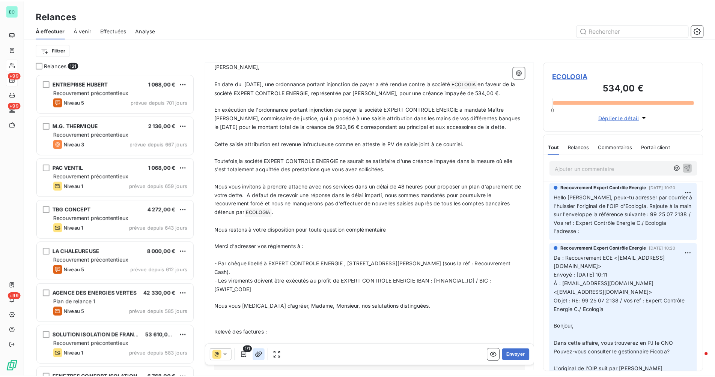
scroll to position [6, 6]
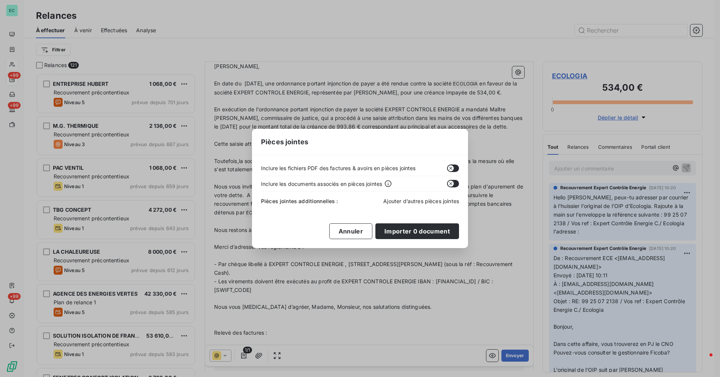
click at [439, 202] on span "Ajouter d’autres pièces jointes" at bounding box center [421, 201] width 76 height 6
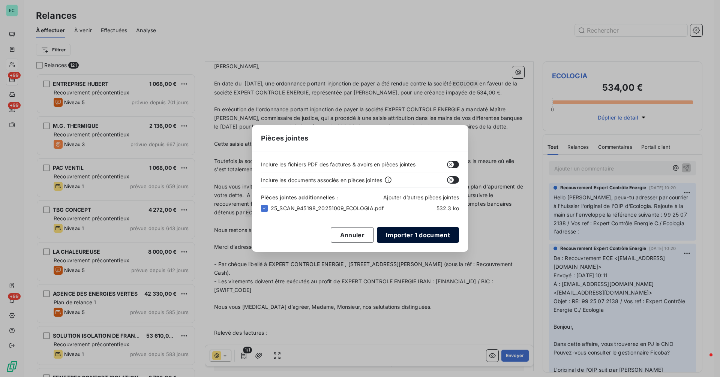
click at [413, 238] on button "Importer 1 document" at bounding box center [418, 235] width 82 height 16
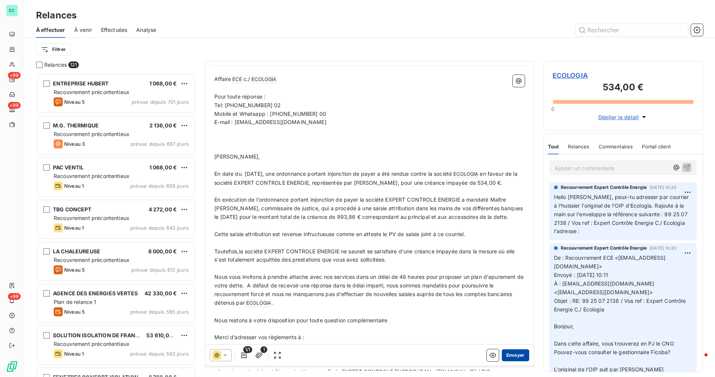
scroll to position [84, 0]
click at [513, 358] on button "Envoyer" at bounding box center [515, 356] width 27 height 12
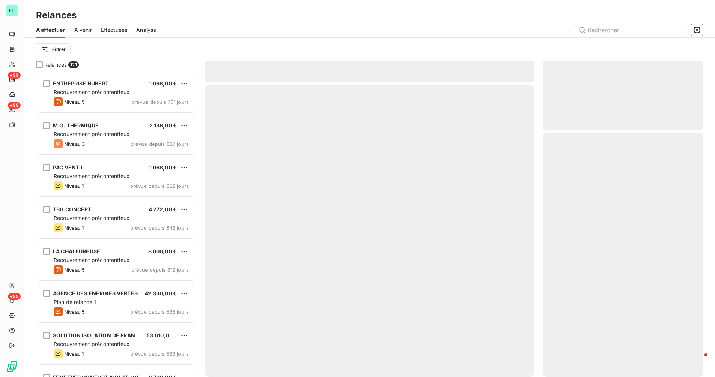
click at [513, 358] on div at bounding box center [369, 231] width 329 height 292
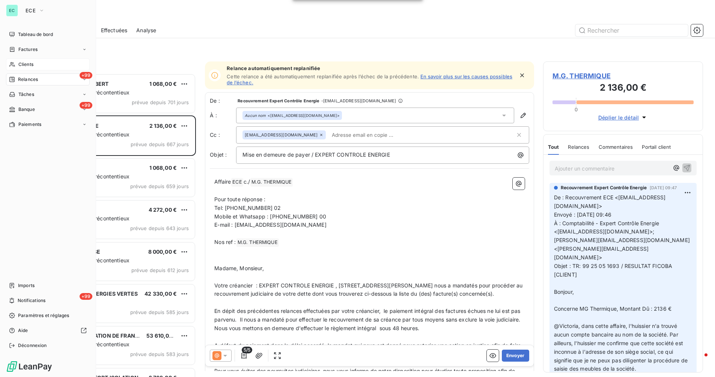
click at [20, 63] on span "Clients" at bounding box center [25, 64] width 15 height 7
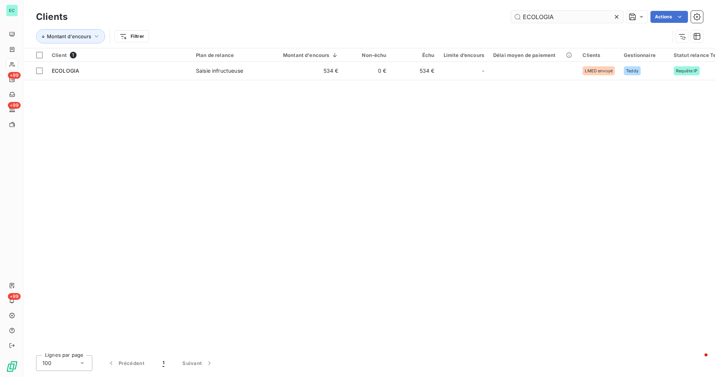
click at [593, 17] on input "ECOLOGIA" at bounding box center [567, 17] width 113 height 12
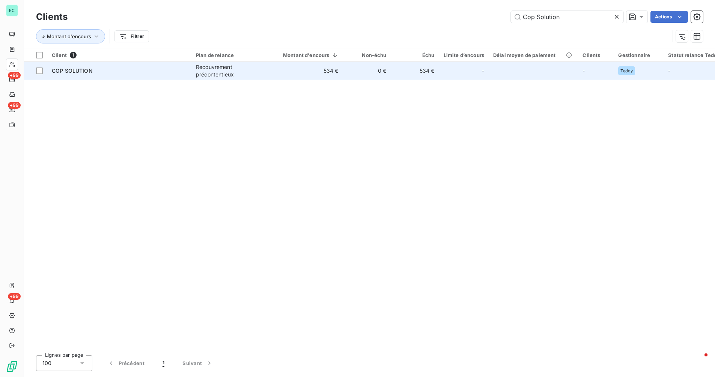
type input "Cop Solution"
click at [174, 68] on div "COP SOLUTION" at bounding box center [119, 71] width 135 height 8
